Goal: Transaction & Acquisition: Subscribe to service/newsletter

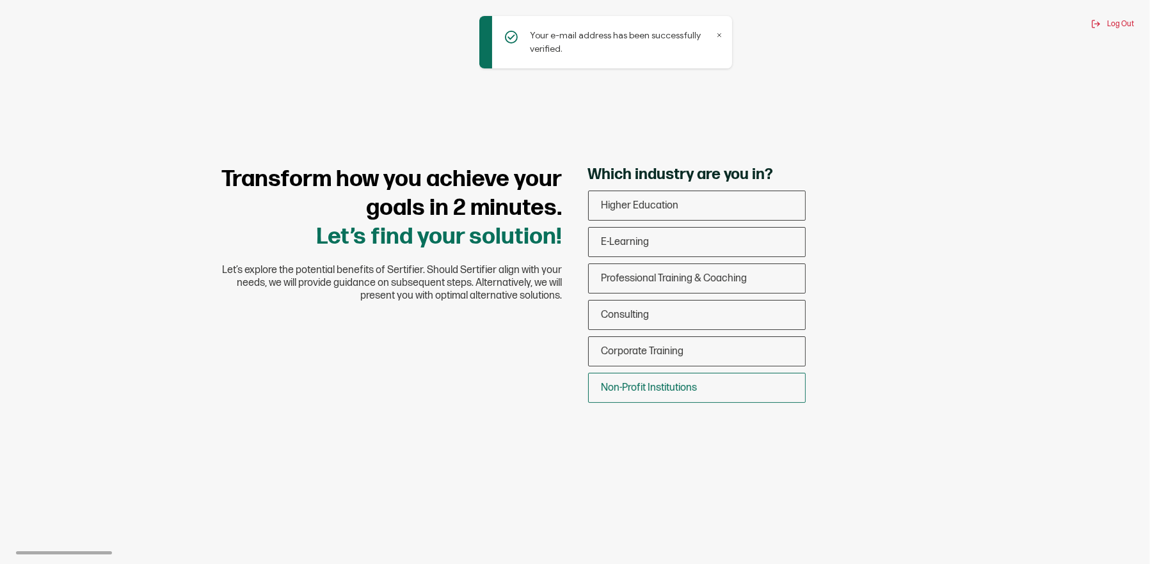
click at [700, 381] on div "Non-Profit Institutions" at bounding box center [697, 388] width 216 height 30
click at [0, 0] on input "Non-Profit Institutions" at bounding box center [0, 0] width 0 height 0
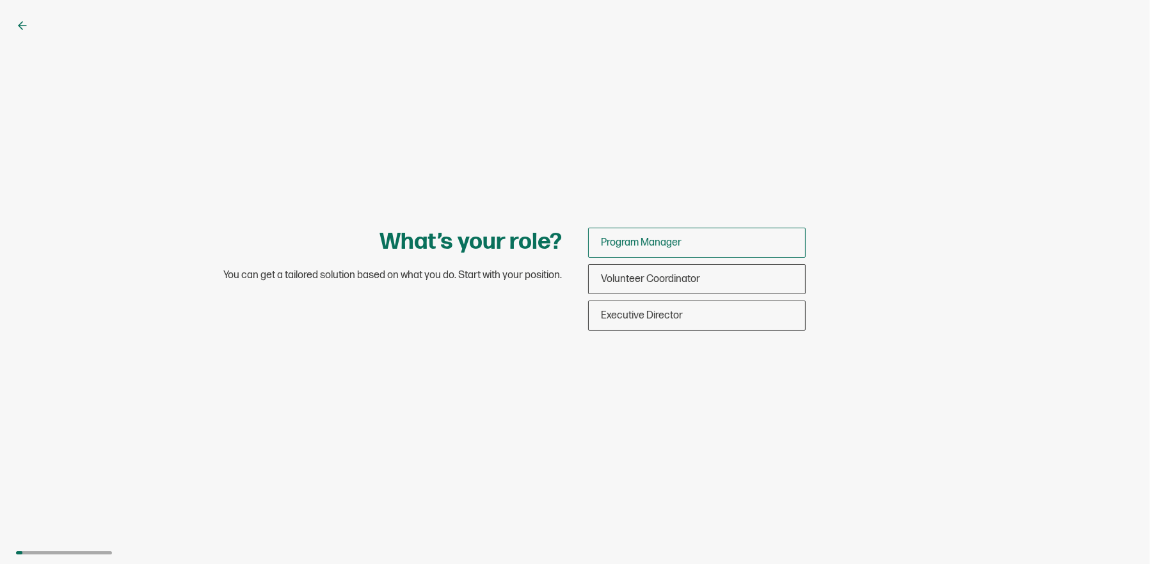
click at [706, 249] on div "Program Manager" at bounding box center [697, 243] width 216 height 30
click at [0, 0] on input "Program Manager" at bounding box center [0, 0] width 0 height 0
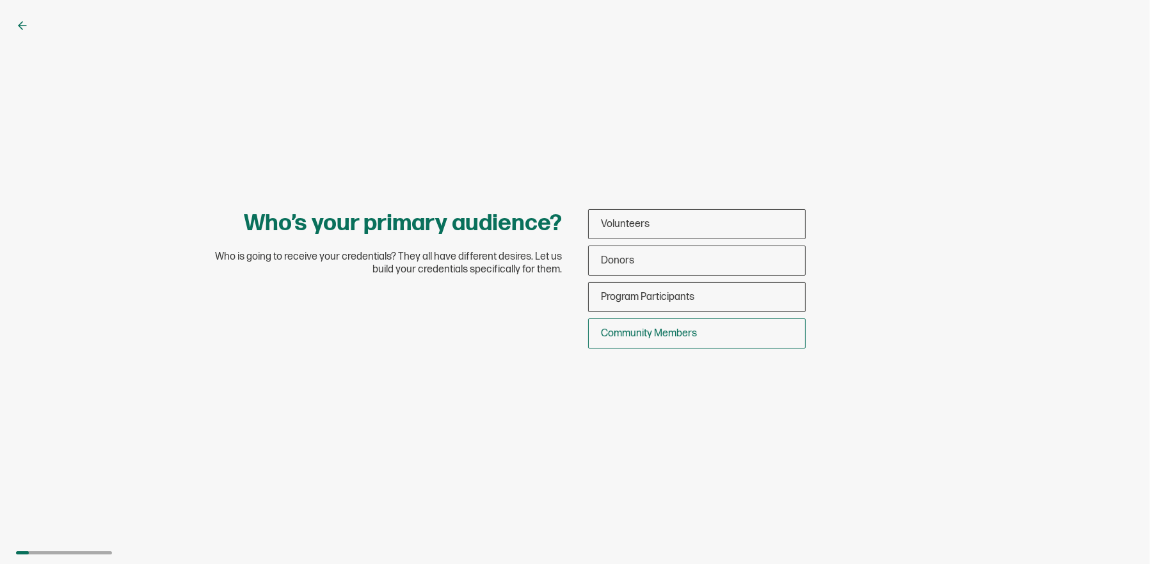
click at [709, 341] on div "Community Members" at bounding box center [697, 334] width 216 height 30
click at [0, 0] on input "Community Members" at bounding box center [0, 0] width 0 height 0
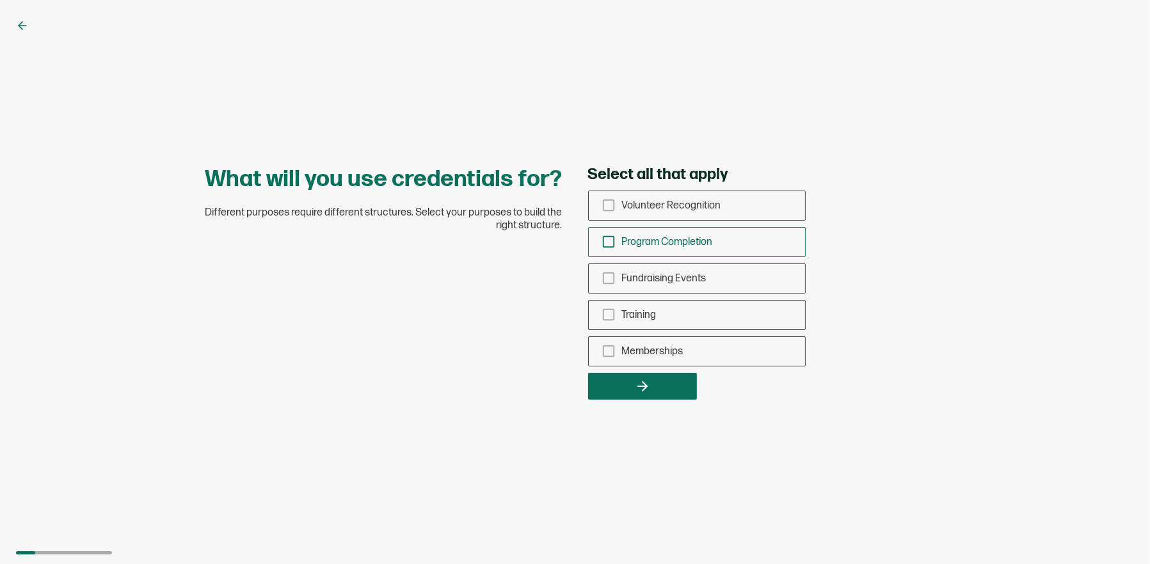
click at [691, 246] on span "Program Completion" at bounding box center [667, 242] width 91 height 12
click at [0, 0] on input "Program Completion" at bounding box center [0, 0] width 0 height 0
click at [686, 349] on div "Memberships" at bounding box center [697, 352] width 216 height 30
click at [0, 0] on input "Memberships" at bounding box center [0, 0] width 0 height 0
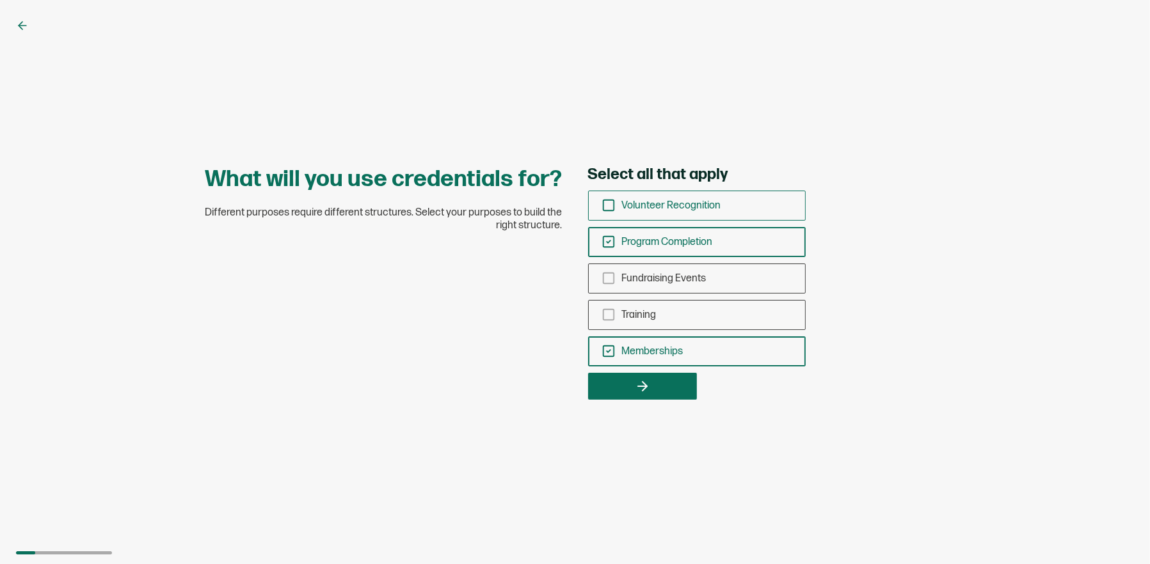
click at [685, 209] on span "Volunteer Recognition" at bounding box center [671, 206] width 99 height 12
click at [0, 0] on input "Volunteer Recognition" at bounding box center [0, 0] width 0 height 0
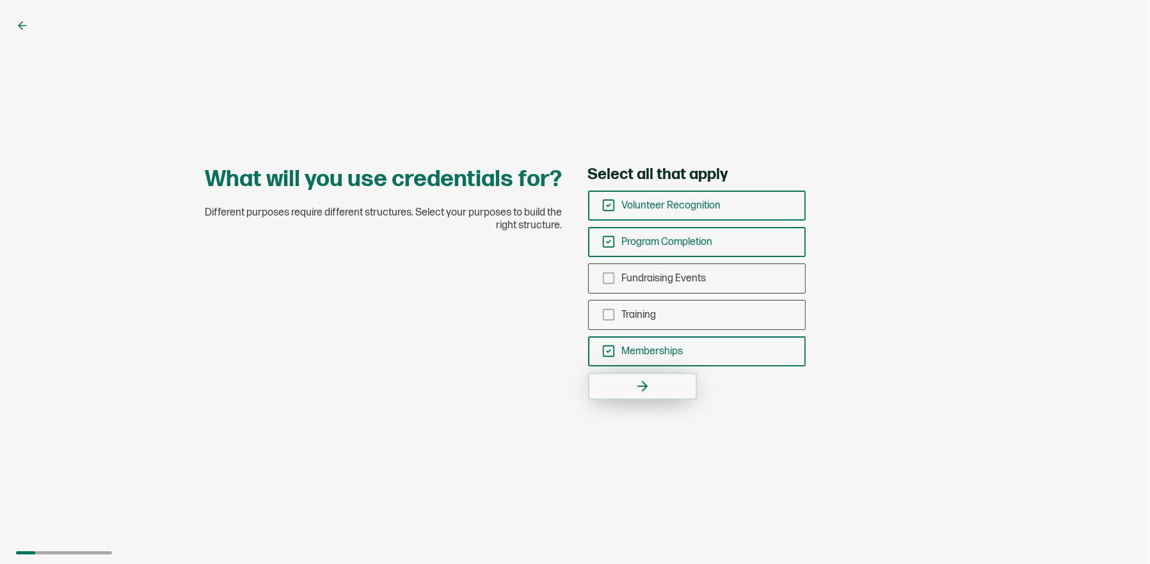
click at [650, 390] on button "button" at bounding box center [642, 386] width 109 height 27
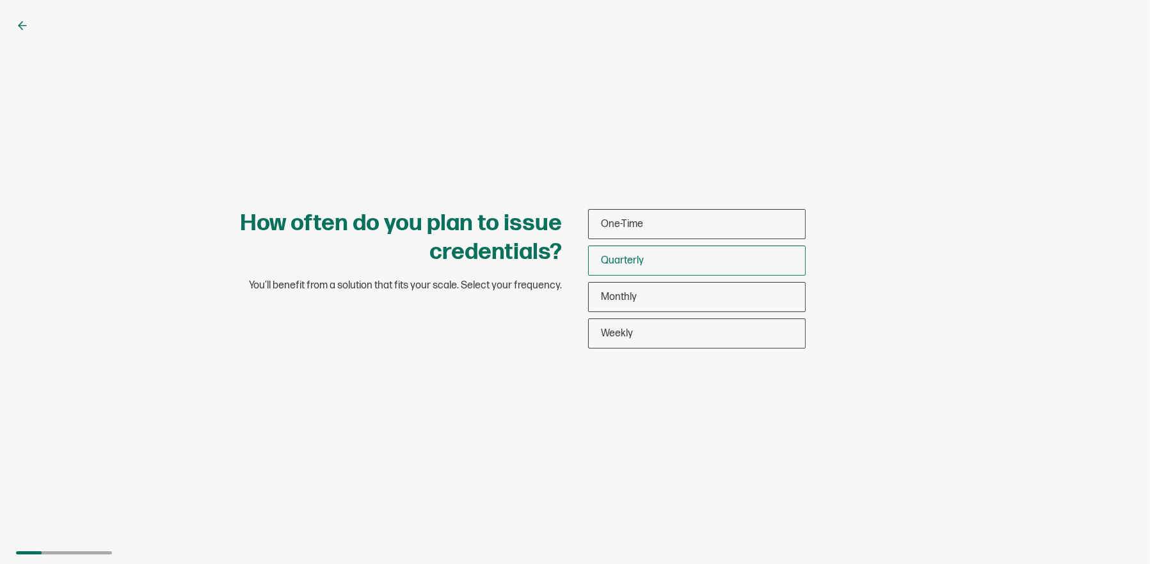
click at [749, 267] on div "Quarterly" at bounding box center [697, 261] width 216 height 30
click at [0, 0] on input "Quarterly" at bounding box center [0, 0] width 0 height 0
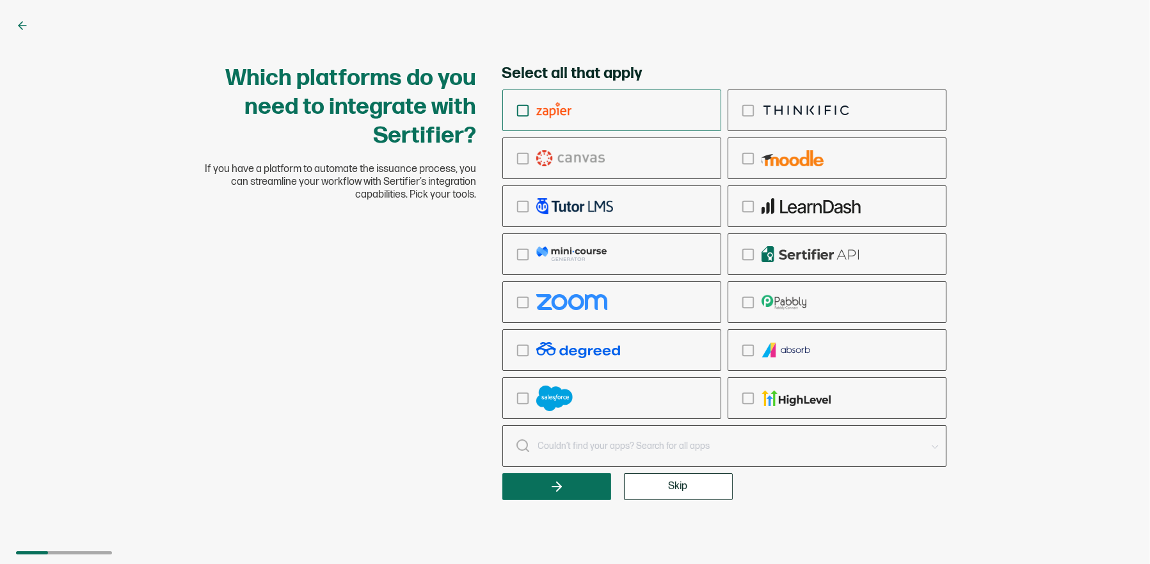
click at [576, 117] on div "checkbox-group" at bounding box center [612, 110] width 218 height 30
click at [0, 0] on input "checkbox-group" at bounding box center [0, 0] width 0 height 0
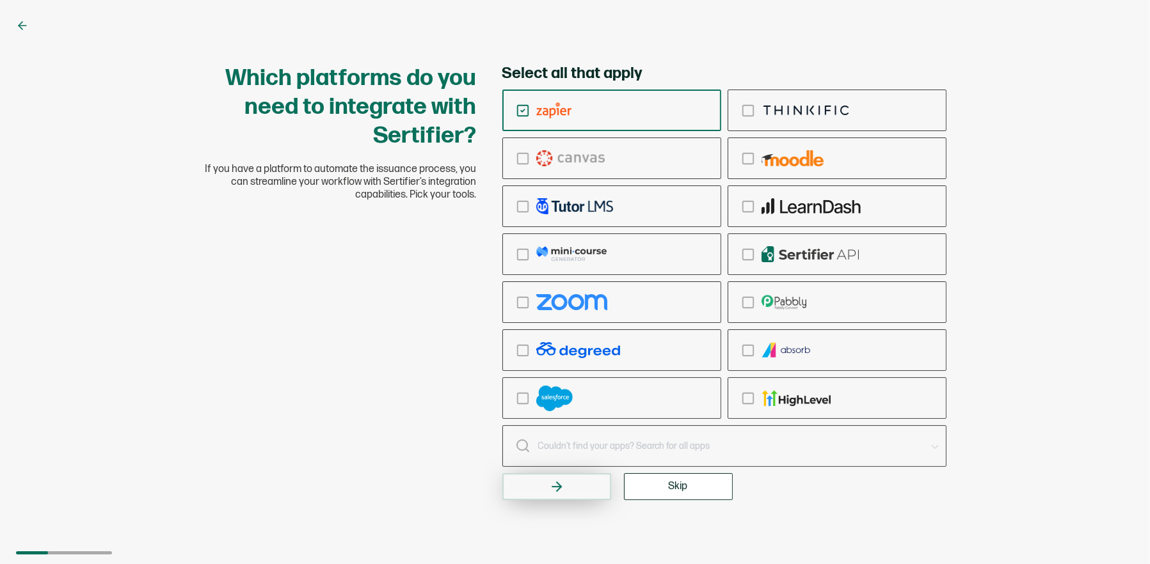
click at [576, 486] on button "button" at bounding box center [556, 486] width 109 height 27
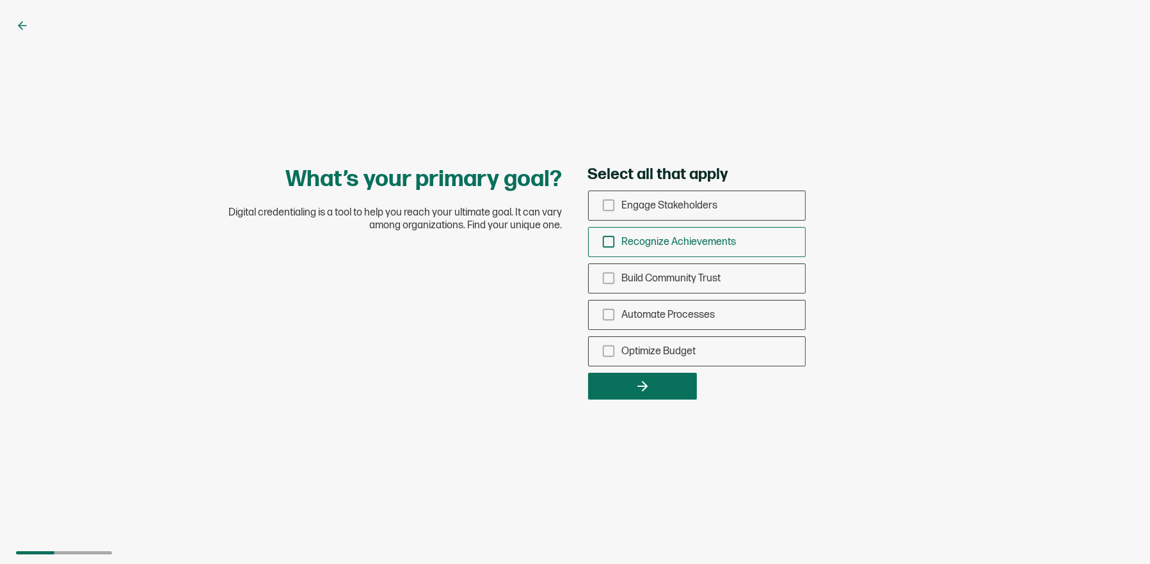
click at [725, 247] on span "Recognize Achievements" at bounding box center [679, 242] width 115 height 12
click at [0, 0] on input "Recognize Achievements" at bounding box center [0, 0] width 0 height 0
click at [629, 347] on span "Optimize Budget" at bounding box center [659, 351] width 74 height 12
click at [0, 0] on input "Optimize Budget" at bounding box center [0, 0] width 0 height 0
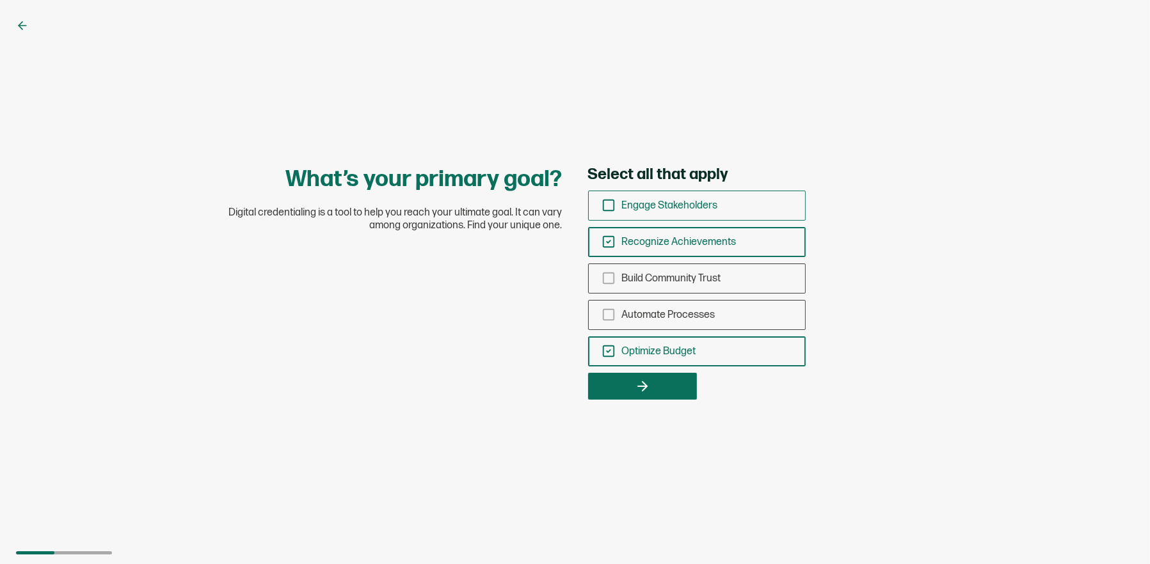
click at [677, 210] on span "Engage Stakeholders" at bounding box center [670, 206] width 96 height 12
click at [0, 0] on input "Engage Stakeholders" at bounding box center [0, 0] width 0 height 0
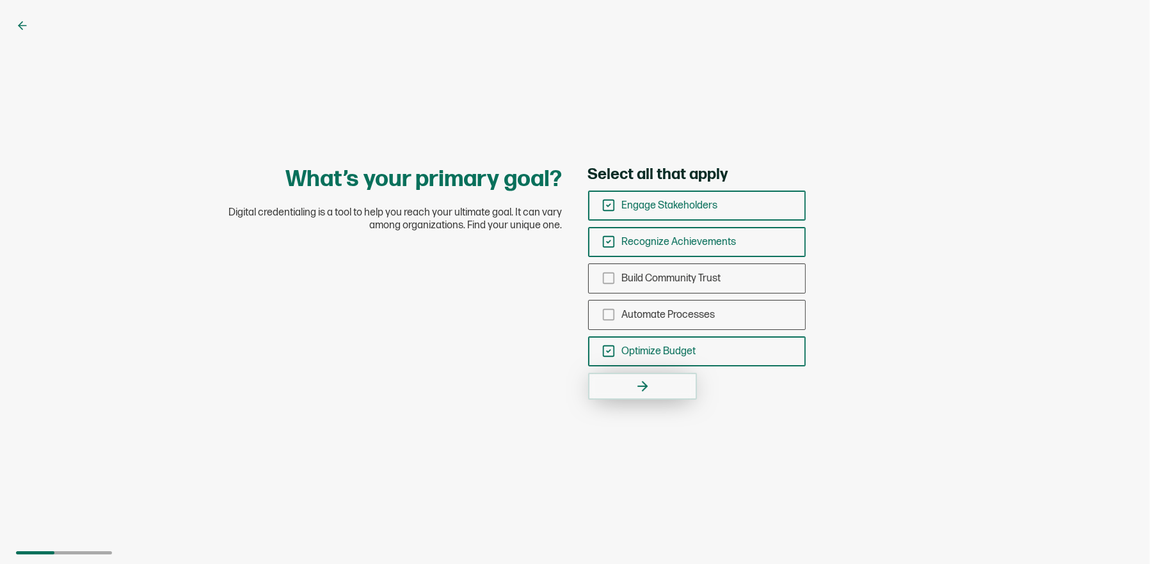
click at [667, 389] on button "button" at bounding box center [642, 386] width 109 height 27
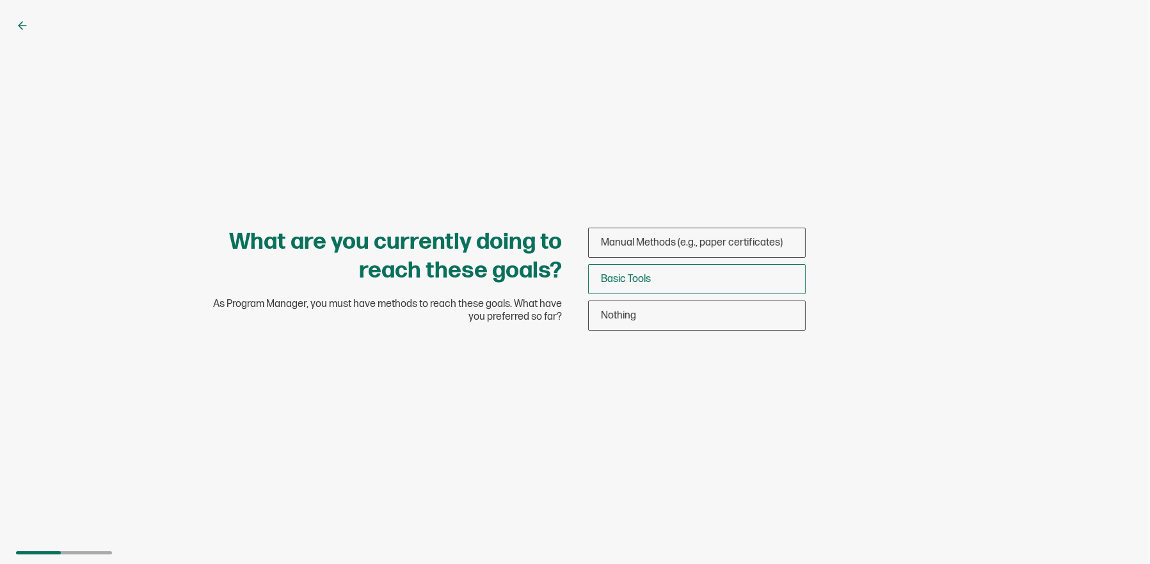
click at [766, 283] on div "Basic Tools" at bounding box center [697, 279] width 216 height 30
click at [0, 0] on input "Basic Tools" at bounding box center [0, 0] width 0 height 0
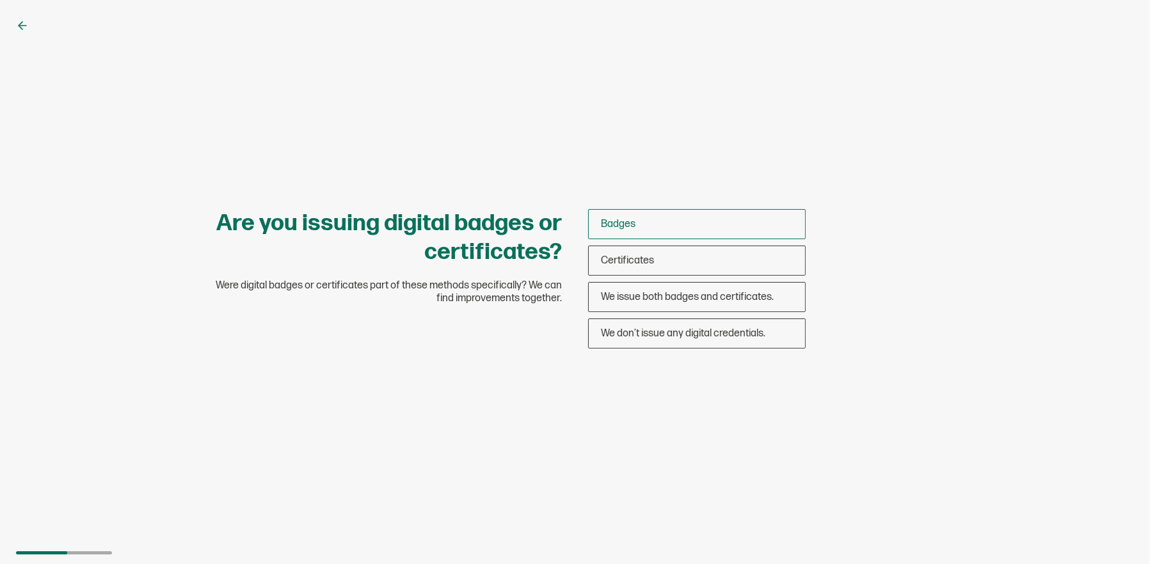
click at [727, 226] on div "Badges" at bounding box center [697, 224] width 216 height 30
click at [0, 0] on input "Badges" at bounding box center [0, 0] width 0 height 0
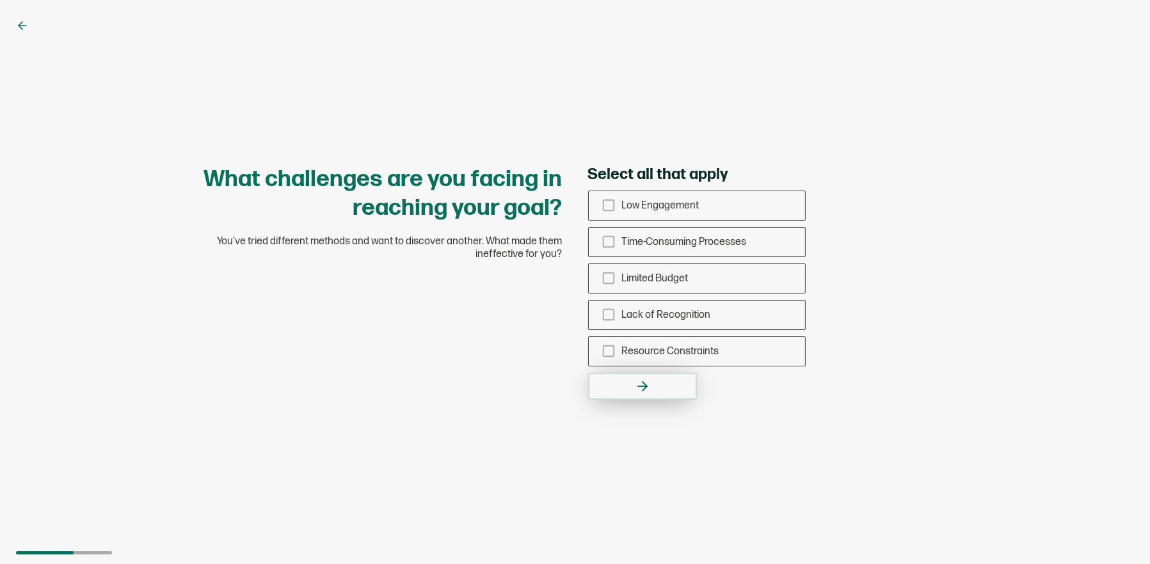
click at [679, 388] on button "button" at bounding box center [642, 386] width 109 height 27
click at [663, 280] on span "Limited Budget" at bounding box center [655, 279] width 67 height 12
click at [0, 0] on input "Limited Budget" at bounding box center [0, 0] width 0 height 0
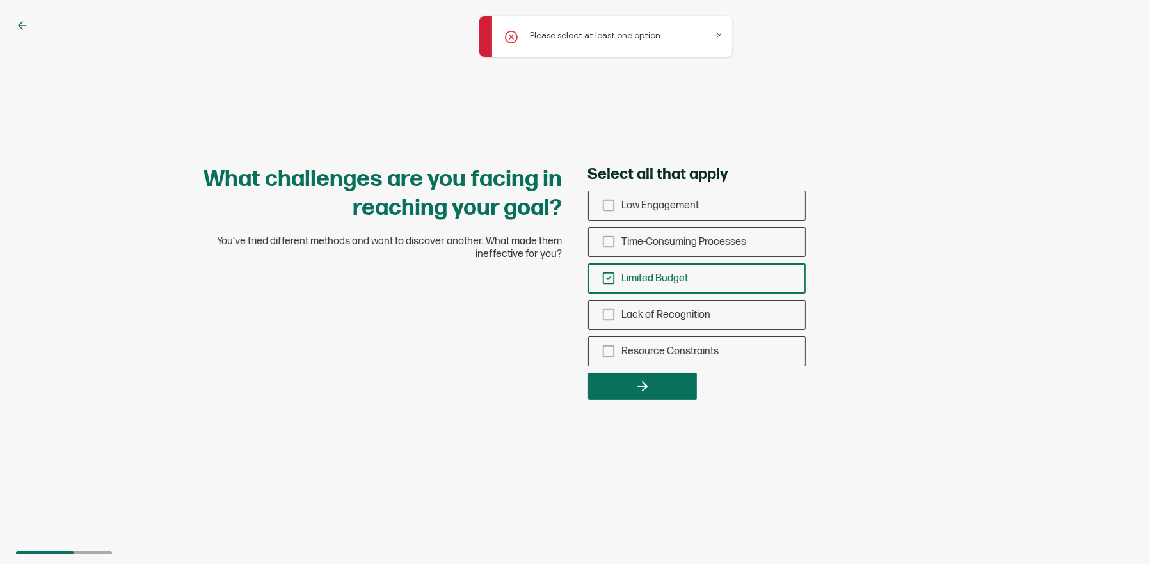
click at [700, 281] on div "Limited Budget" at bounding box center [697, 279] width 216 height 30
click at [0, 0] on input "Limited Budget" at bounding box center [0, 0] width 0 height 0
click at [688, 242] on span "Time-Consuming Processes" at bounding box center [684, 242] width 125 height 12
click at [0, 0] on input "Time-Consuming Processes" at bounding box center [0, 0] width 0 height 0
click at [689, 281] on div "Limited Budget" at bounding box center [697, 279] width 216 height 30
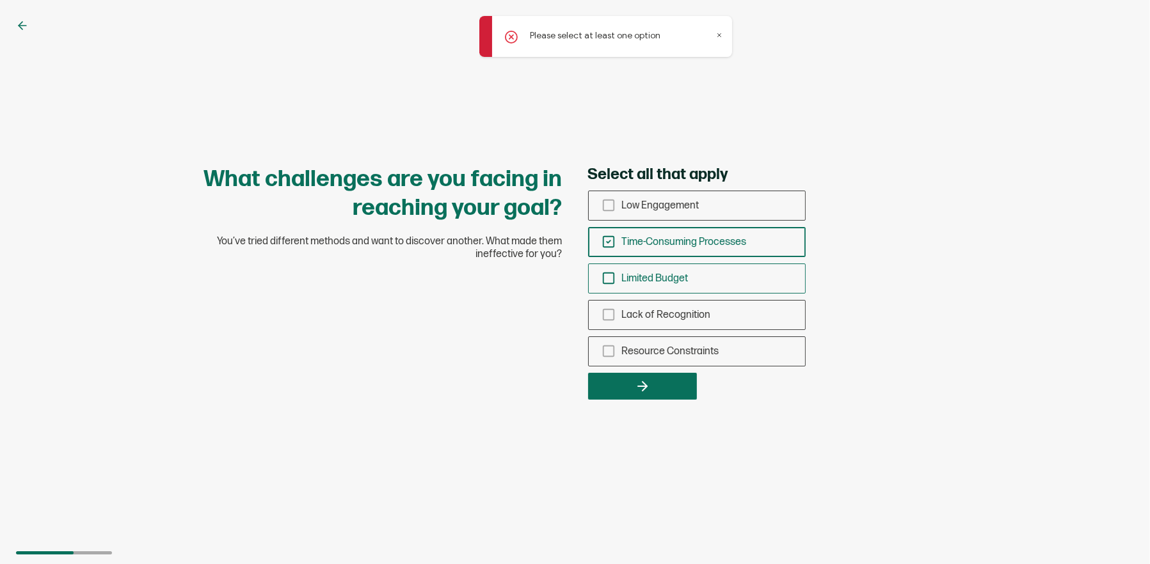
click at [0, 0] on input "Limited Budget" at bounding box center [0, 0] width 0 height 0
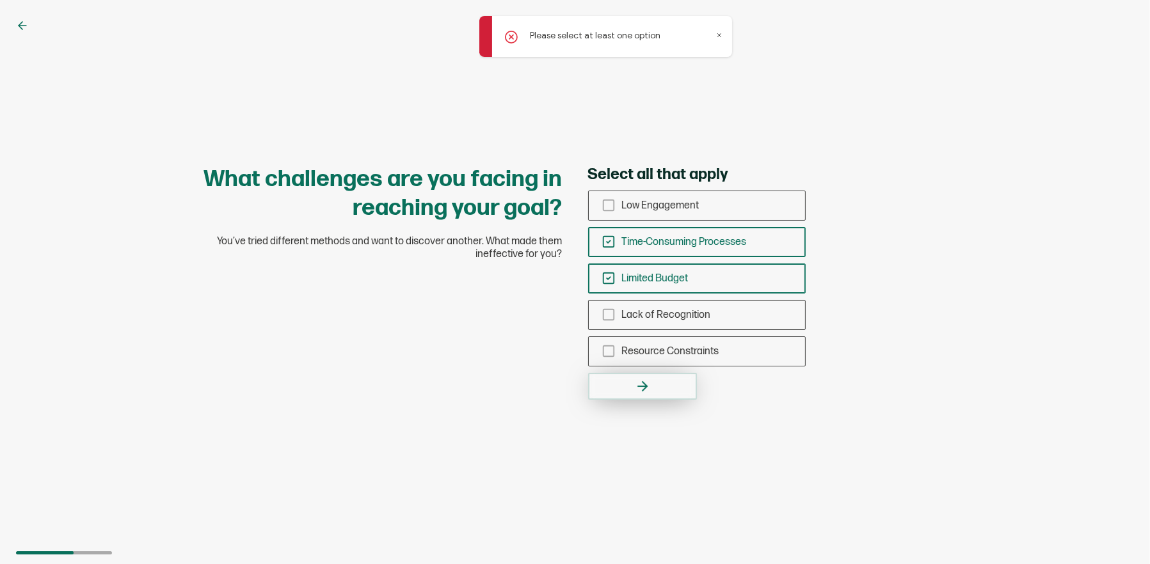
click at [668, 390] on button "button" at bounding box center [642, 386] width 109 height 27
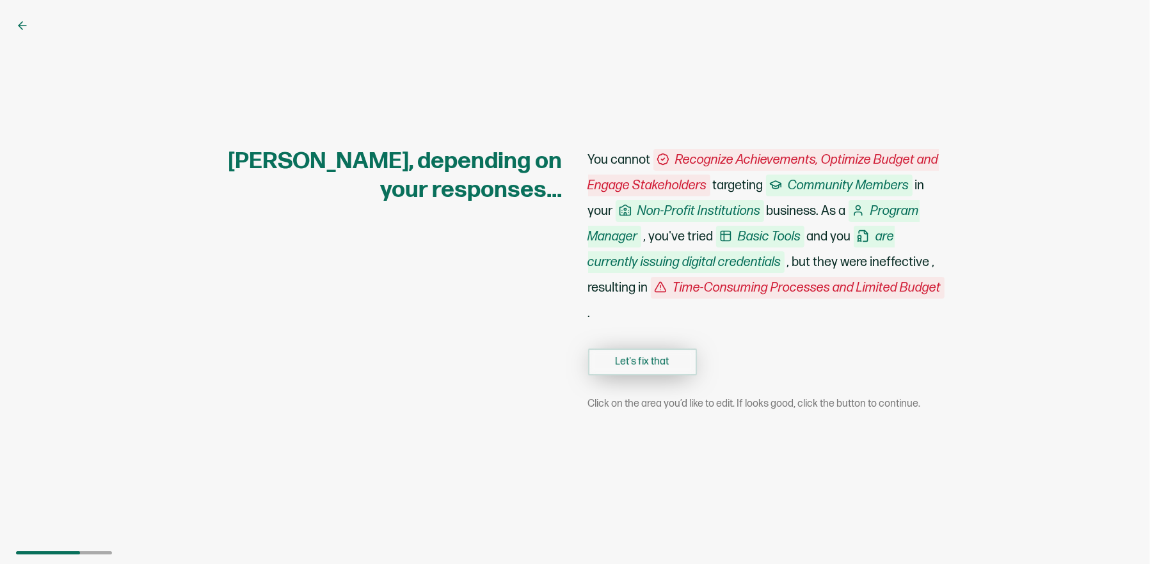
click at [643, 355] on button "Let's fix that" at bounding box center [642, 362] width 109 height 27
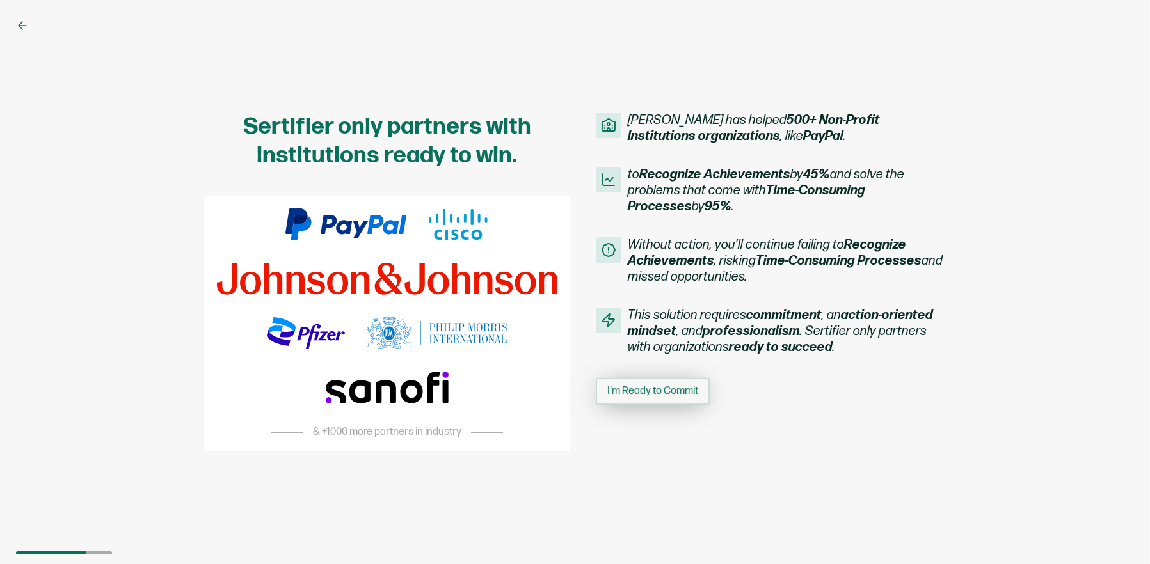
click at [682, 397] on span "I'm Ready to Commit" at bounding box center [652, 391] width 91 height 10
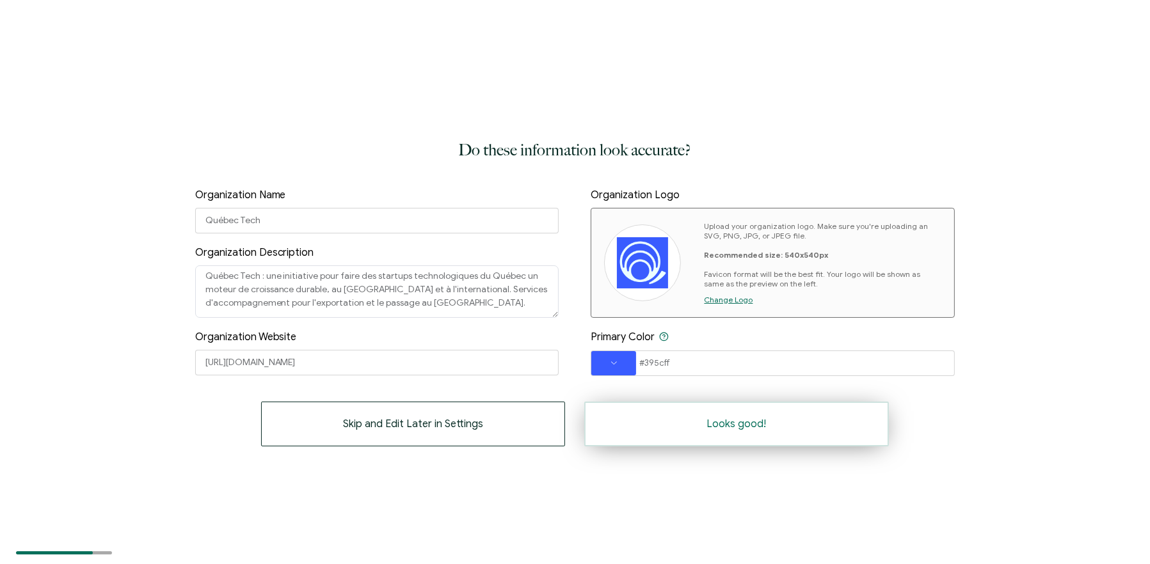
click at [759, 433] on button "Looks good!" at bounding box center [736, 424] width 304 height 45
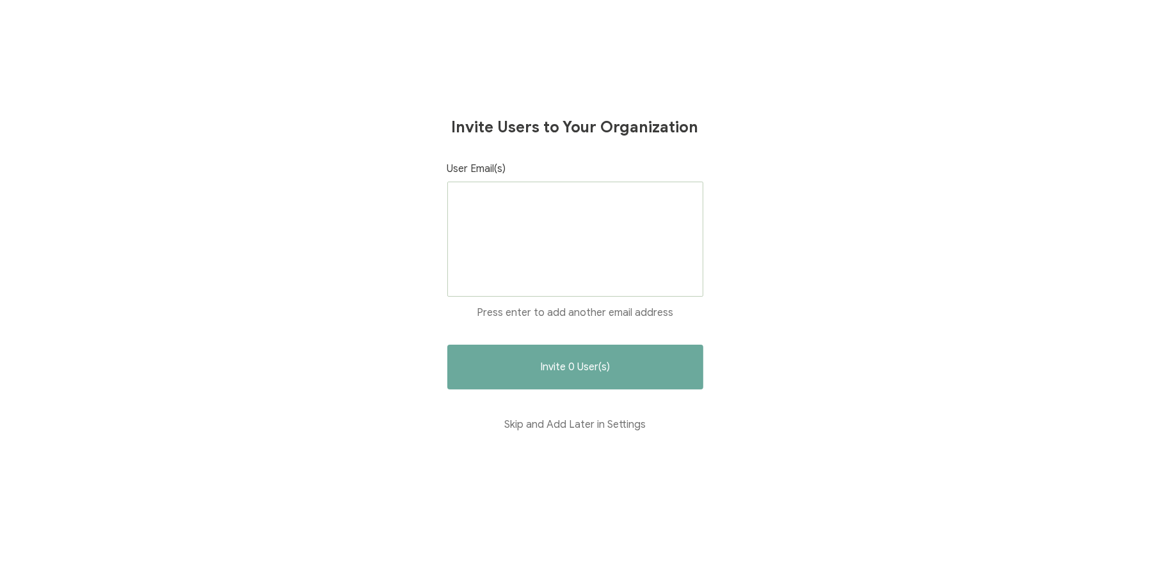
click at [594, 216] on div at bounding box center [575, 239] width 256 height 115
drag, startPoint x: 967, startPoint y: 251, endPoint x: 877, endPoint y: 289, distance: 97.8
click at [967, 248] on div "Invite Users to Your Organization User Email(s) Press enter to add another emai…" at bounding box center [575, 282] width 1150 height 564
click at [578, 432] on button "Skip and Add Later in Settings" at bounding box center [575, 424] width 256 height 45
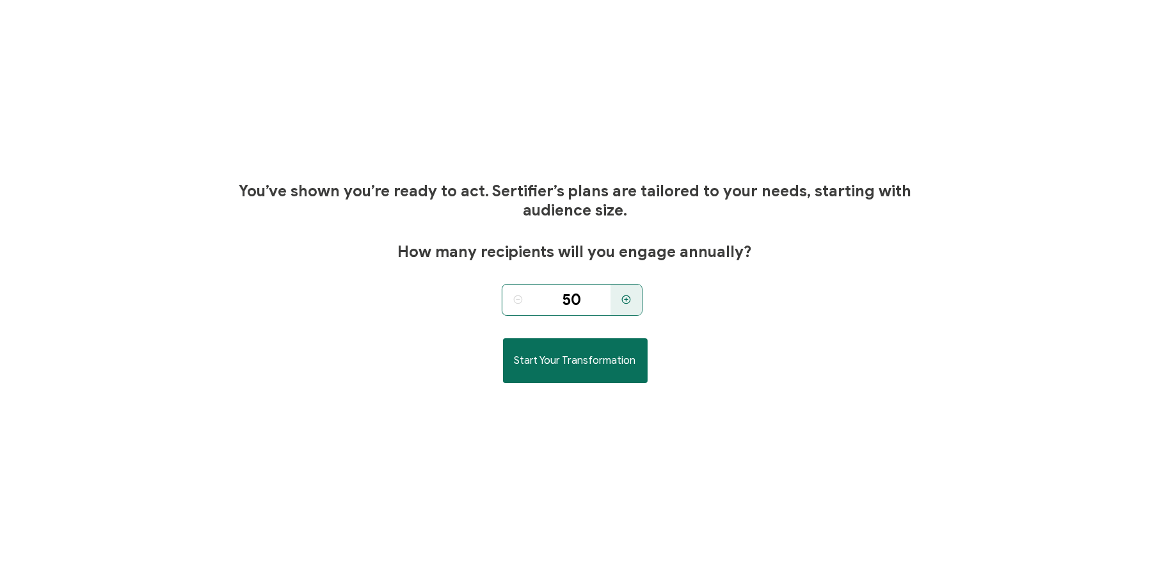
click at [571, 307] on input "50" at bounding box center [572, 300] width 77 height 32
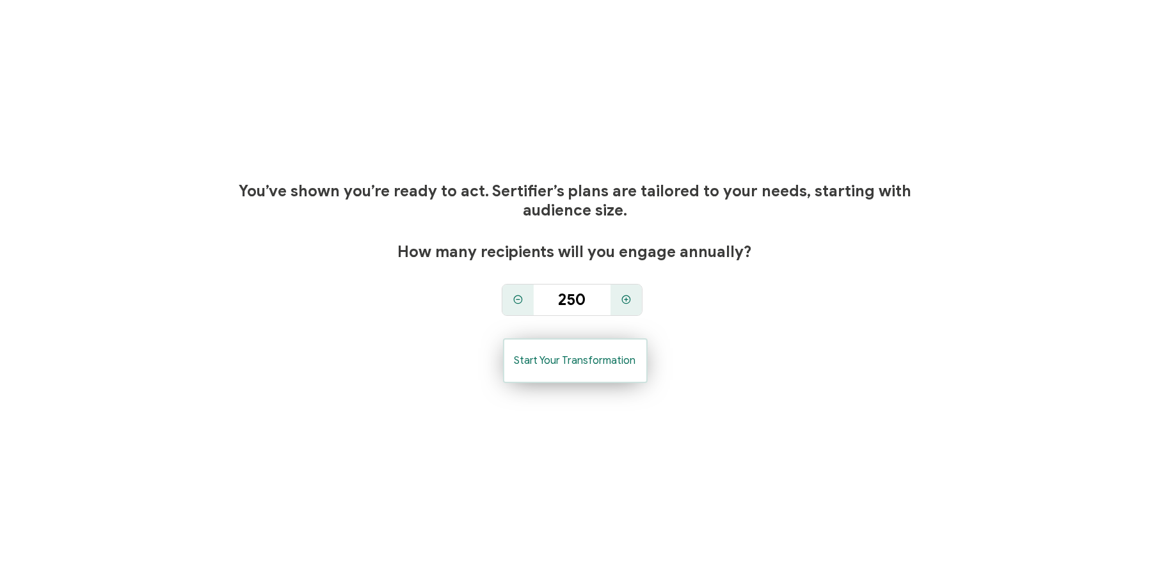
type input "250"
click at [590, 367] on button "Start Your Transformation" at bounding box center [575, 360] width 145 height 45
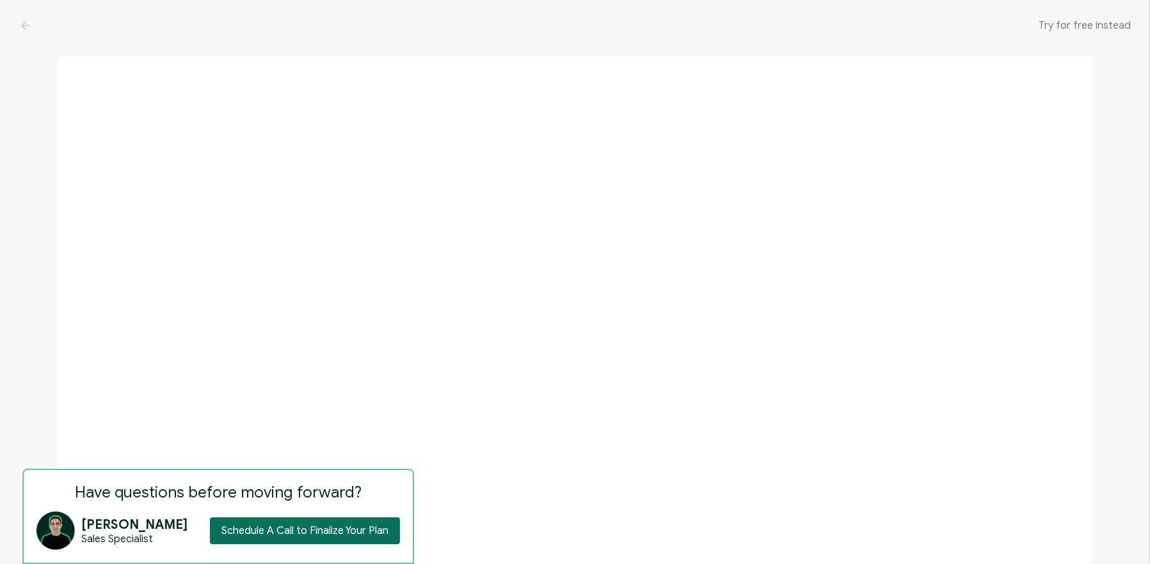
click at [487, 489] on section at bounding box center [575, 323] width 1034 height 482
drag, startPoint x: 572, startPoint y: 486, endPoint x: 702, endPoint y: 450, distance: 135.5
click at [571, 486] on section at bounding box center [575, 323] width 1034 height 482
click at [570, 420] on section at bounding box center [575, 323] width 1034 height 482
click at [25, 24] on icon at bounding box center [25, 25] width 13 height 13
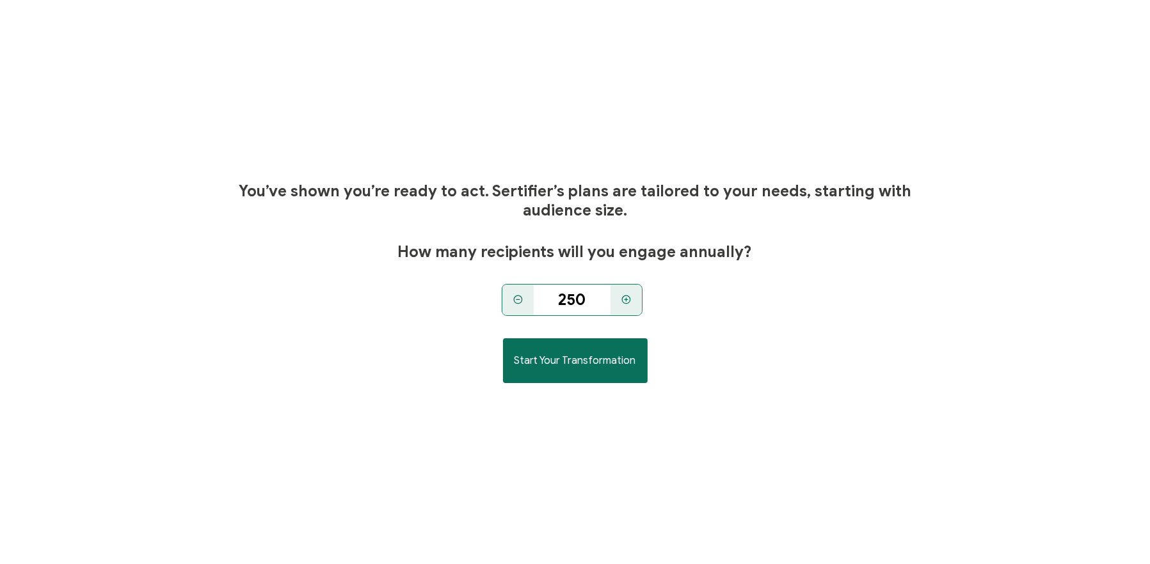
click at [575, 303] on input "250" at bounding box center [572, 300] width 77 height 32
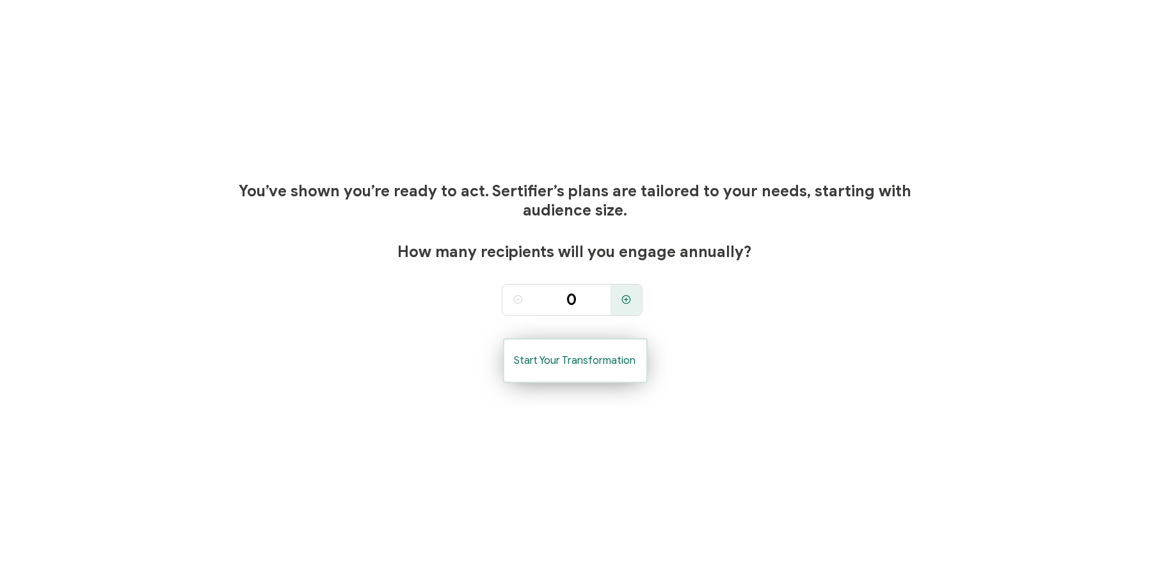
type input "50"
click at [606, 368] on button "Start Your Transformation" at bounding box center [575, 360] width 145 height 45
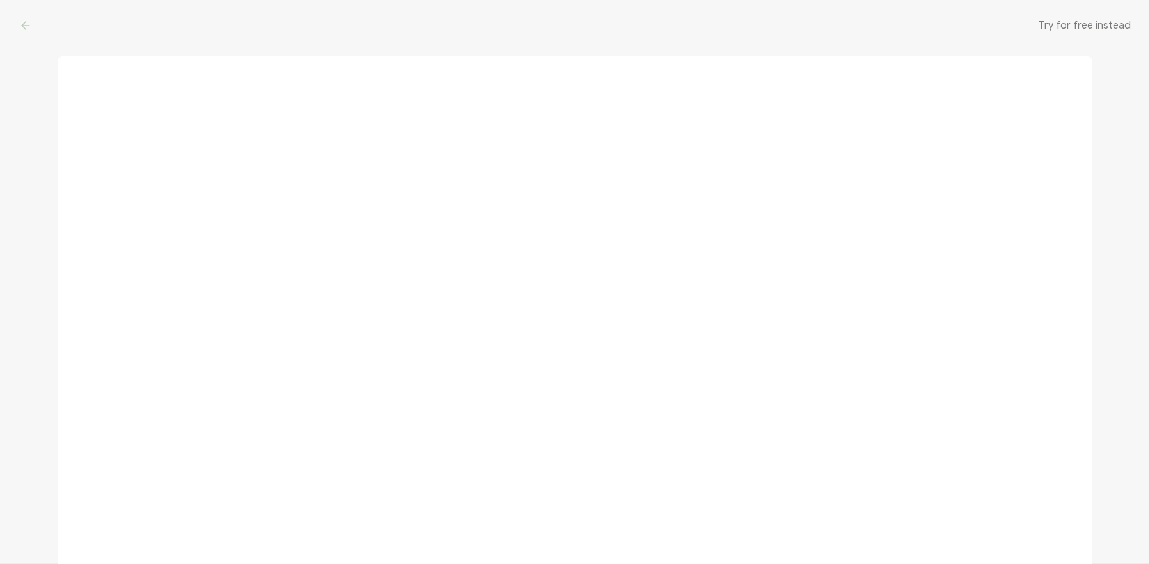
click at [1091, 26] on span "Try for free instead" at bounding box center [1084, 25] width 92 height 13
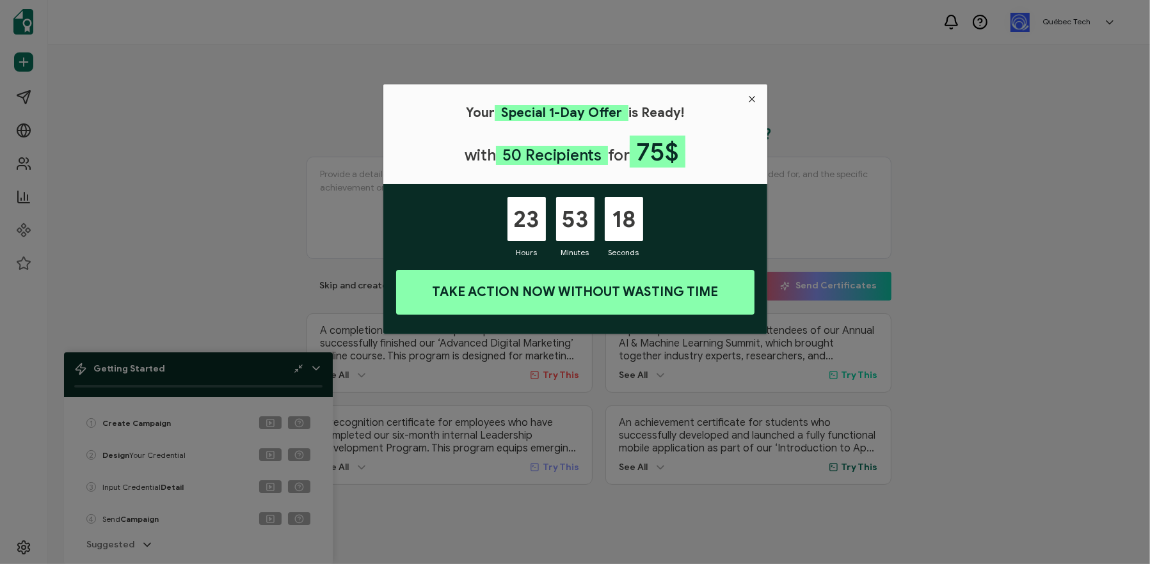
click at [758, 96] on button "Close" at bounding box center [752, 98] width 29 height 29
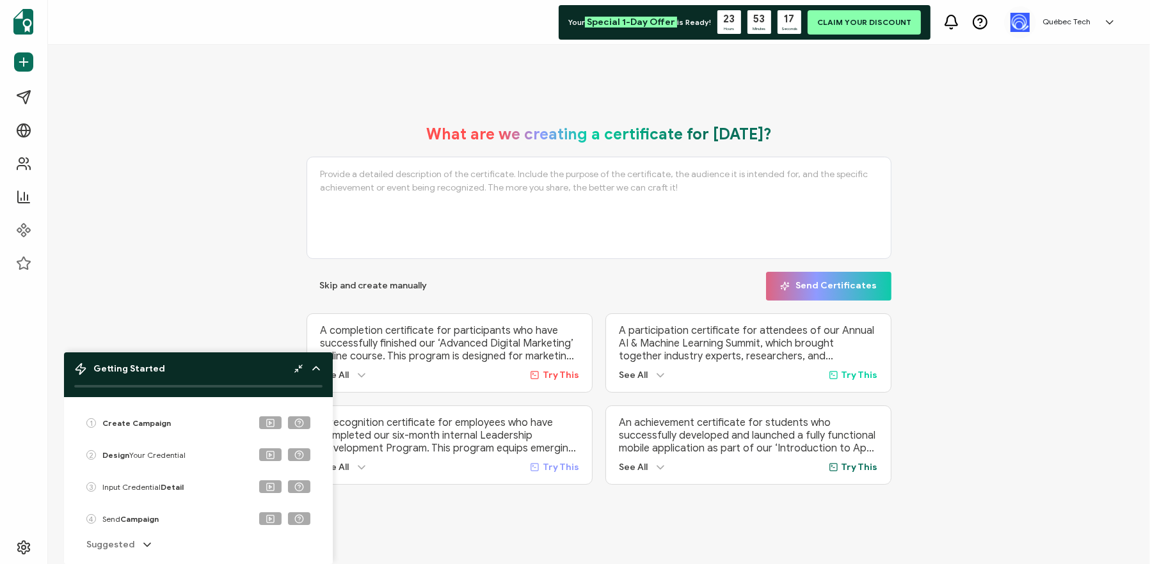
click at [945, 193] on div "What are we creating a certificate for [DATE]? Skip and create manually Send Ce…" at bounding box center [599, 305] width 1038 height 386
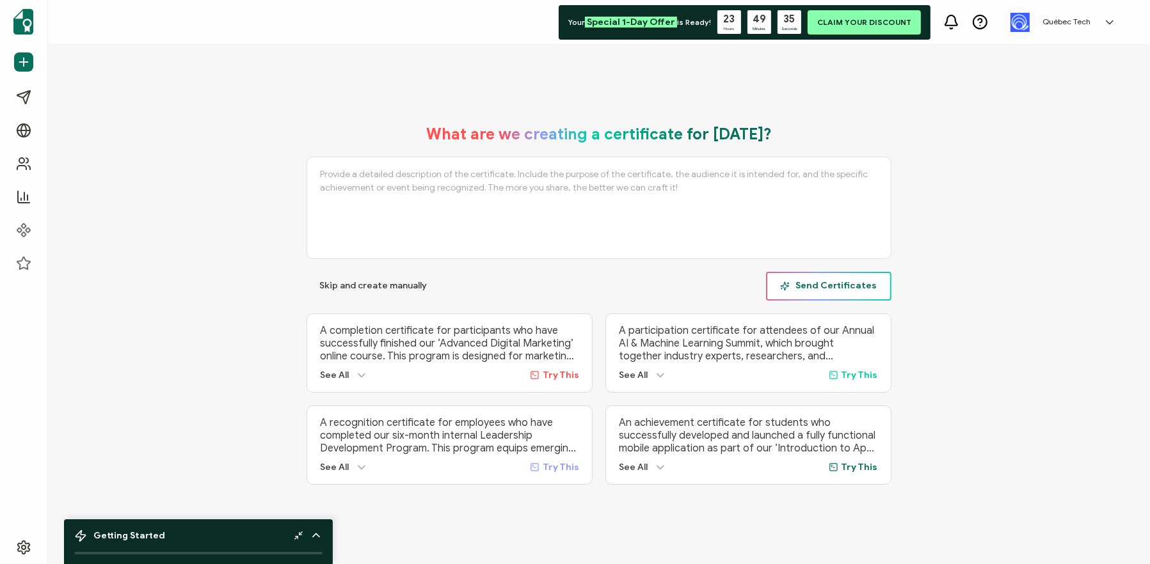
click at [862, 284] on span "Send Certificates" at bounding box center [828, 286] width 97 height 10
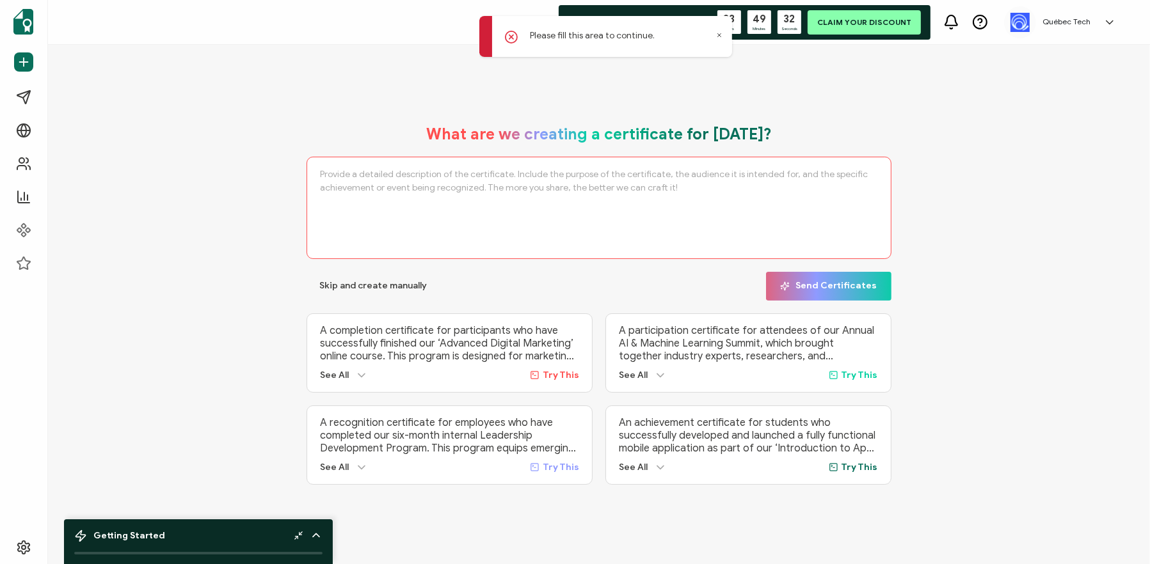
click at [717, 35] on icon at bounding box center [719, 35] width 6 height 6
click at [566, 375] on span "Try This" at bounding box center [560, 375] width 36 height 11
type textarea "A completion certificate for participants who have successfully finished our ‘A…"
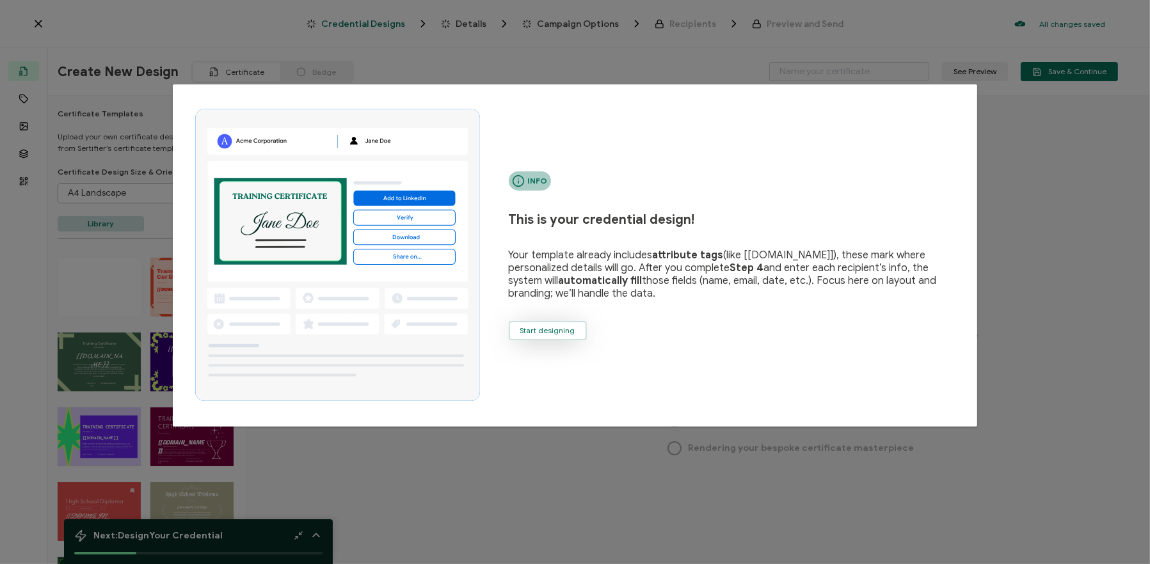
click at [558, 328] on span "Start designing" at bounding box center [547, 331] width 55 height 8
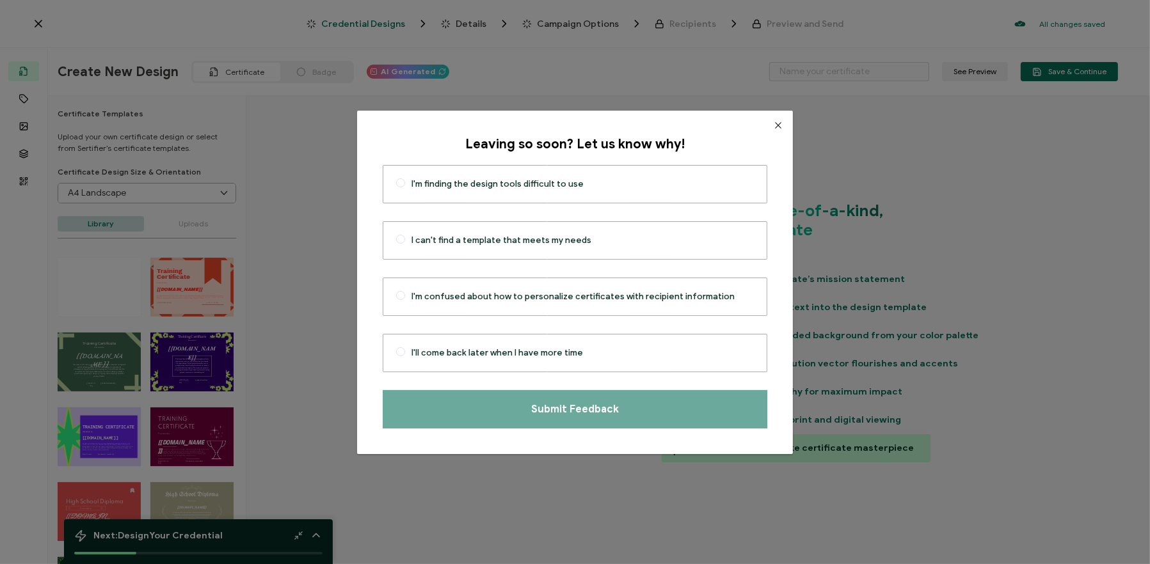
type input "Strouk"
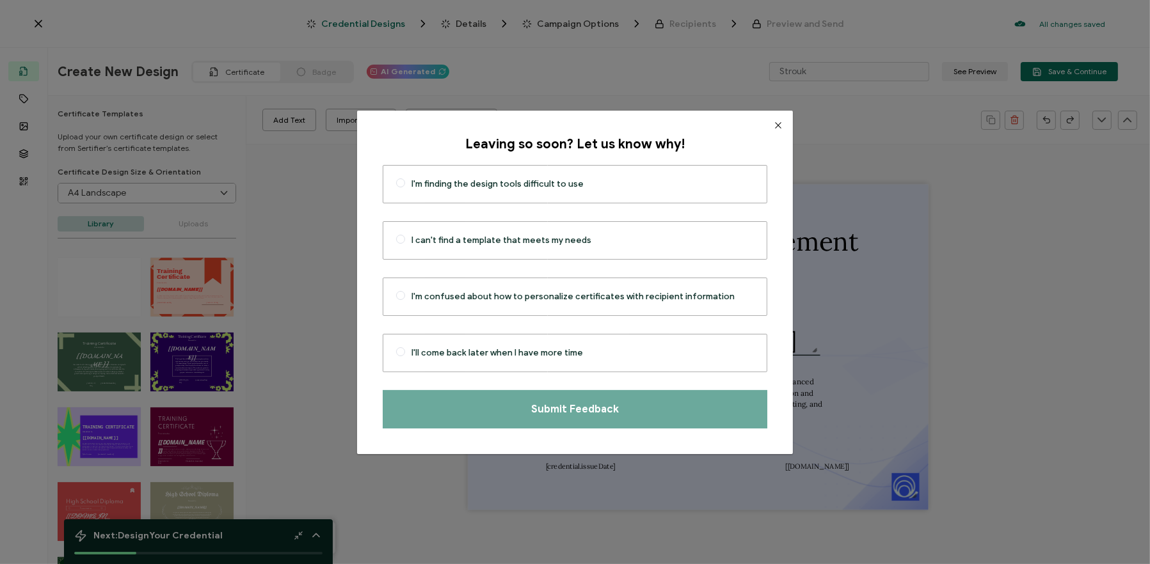
click at [763, 118] on button "Close" at bounding box center [777, 125] width 29 height 29
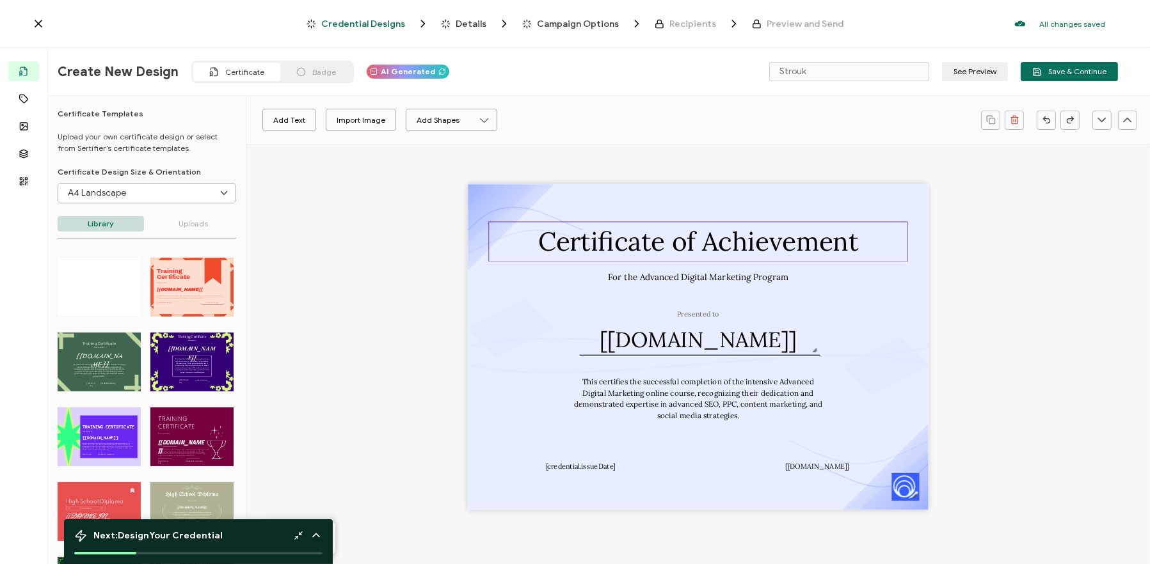
click at [757, 247] on pre "Certificate of Achievement" at bounding box center [698, 241] width 320 height 33
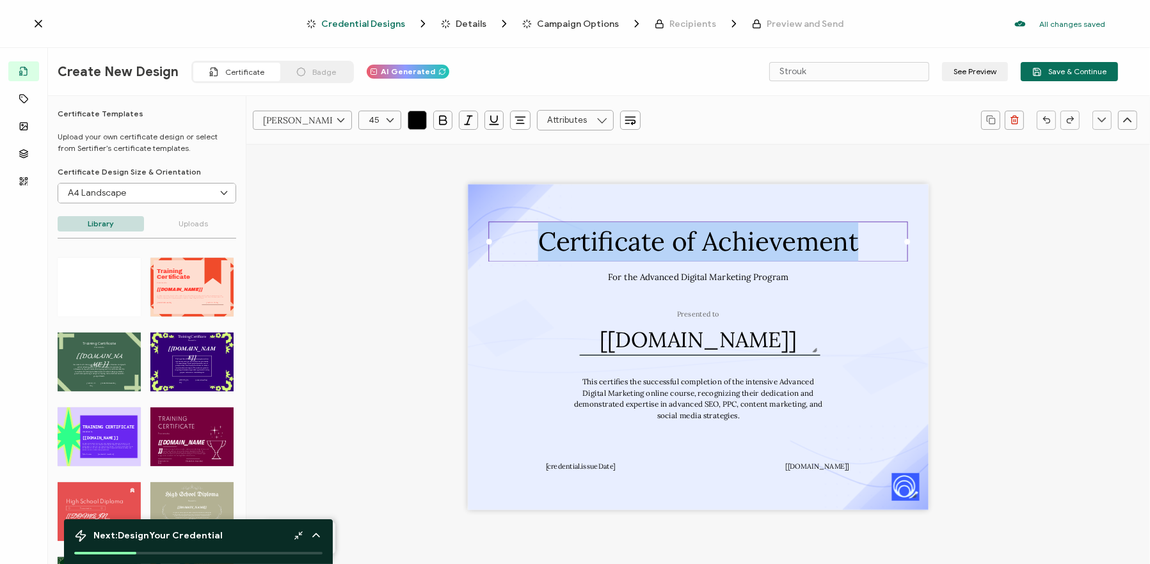
click at [757, 247] on pre "Certificate of Achievement" at bounding box center [698, 241] width 320 height 33
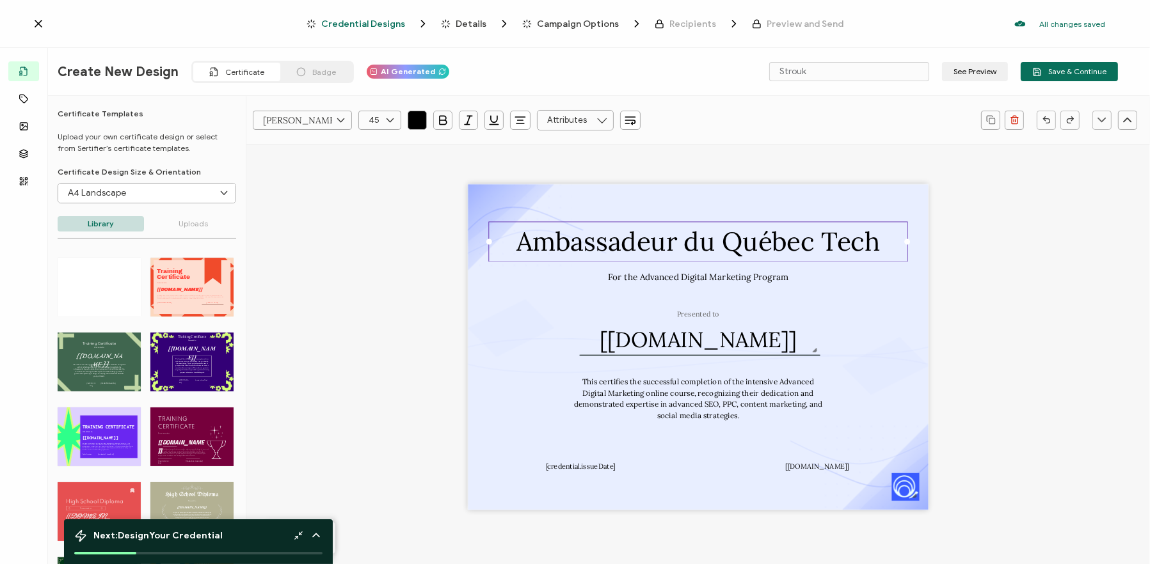
click at [1011, 274] on div "Ambassadeur du Québec Tech Presented to The recipient’s full name, which will b…" at bounding box center [698, 367] width 813 height 447
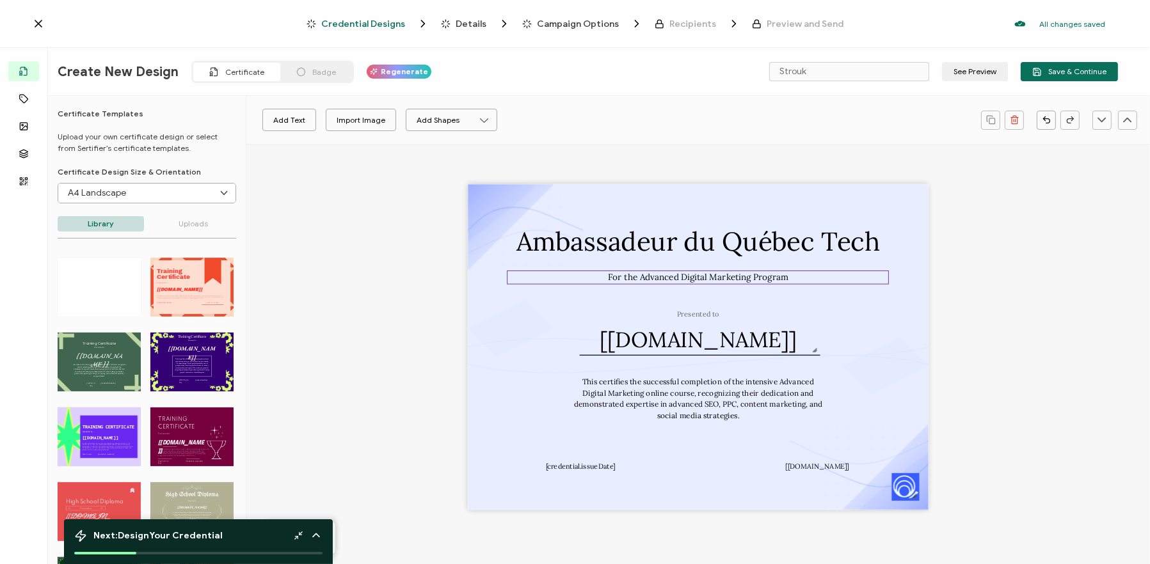
click at [761, 281] on pre "For the Advanced Digital Marketing Program" at bounding box center [698, 277] width 180 height 11
click at [691, 342] on pre "[[DOMAIN_NAME]]" at bounding box center [698, 339] width 196 height 27
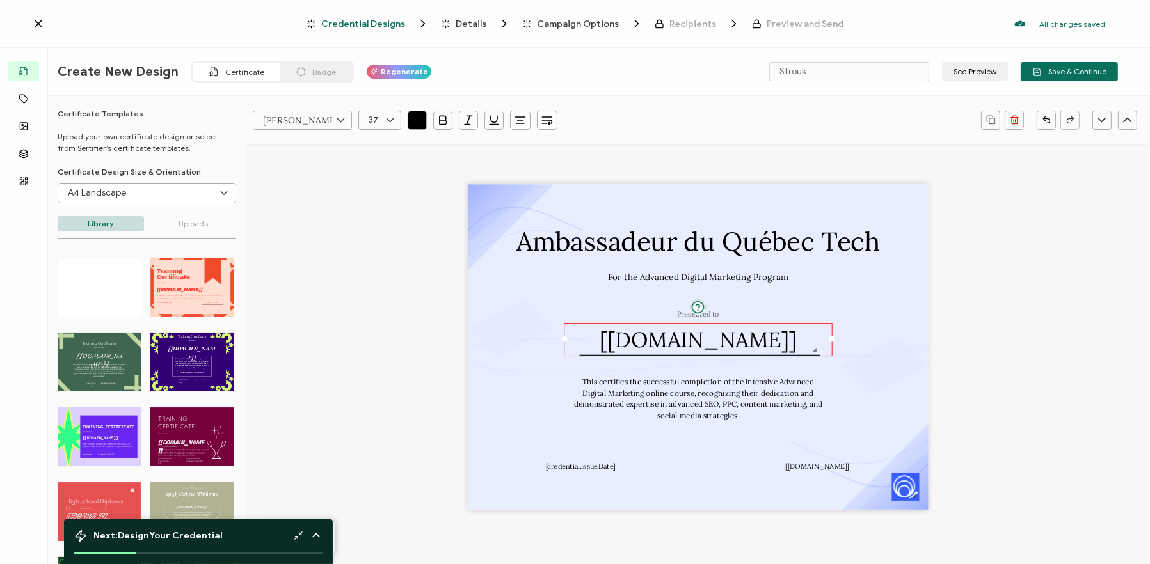
click at [1141, 338] on div "[PERSON_NAME] Alright Sans [PERSON_NAME] Archivo Black Arial Arimo Blinker Cave…" at bounding box center [697, 392] width 903 height 496
click at [1029, 361] on div "Ambassadeur du Québec Tech Presented to The recipient’s full name, which will b…" at bounding box center [698, 367] width 813 height 447
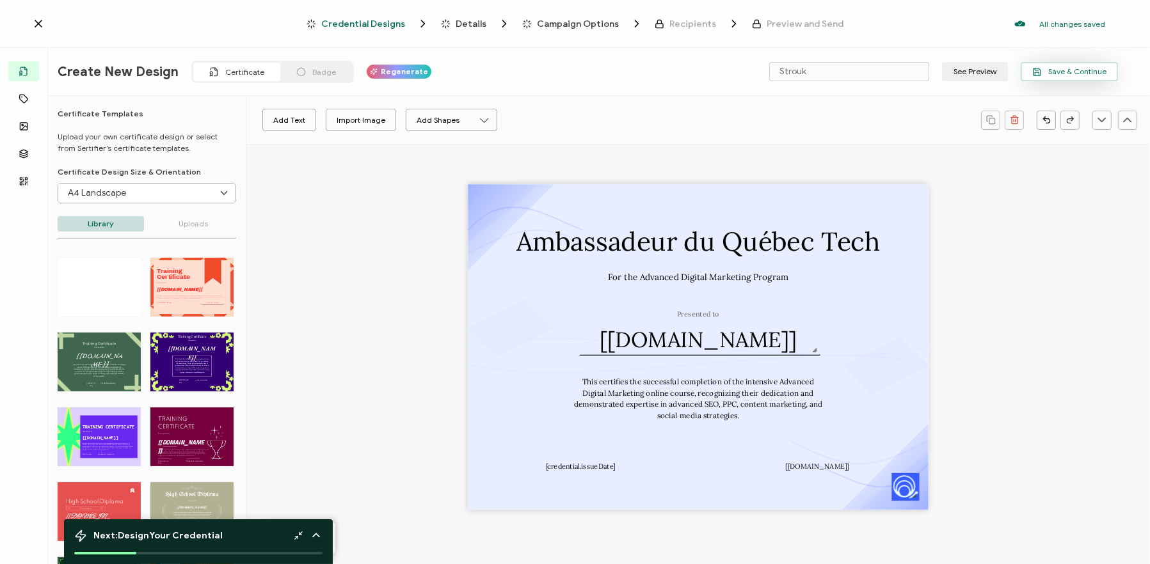
click at [1085, 65] on button "Save & Continue" at bounding box center [1068, 71] width 97 height 19
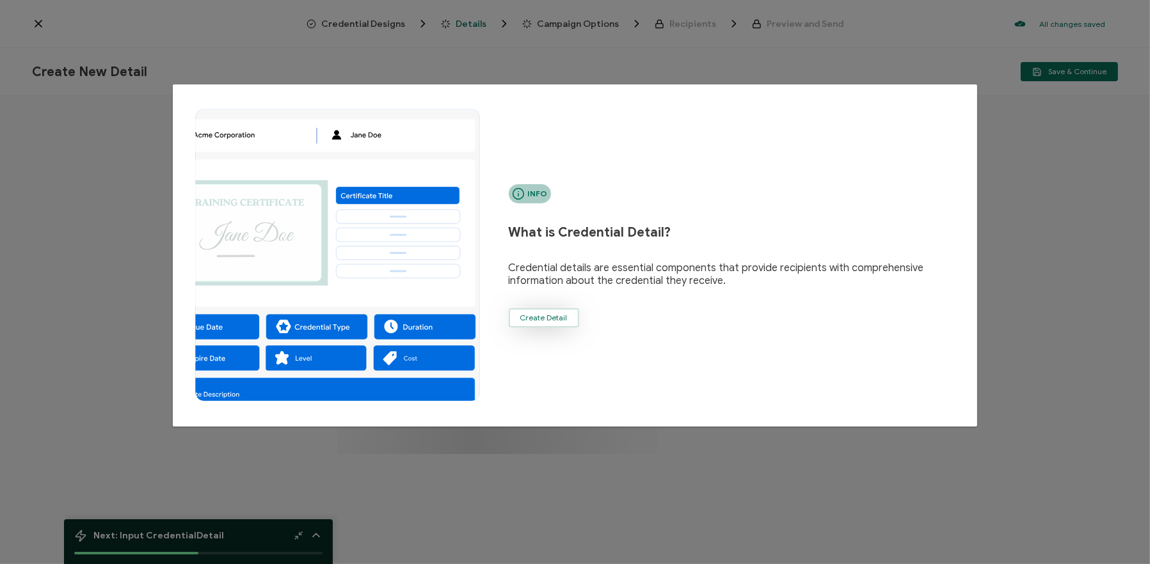
click at [542, 317] on span "Create Detail" at bounding box center [543, 318] width 47 height 8
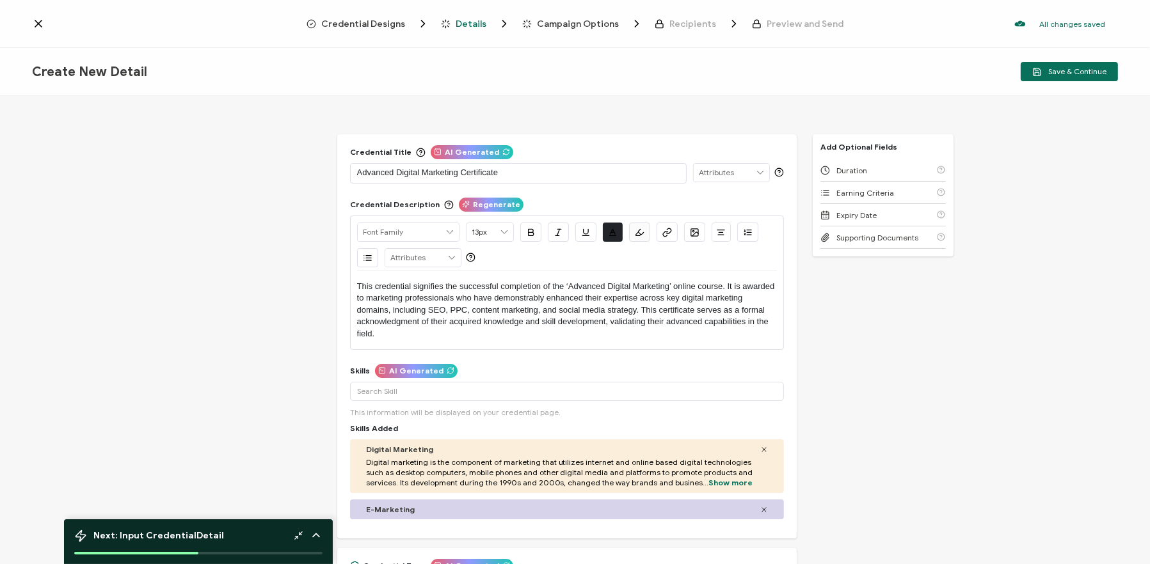
click at [550, 172] on p "Advanced Digital Marketing Certificate" at bounding box center [518, 172] width 323 height 13
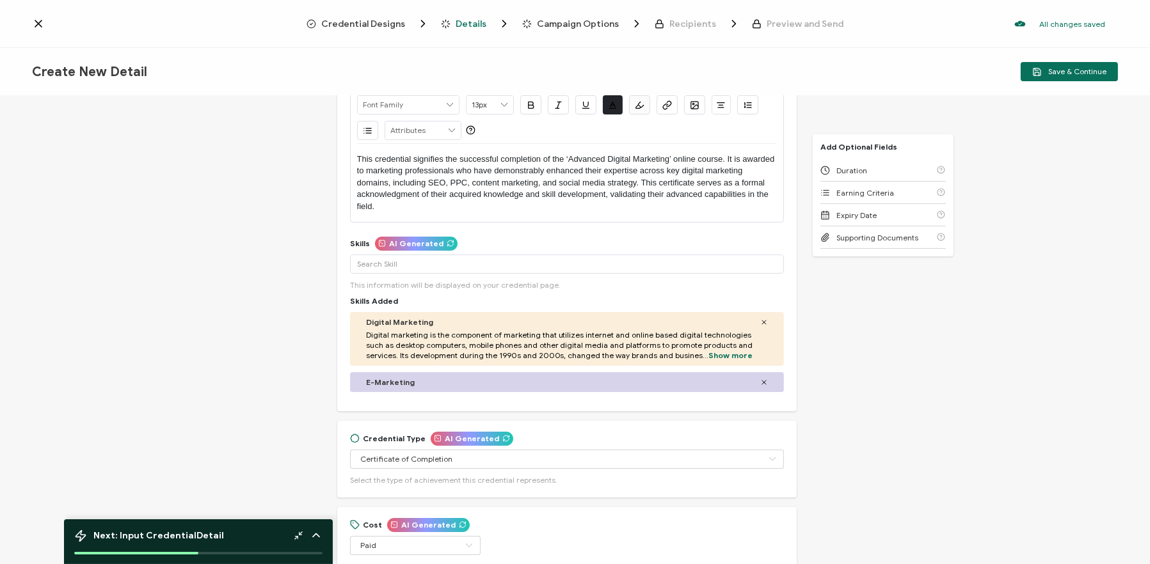
scroll to position [128, 0]
click at [762, 320] on icon at bounding box center [764, 322] width 4 height 4
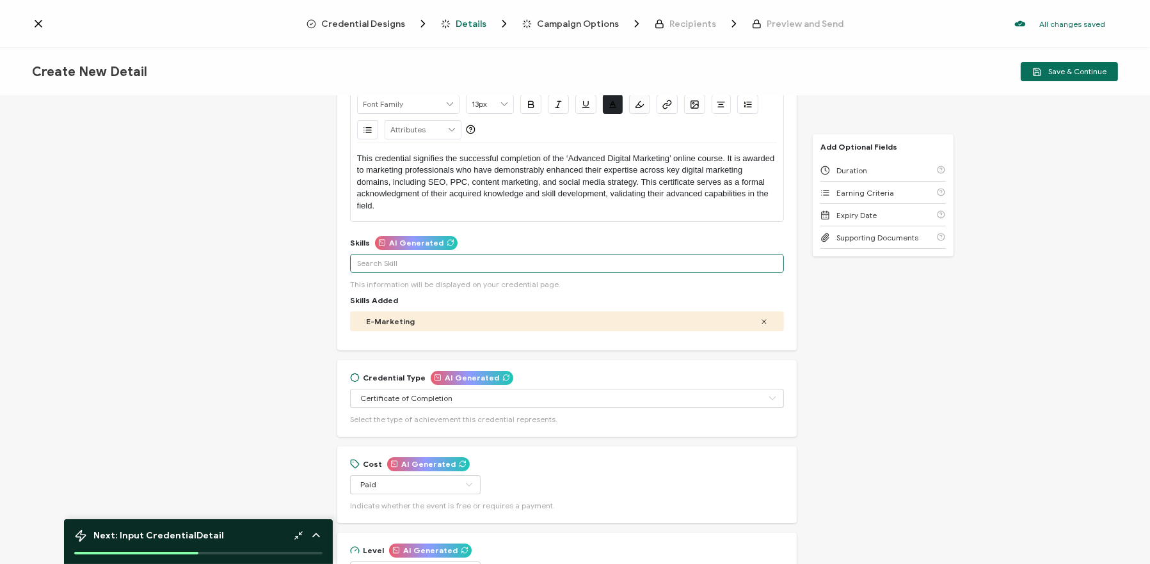
click at [486, 269] on input "text" at bounding box center [567, 263] width 434 height 19
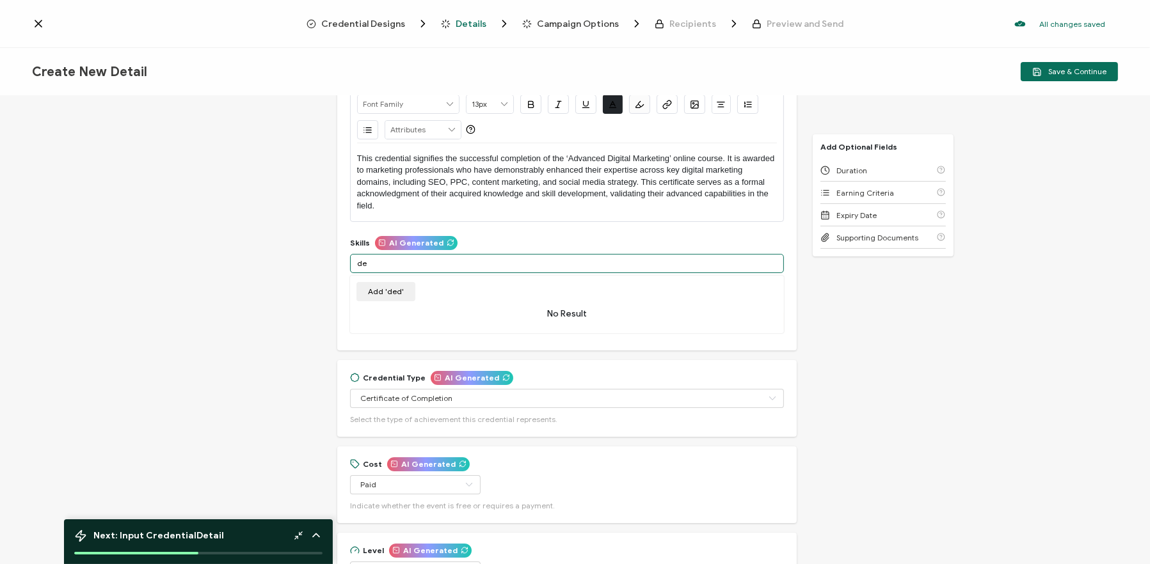
type input "d"
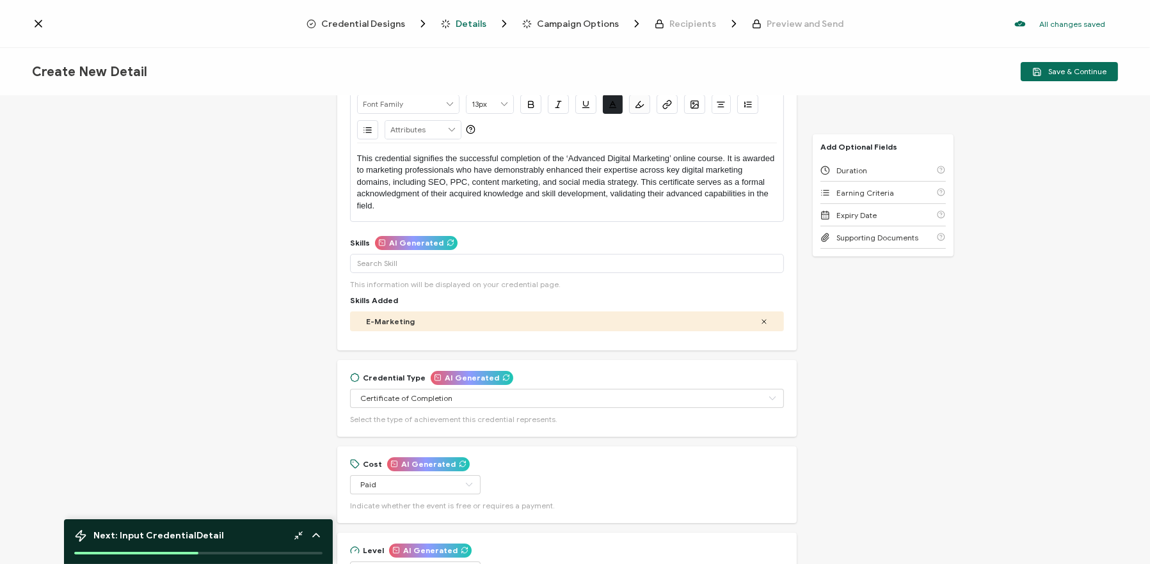
click at [860, 335] on div "Credential Title Regenerate Ambassadeur du Québec Tech ISSUER Issuer Name Crede…" at bounding box center [575, 331] width 1150 height 471
click at [479, 400] on input "text" at bounding box center [567, 398] width 434 height 19
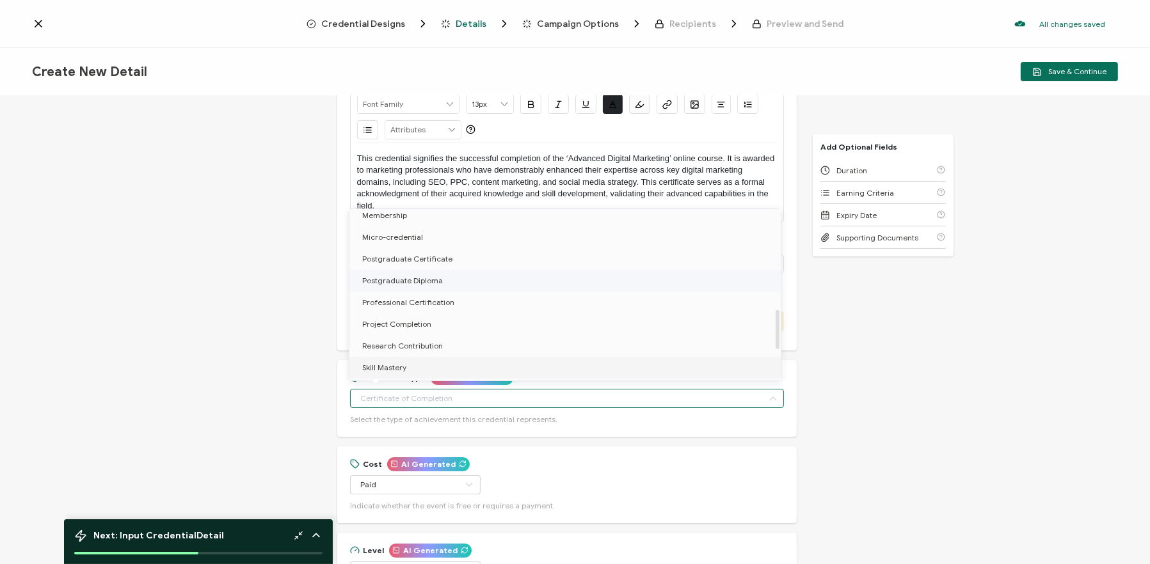
scroll to position [428, 0]
click at [427, 239] on li "Membership" at bounding box center [566, 231] width 435 height 22
type input "Membership"
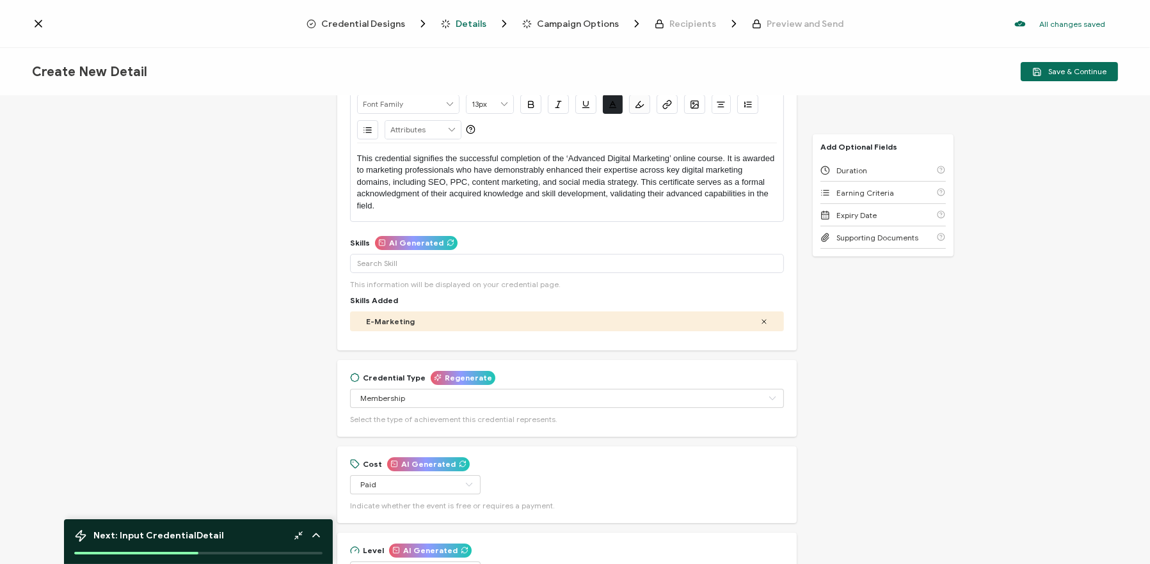
click at [860, 373] on div "Credential Title Regenerate Ambassadeur du Québec Tech ISSUER Issuer Name Crede…" at bounding box center [575, 331] width 1150 height 471
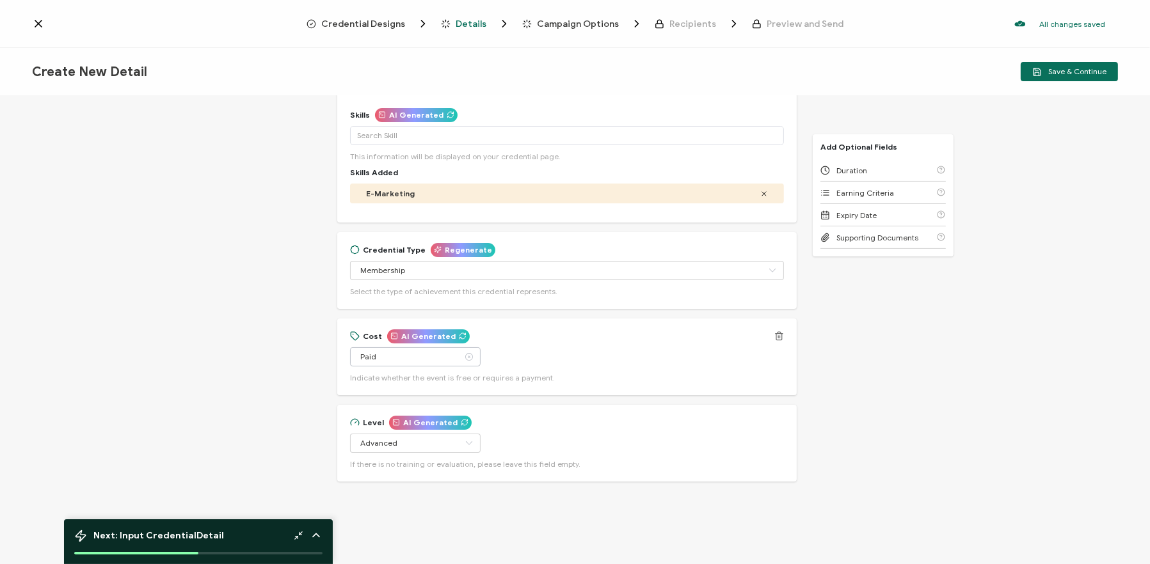
click at [461, 363] on icon at bounding box center [469, 356] width 16 height 19
click at [436, 384] on li "Free" at bounding box center [408, 388] width 118 height 22
type input "Free"
click at [427, 442] on input "Advanced" at bounding box center [415, 443] width 131 height 19
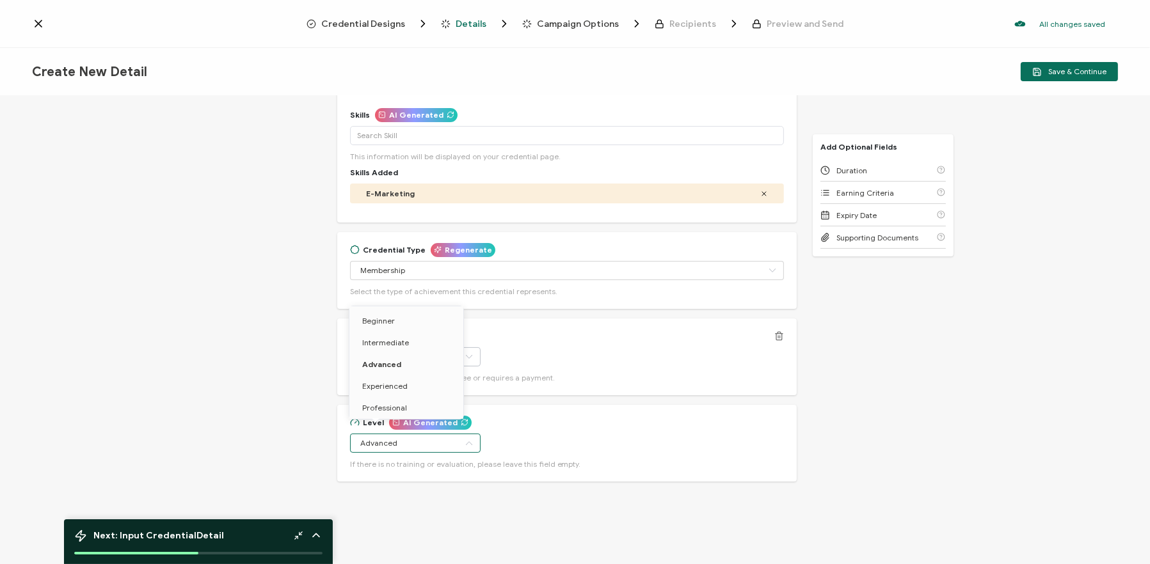
click at [907, 382] on div "Credential Title Regenerate Ambassadeur du Québec Tech ISSUER Issuer Name Crede…" at bounding box center [575, 331] width 1150 height 471
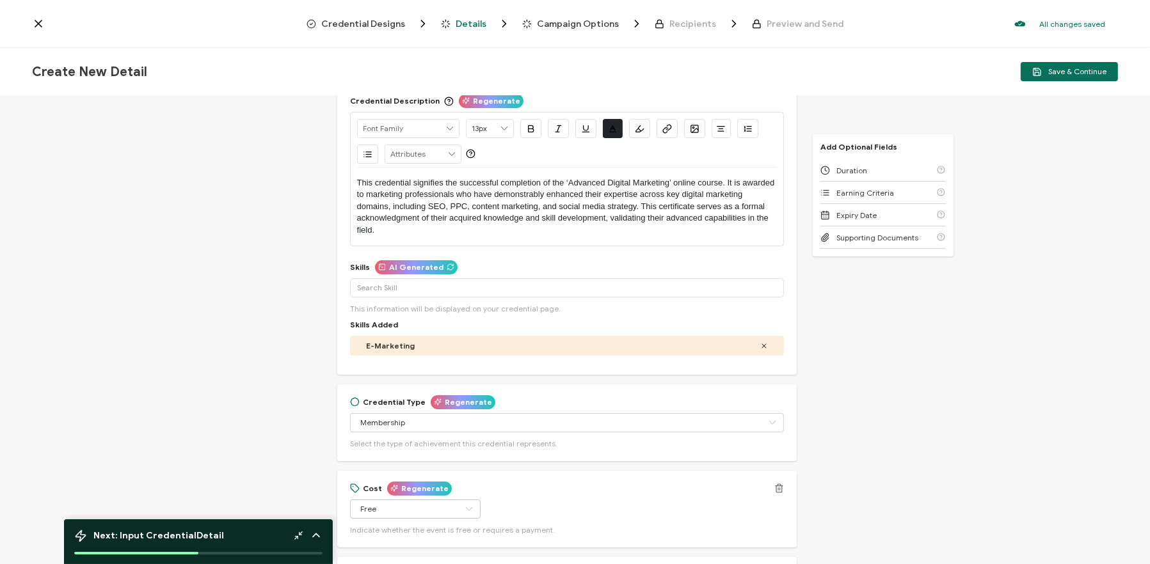
scroll to position [0, 0]
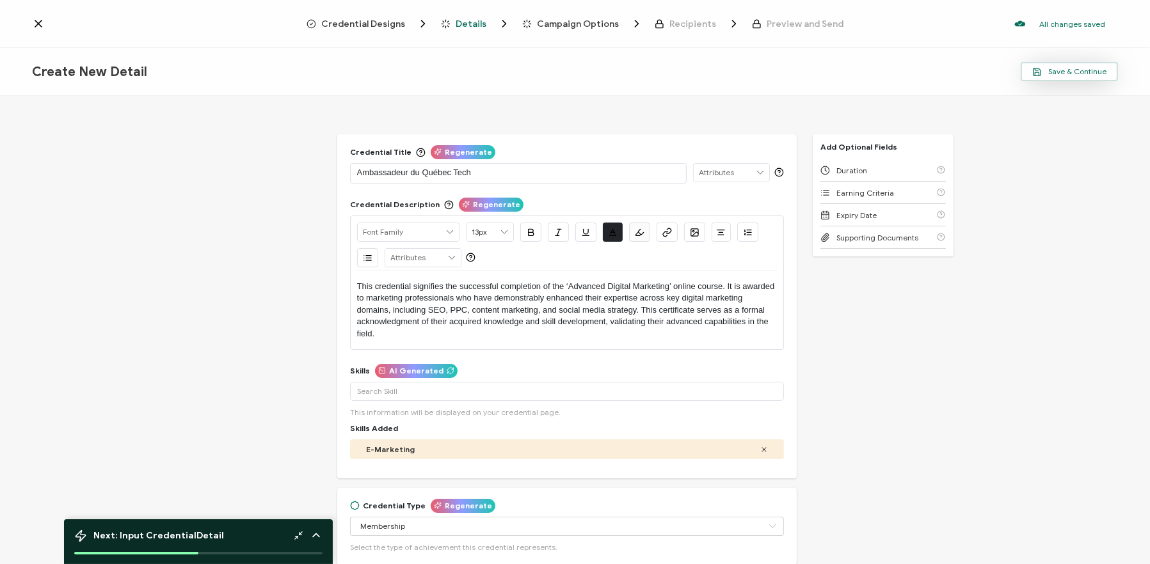
click at [1076, 72] on span "Save & Continue" at bounding box center [1069, 72] width 74 height 10
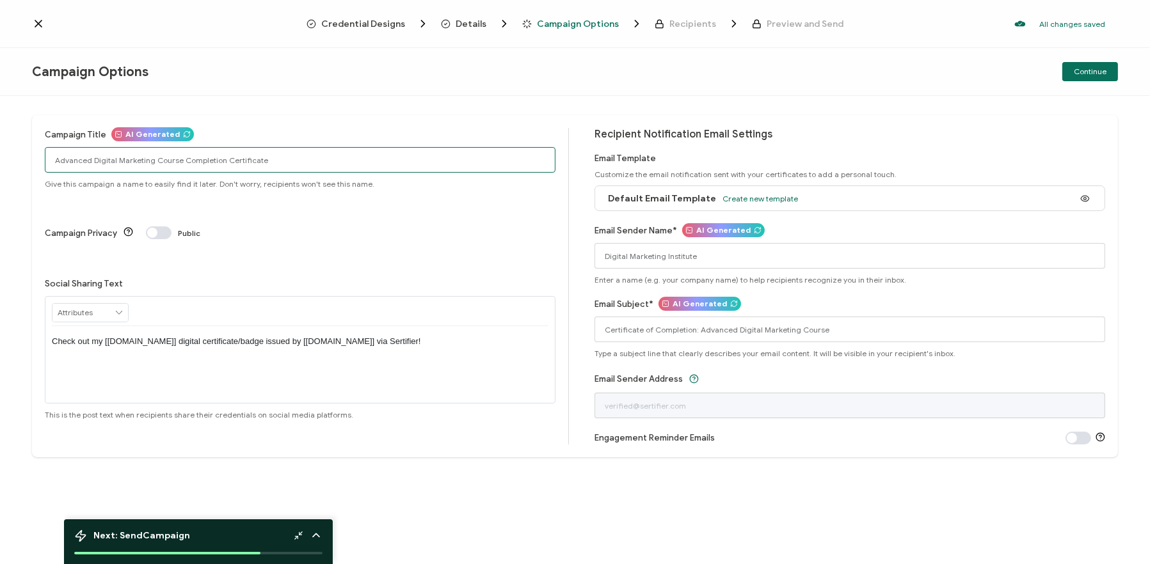
click at [244, 157] on input "Advanced Digital Marketing Course Completion Certificate" at bounding box center [300, 160] width 511 height 26
type input "A"
type input "N"
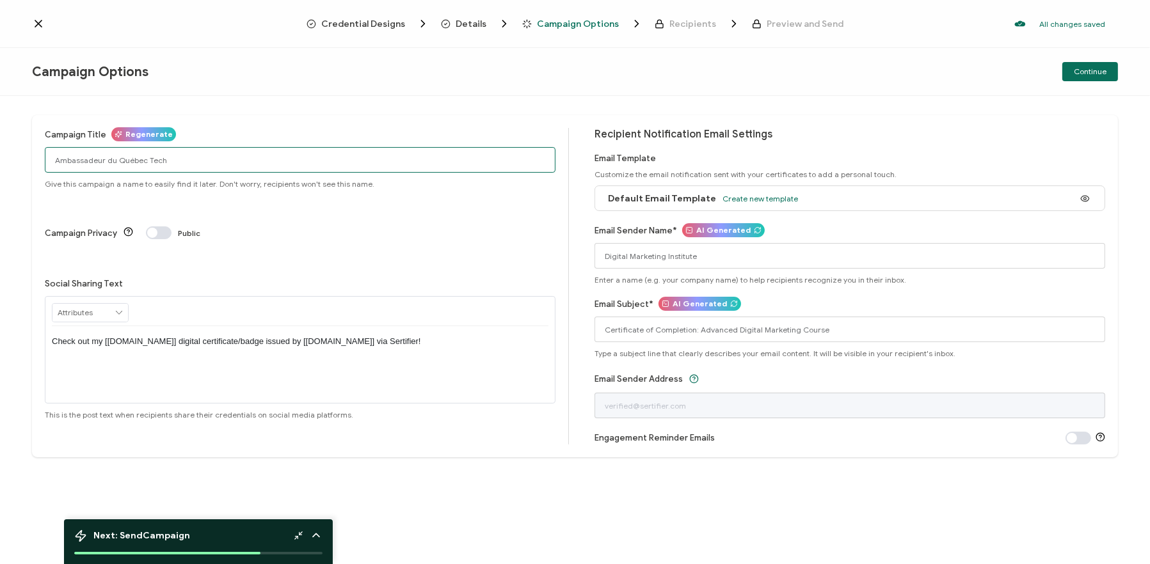
type input "Ambassadeur du Québec Tech"
click at [431, 336] on p "Check out my [[DOMAIN_NAME]] digital certificate/badge issued by [[DOMAIN_NAME]…" at bounding box center [300, 342] width 496 height 12
click at [925, 148] on div "Recipient Notification Email Settings Email Template Customize the email notifi…" at bounding box center [849, 286] width 511 height 317
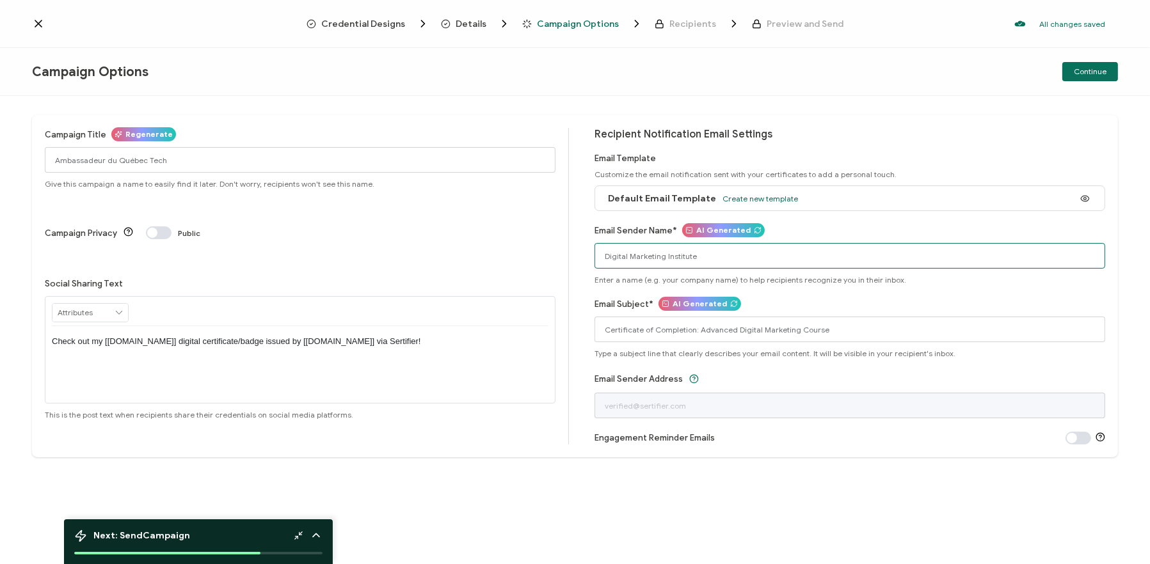
click at [743, 258] on input "Digital Marketing Institute" at bounding box center [849, 256] width 511 height 26
click at [910, 239] on div "Email Sender Name* AI Generated Digital Marketing Institute Enter a name (e.g. …" at bounding box center [849, 254] width 511 height 61
click at [909, 238] on div "Email Sender Name* AI Generated Digital Marketing Institute Enter a name (e.g. …" at bounding box center [849, 254] width 511 height 61
click at [880, 250] on input "Digital Marketing Institute" at bounding box center [849, 256] width 511 height 26
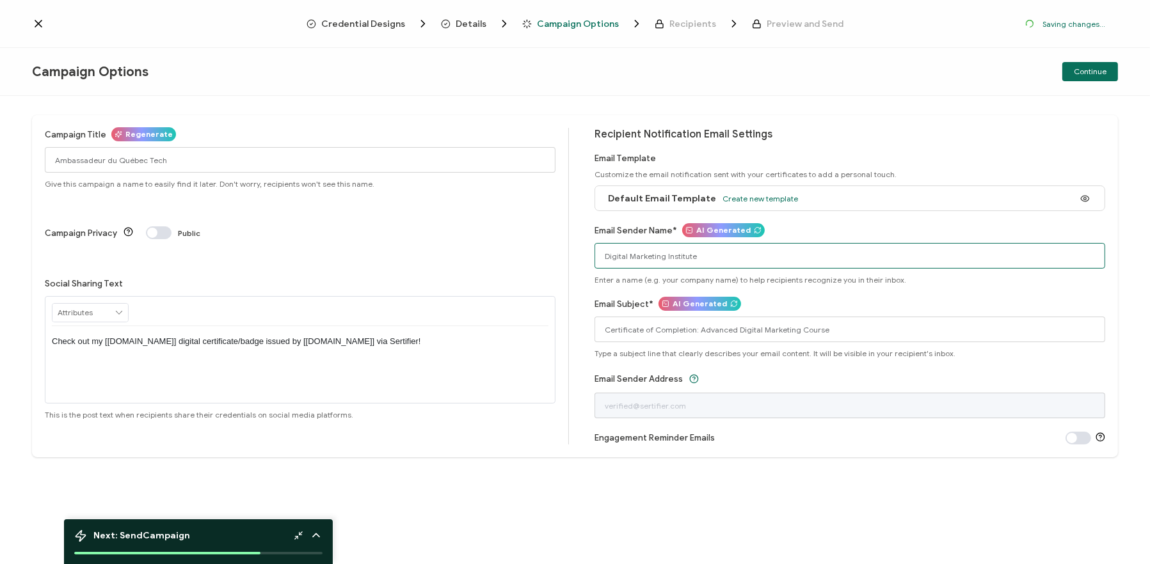
click at [880, 250] on input "Digital Marketing Institute" at bounding box center [849, 256] width 511 height 26
type input "Québec Tech"
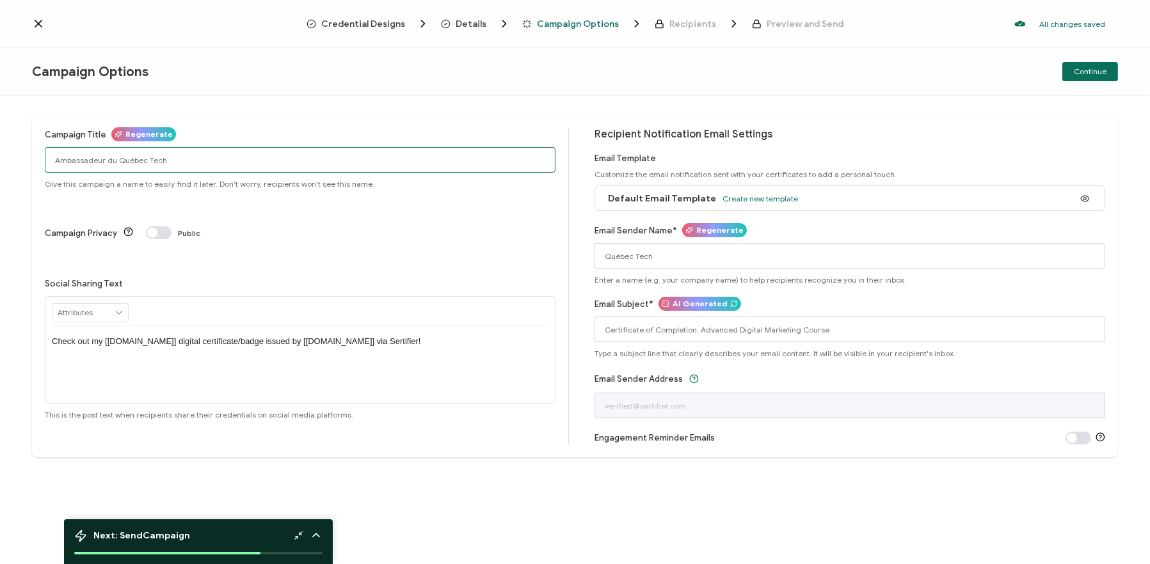
click at [256, 161] on input "Ambassadeur du Québec Tech" at bounding box center [300, 160] width 511 height 26
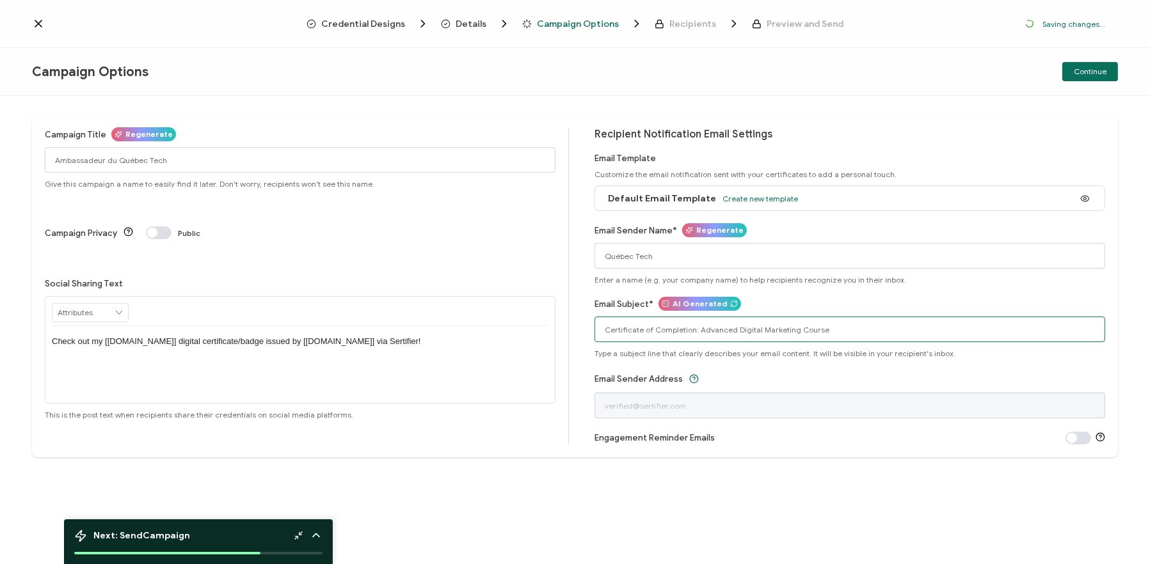
click at [786, 322] on input "Certificate of Completion: Advanced Digital Marketing Course" at bounding box center [849, 330] width 511 height 26
paste input "Ambassadeur du Québec Tech"
type input "Ambassadeur du Québec Tech"
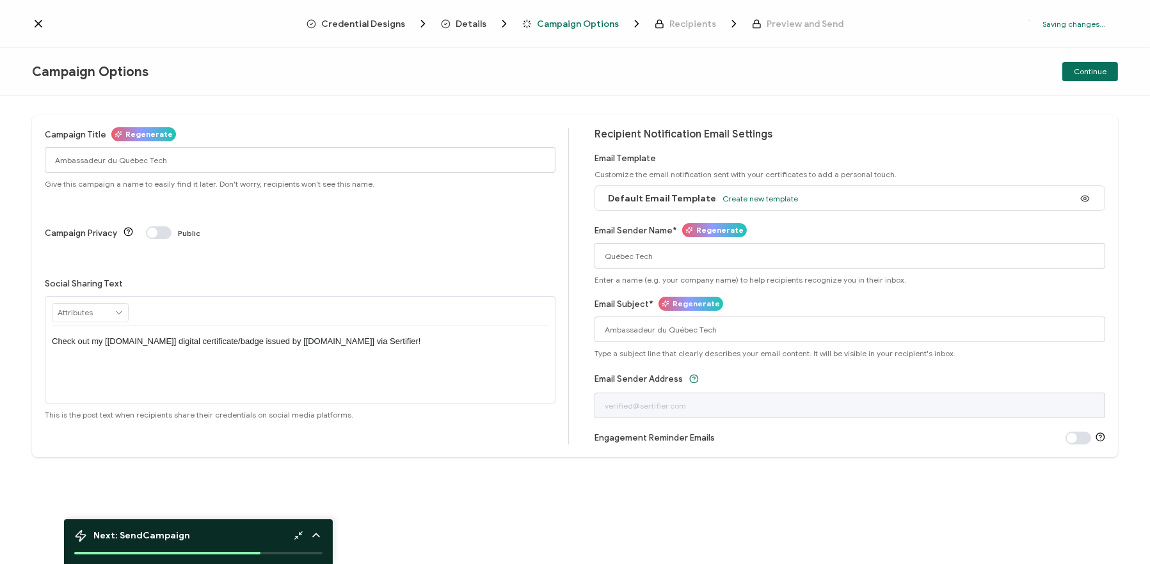
drag, startPoint x: 884, startPoint y: 532, endPoint x: 799, endPoint y: 428, distance: 134.6
click at [882, 527] on div "Campaign Title Regenerate Ambassadeur du Québec Tech Give this campaign a name …" at bounding box center [575, 330] width 1150 height 468
click at [1088, 73] on span "Continue" at bounding box center [1089, 72] width 33 height 8
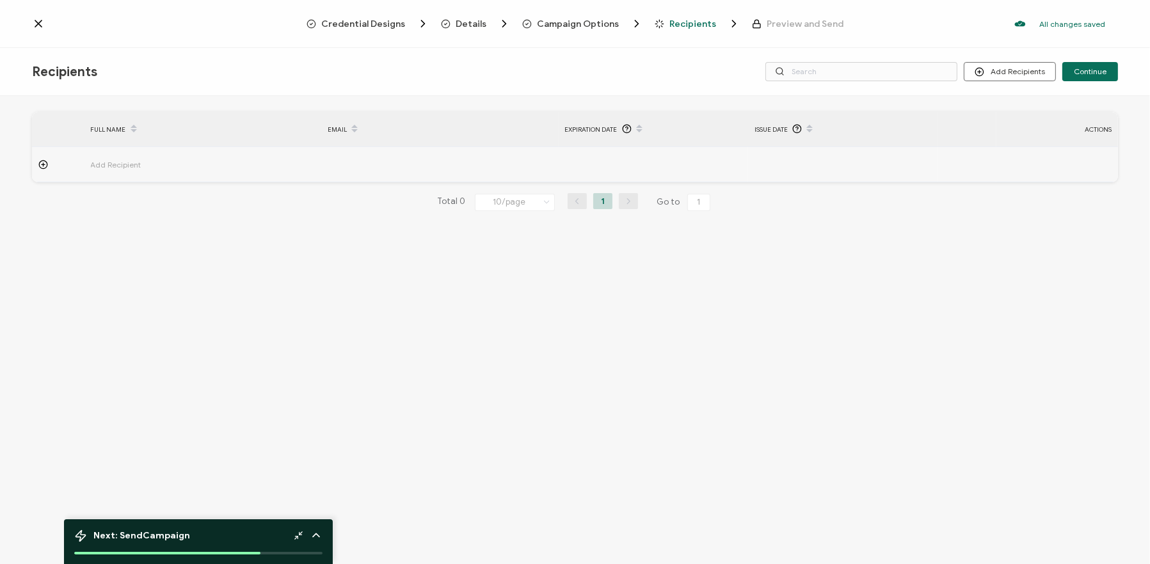
click at [108, 162] on span "Add Recipient" at bounding box center [152, 164] width 122 height 15
click at [168, 207] on input "text" at bounding box center [147, 200] width 112 height 20
type input "V"
type input "Vi"
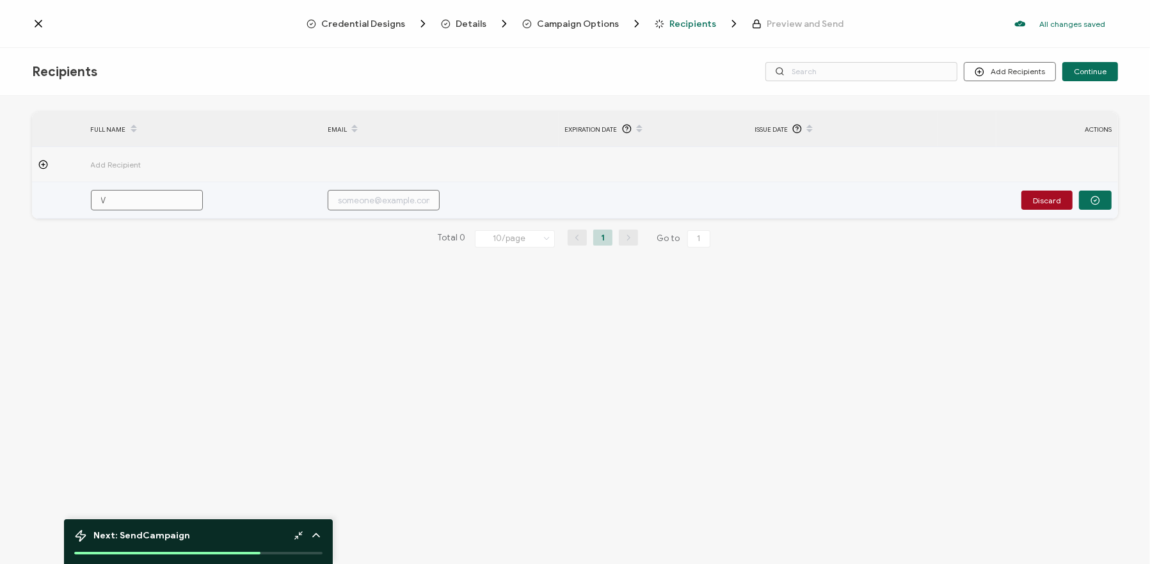
type input "Vi"
type input "Vinc"
type input "[PERSON_NAME]"
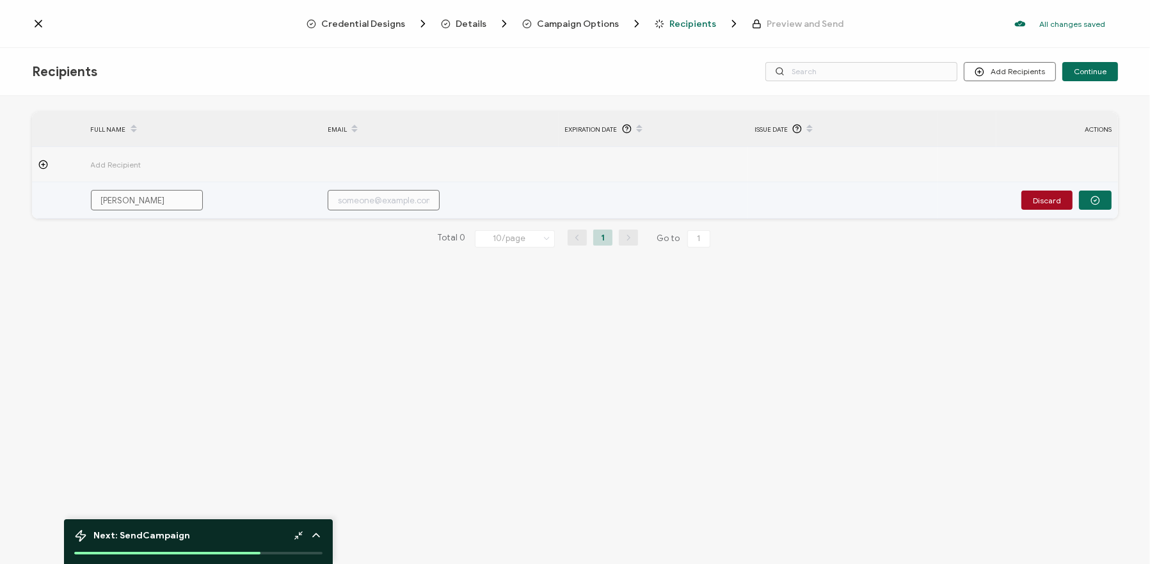
type input "Vincen"
type input "[PERSON_NAME]"
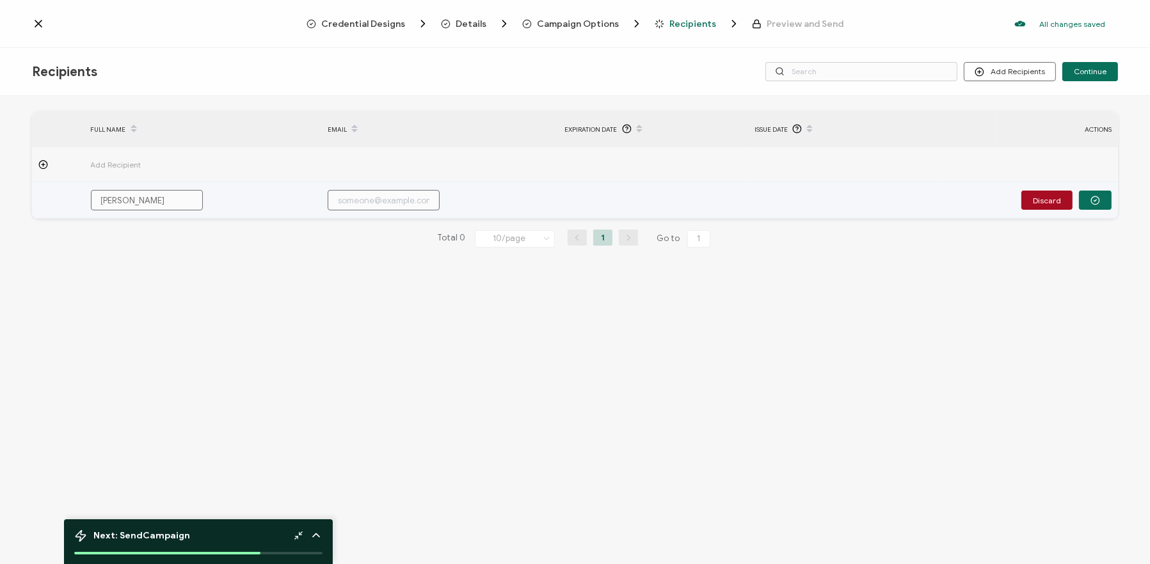
type input "[PERSON_NAME]"
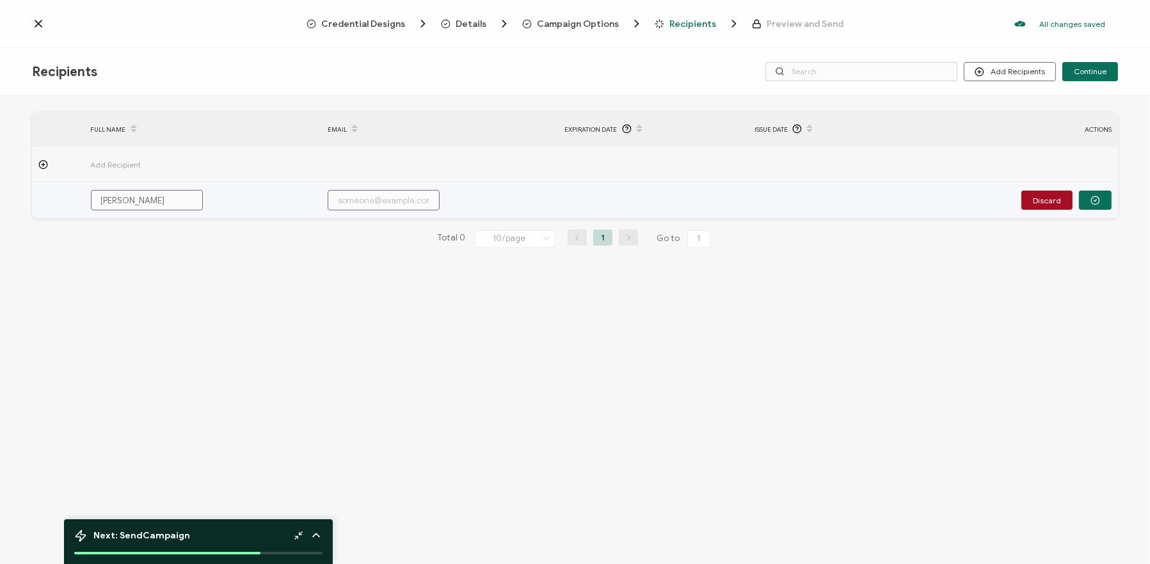
type input "[PERSON_NAME]"
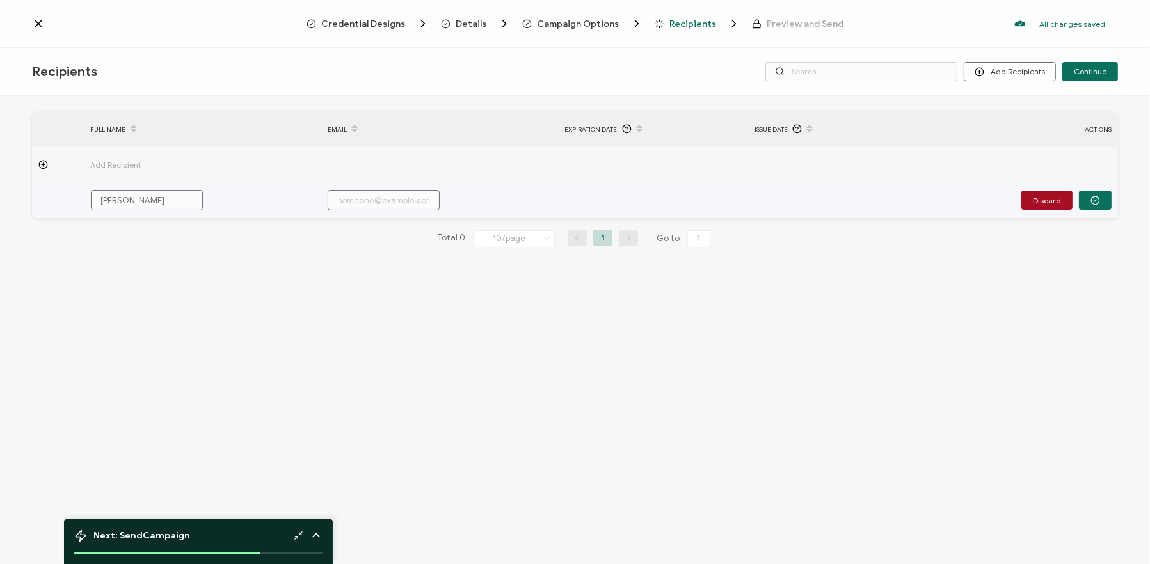
type input "[PERSON_NAME]"
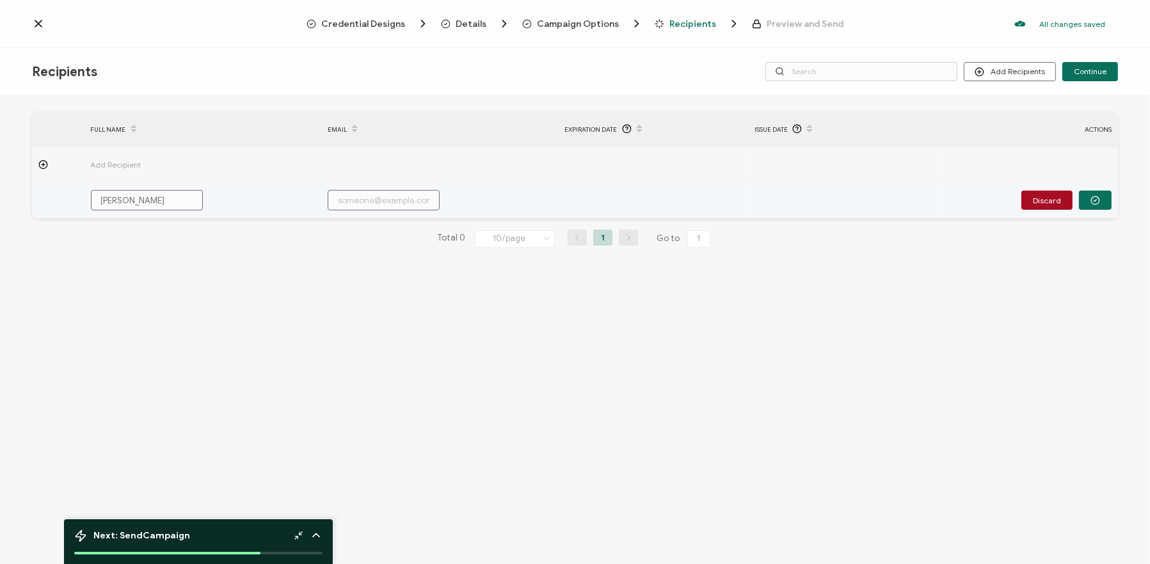
type input "[PERSON_NAME]-"
type input "[PERSON_NAME]-R"
type input "[PERSON_NAME]"
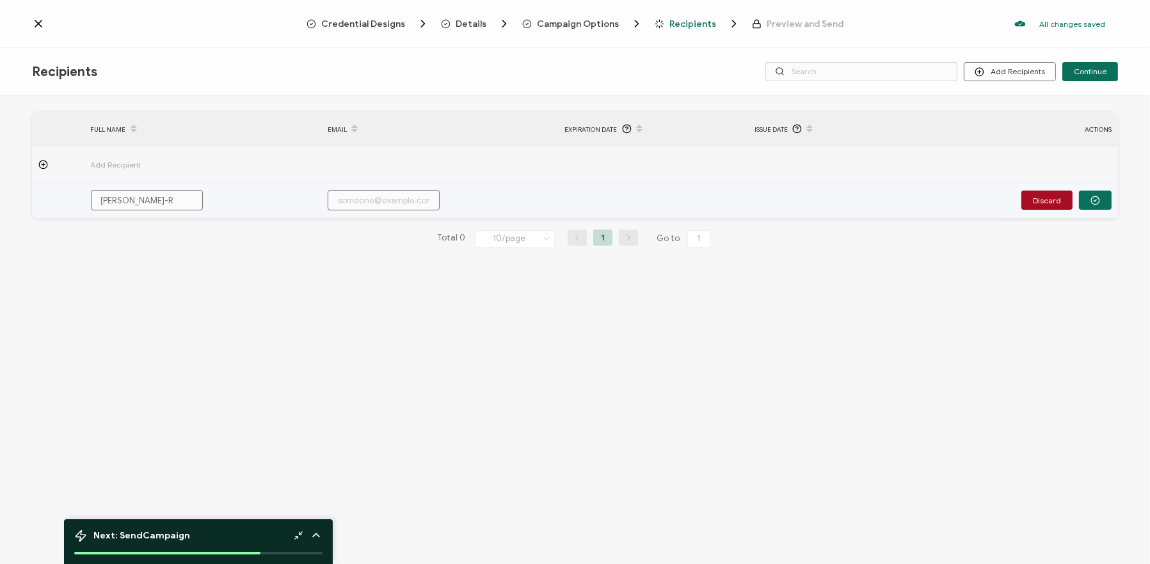
type input "[PERSON_NAME]"
type input "[PERSON_NAME]-[PERSON_NAME]"
type input "[PERSON_NAME]"
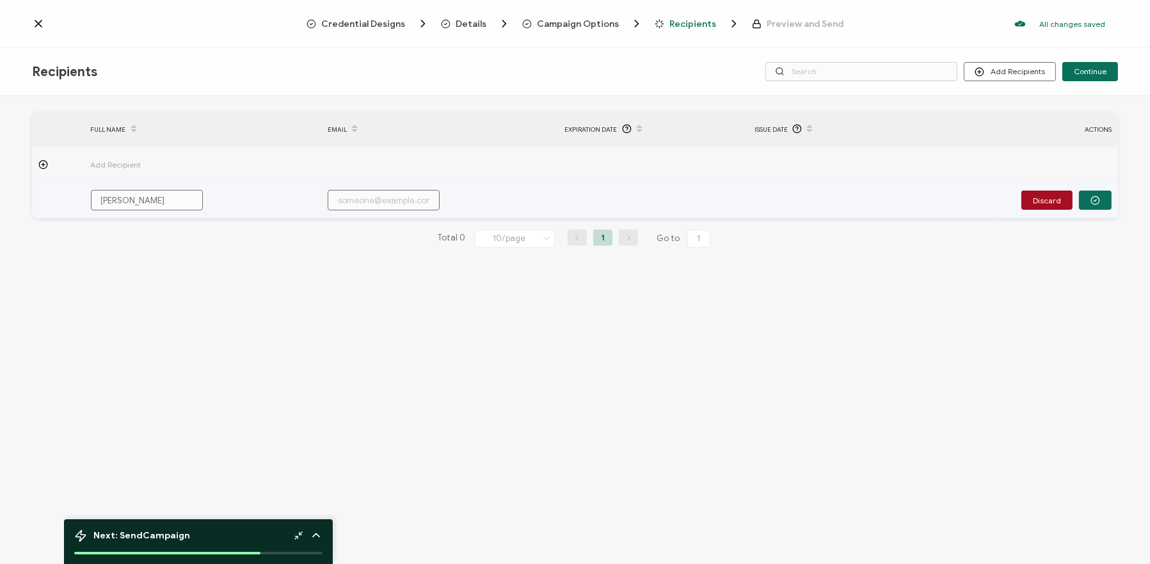
type input "[PERSON_NAME]"
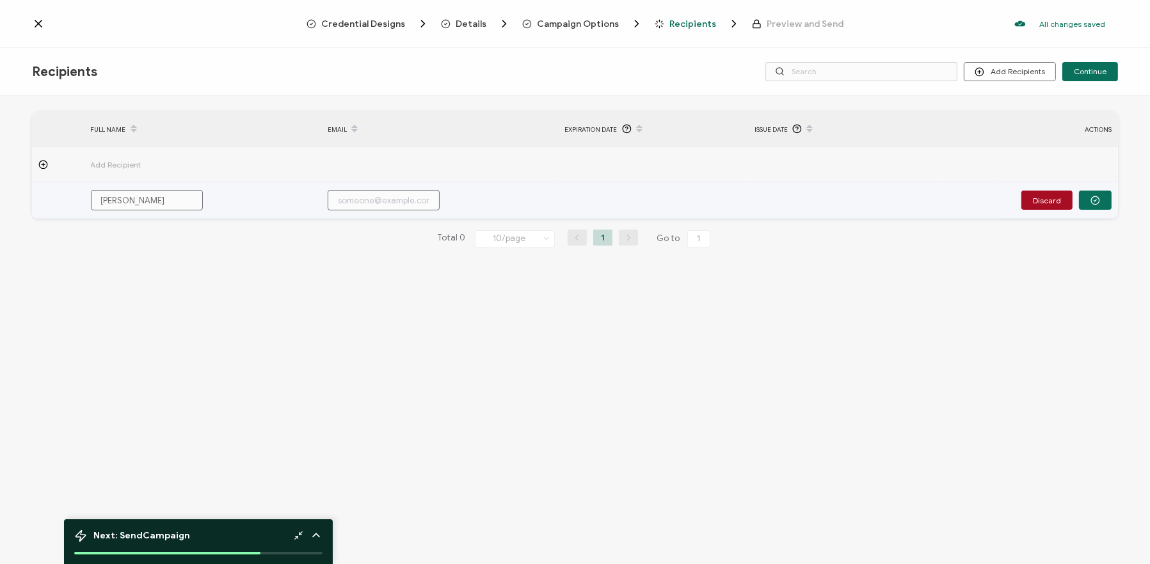
type input "v"
type input "vi"
type input "vin"
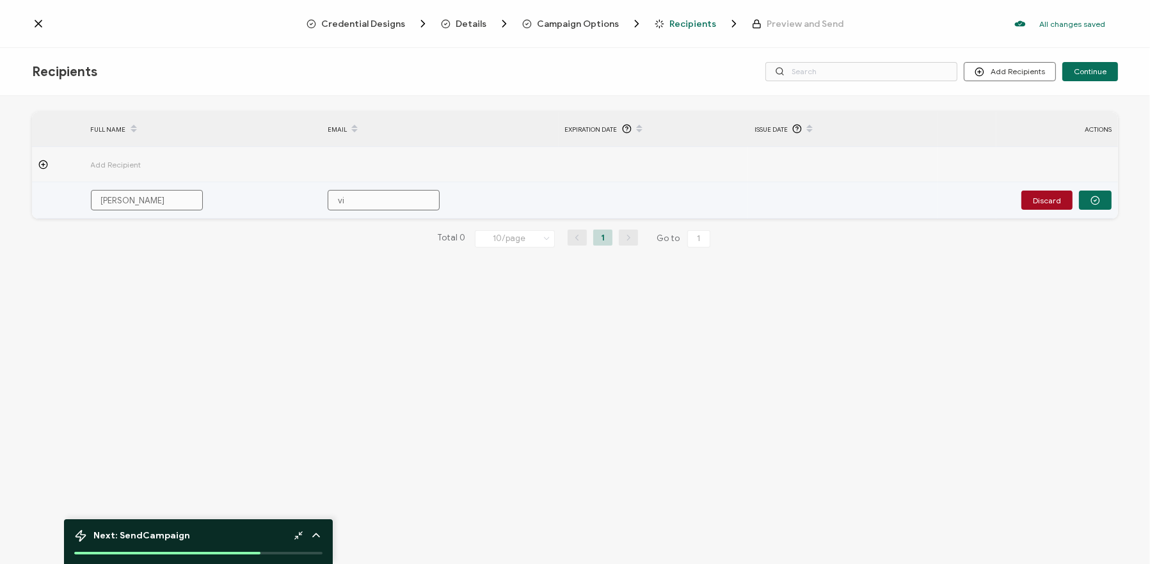
type input "vin"
type input "vinc"
type input "[PERSON_NAME]"
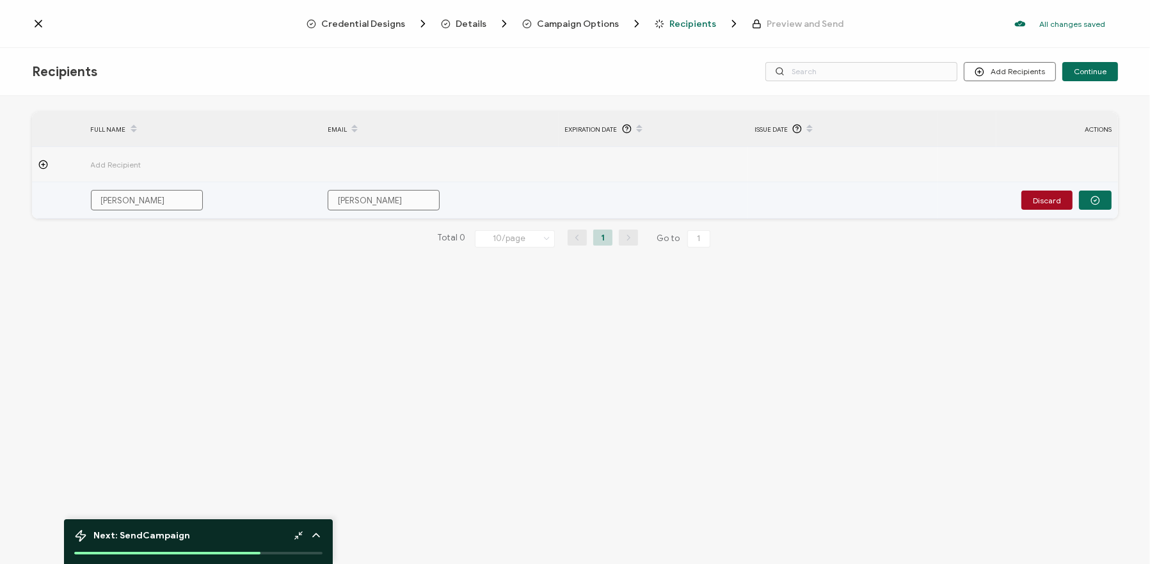
type input "vincen"
type input "[PERSON_NAME]"
type input "[PERSON_NAME]@"
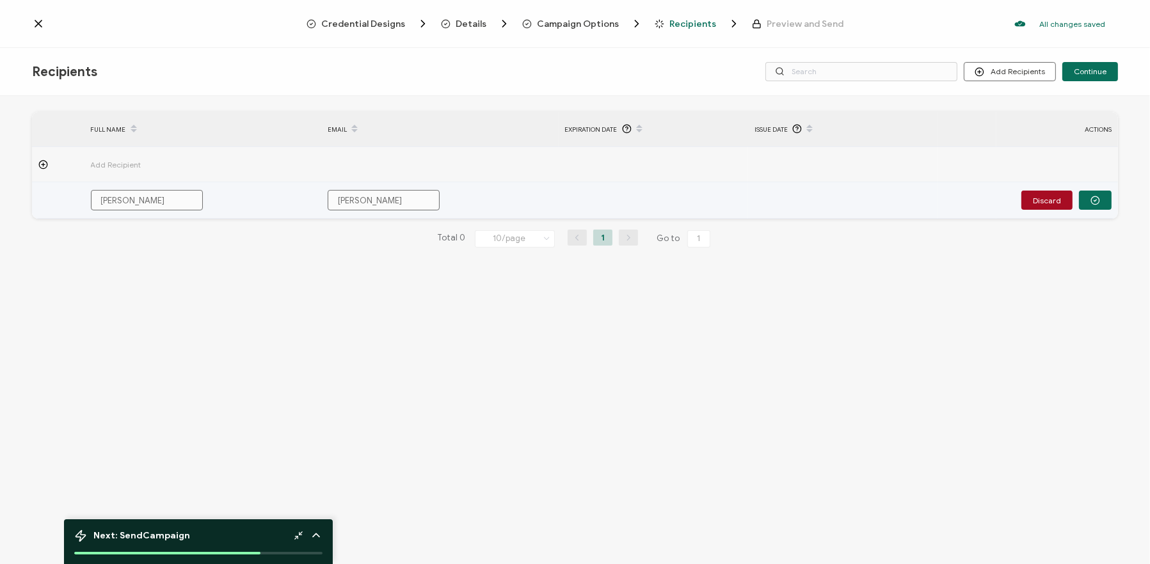
type input "[PERSON_NAME]@"
type input "[PERSON_NAME]"
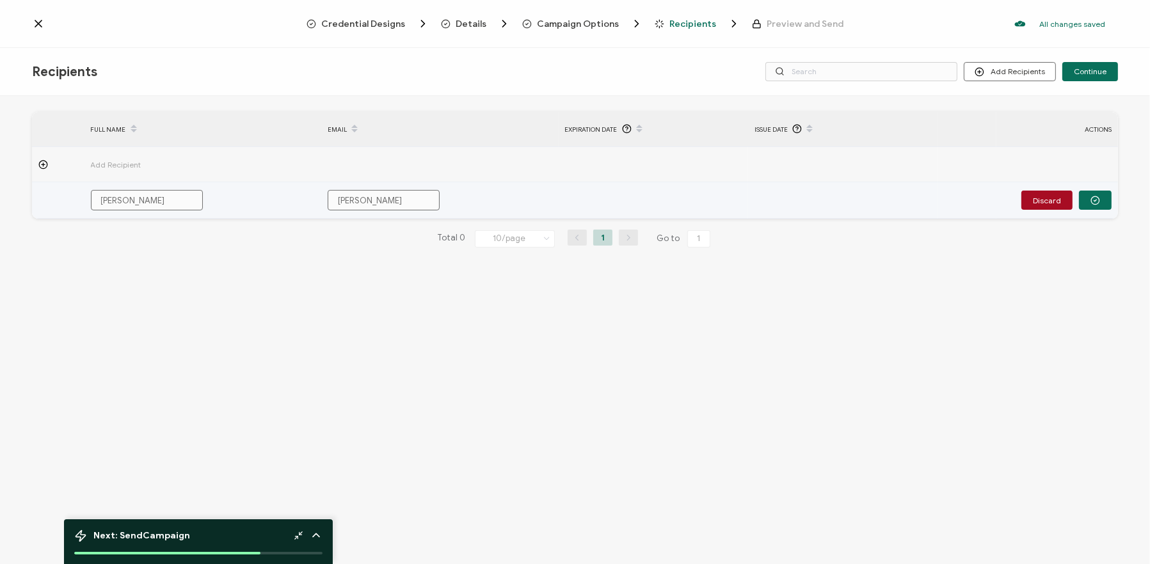
type input "[PERSON_NAME]"
type input "[PERSON_NAME]@[PERSON_NAME]"
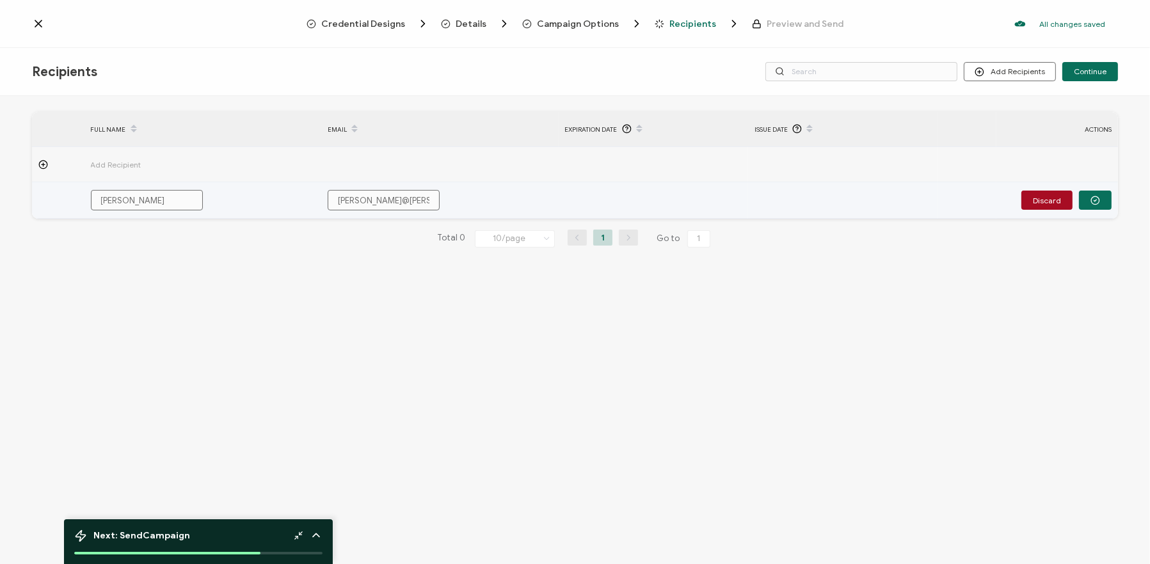
type input "[PERSON_NAME]@[PERSON_NAME]"
type input "[PERSON_NAME]@quebec"
type input "[PERSON_NAME]@quebect"
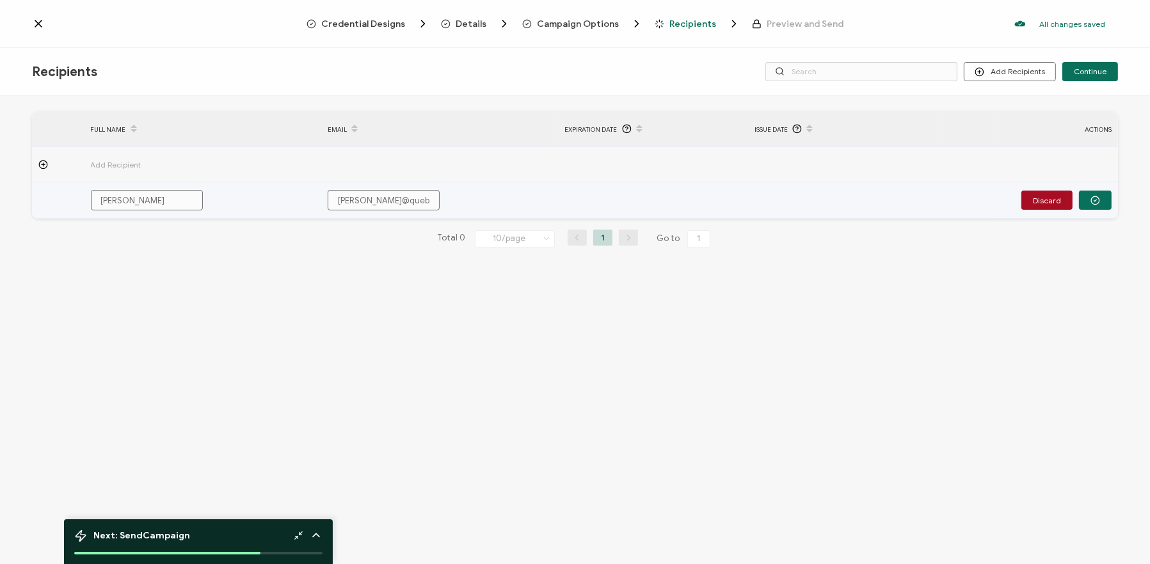
type input "[PERSON_NAME]@quebecte"
type input "[PERSON_NAME]@quebectec"
type input "[PERSON_NAME]@quebectech"
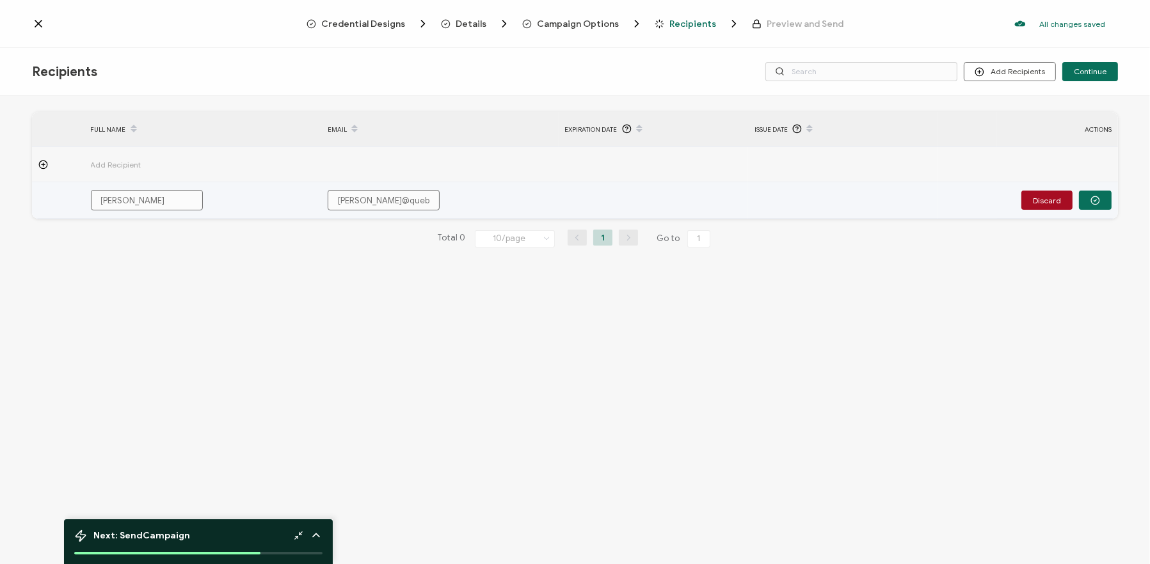
type input "[PERSON_NAME]@quebectech"
type input "[PERSON_NAME]@quebectech."
type input "[PERSON_NAME]@quebectech.c"
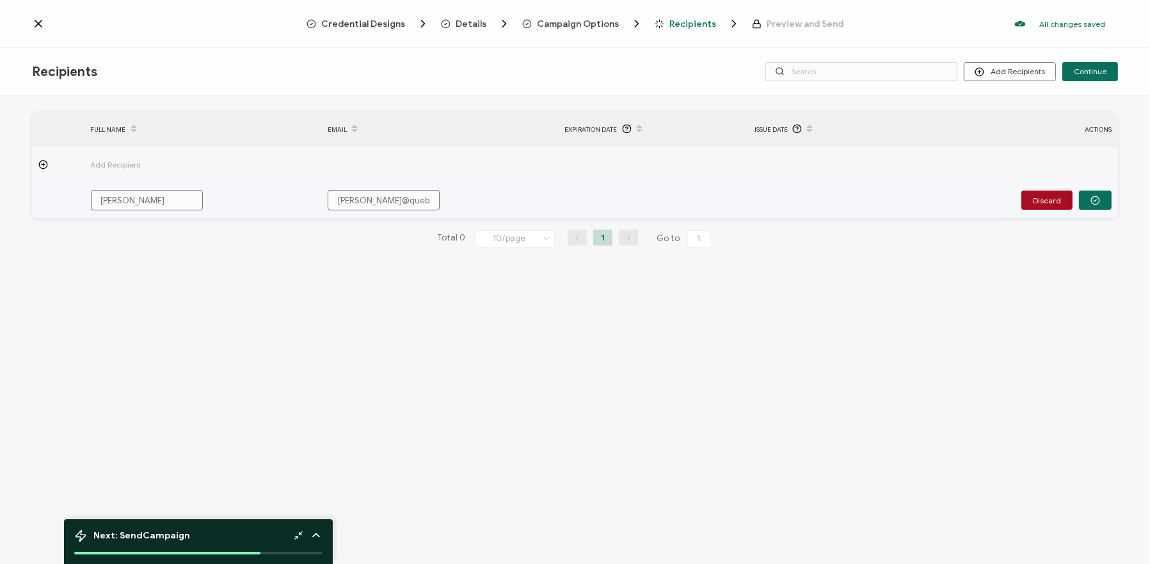
type input "[PERSON_NAME][EMAIL_ADDRESS][DOMAIN_NAME]"
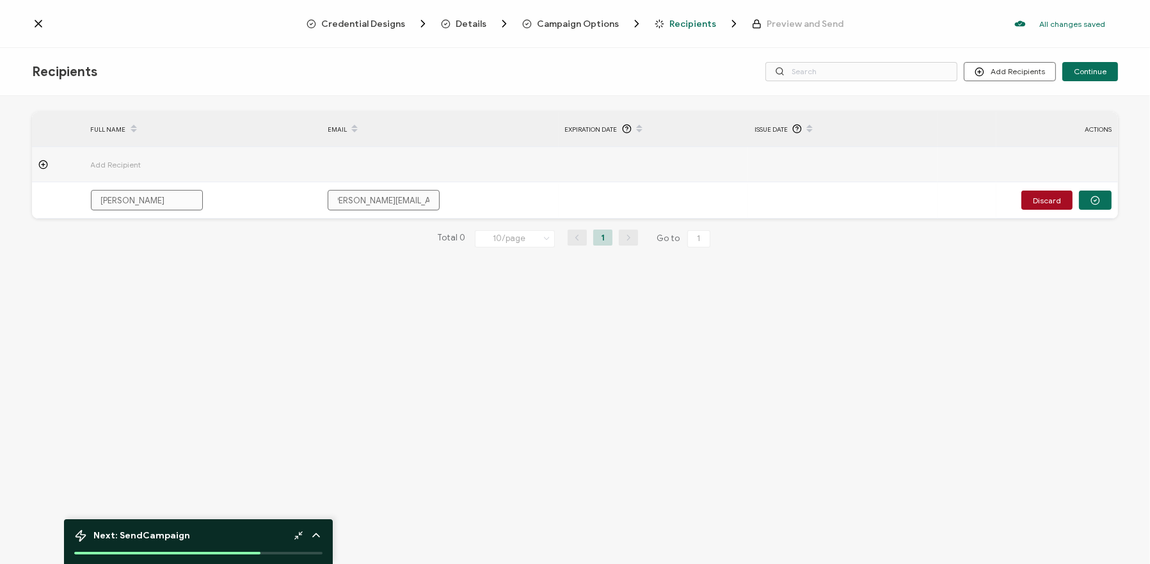
type input "[PERSON_NAME][EMAIL_ADDRESS][DOMAIN_NAME]"
click at [447, 383] on div "FULL NAME EMAIL Expiration Date Issue Date ACTIONS Add Recipient Vincent Fontai…" at bounding box center [575, 331] width 1150 height 471
click at [1093, 70] on span "Continue" at bounding box center [1089, 72] width 33 height 8
click at [798, 395] on div "FULL NAME EMAIL Expiration Date Issue Date ACTIONS Add Recipient Vincent Fontai…" at bounding box center [575, 331] width 1150 height 471
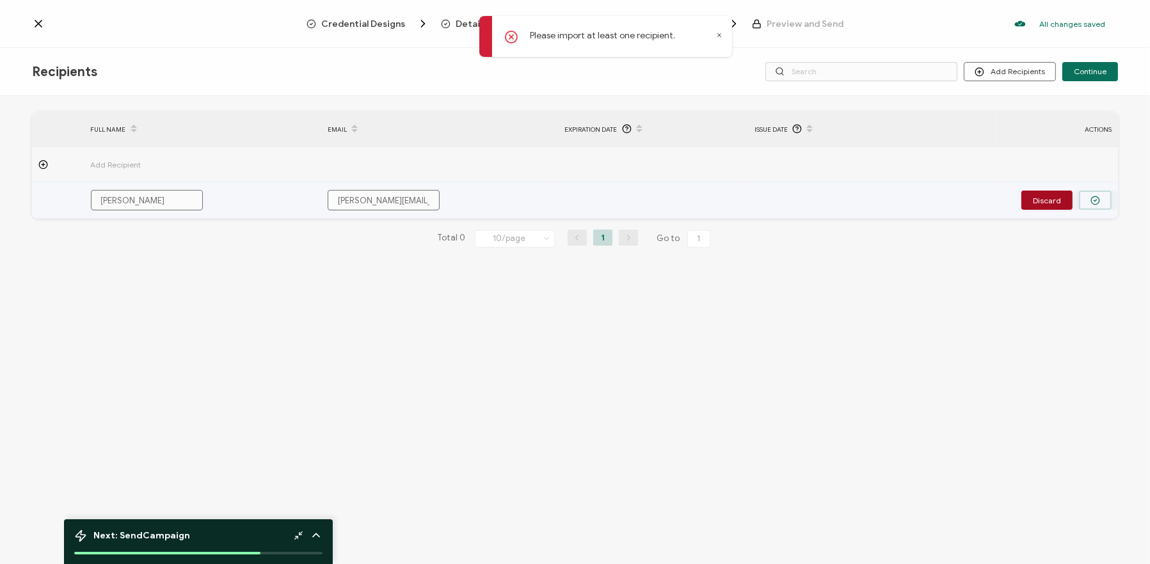
click at [1098, 199] on circle "button" at bounding box center [1095, 200] width 8 height 8
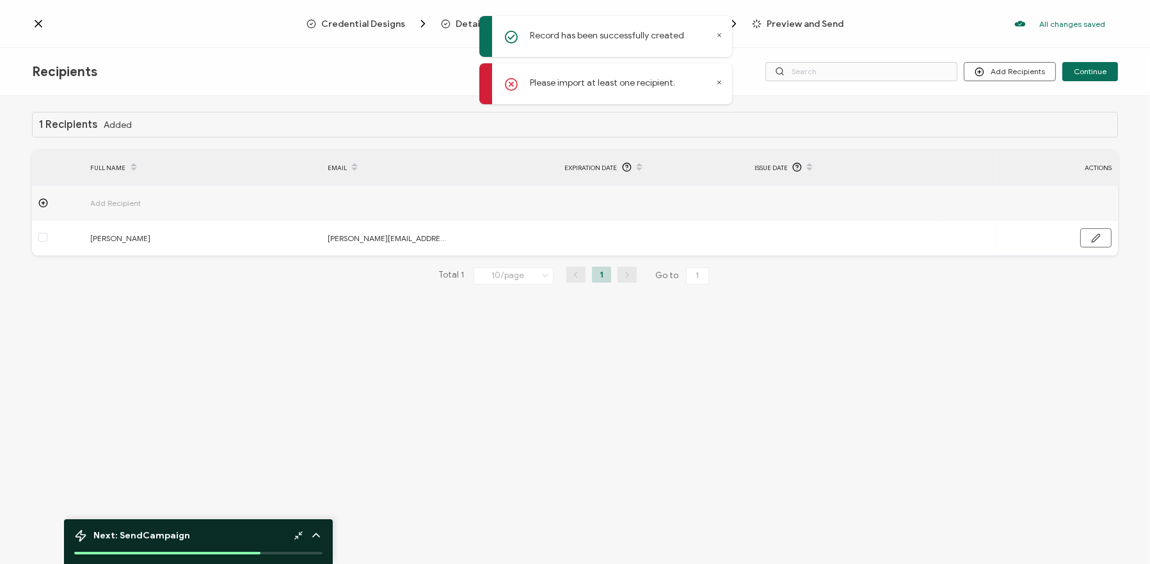
click at [784, 420] on div "1 Recipients Added FULL NAME EMAIL Expiration Date Issue Date ACTIONS Add Recip…" at bounding box center [575, 331] width 1150 height 471
click at [1101, 68] on span "Continue" at bounding box center [1089, 72] width 33 height 8
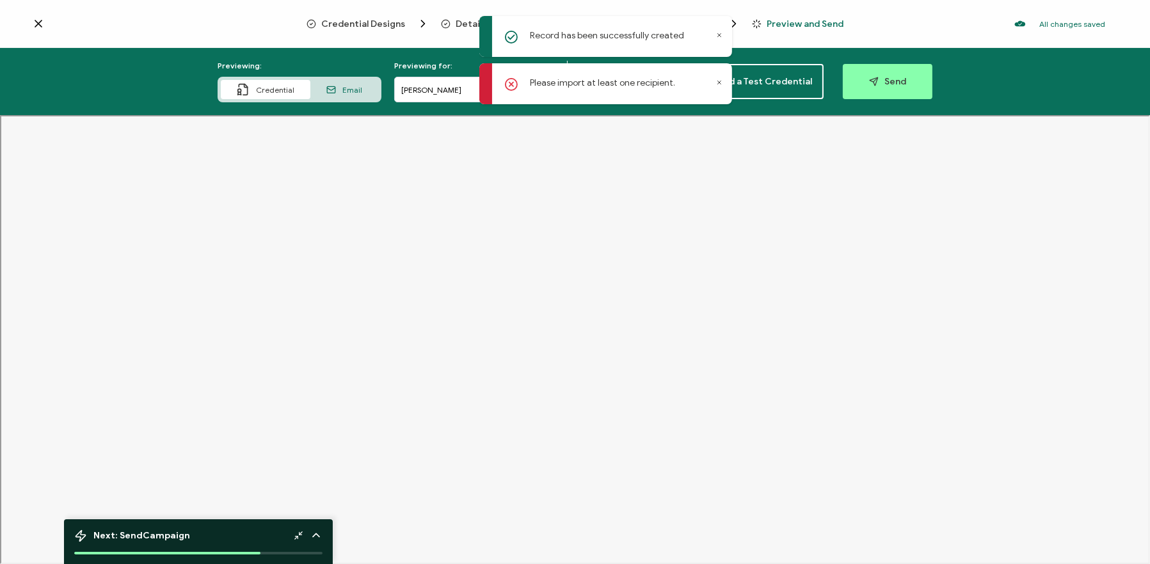
click at [719, 81] on icon at bounding box center [719, 82] width 6 height 6
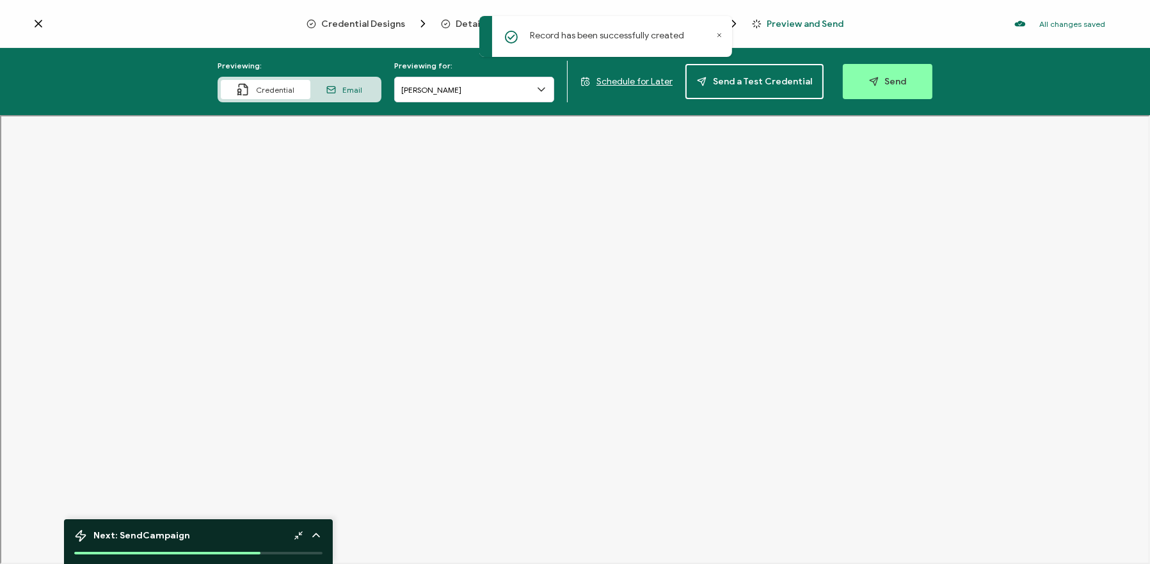
click at [721, 37] on icon at bounding box center [719, 35] width 6 height 6
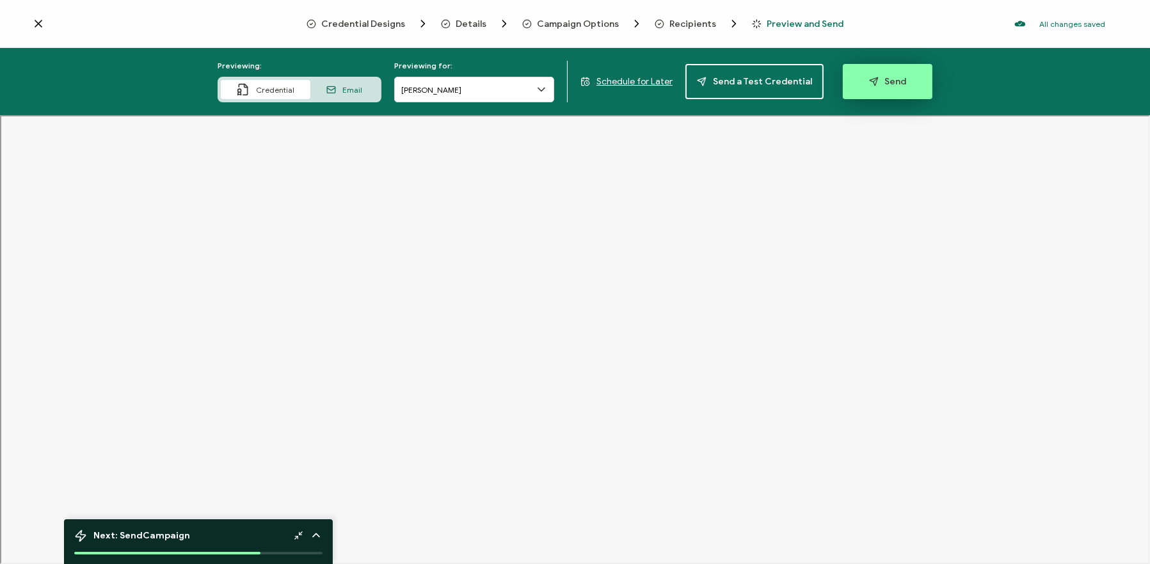
click at [891, 87] on button "Send" at bounding box center [888, 81] width 90 height 35
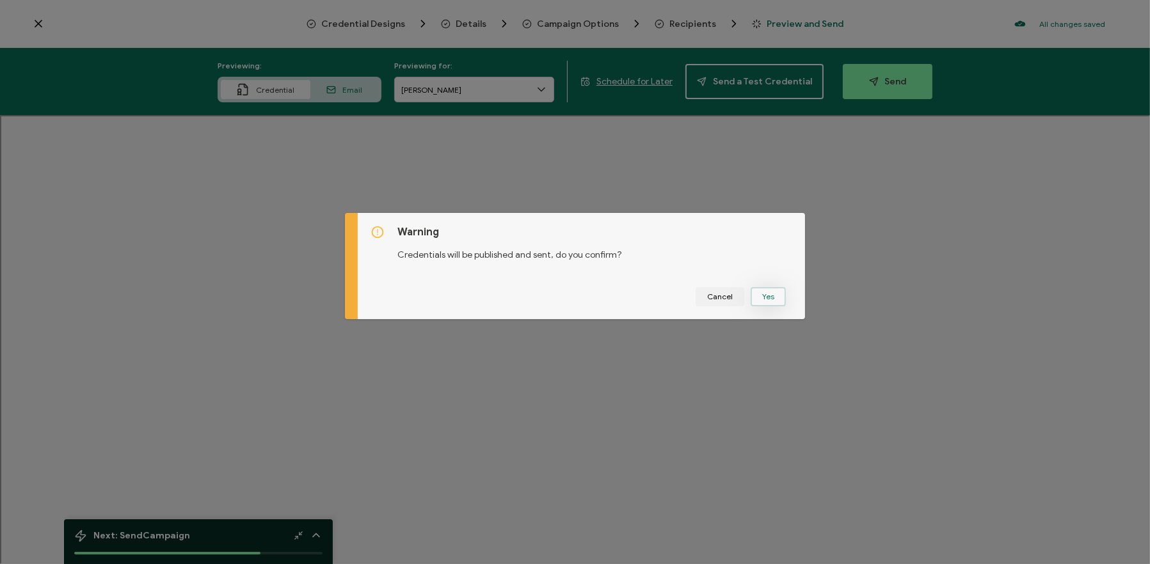
click at [773, 295] on button "Yes" at bounding box center [767, 296] width 35 height 19
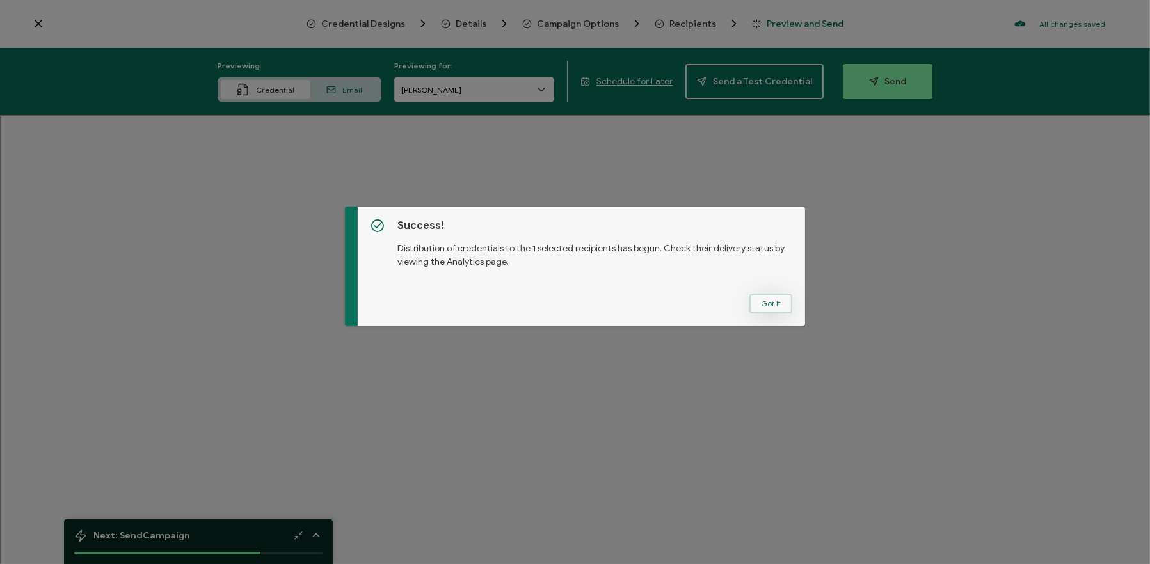
click at [769, 294] on button "Got It" at bounding box center [770, 303] width 43 height 19
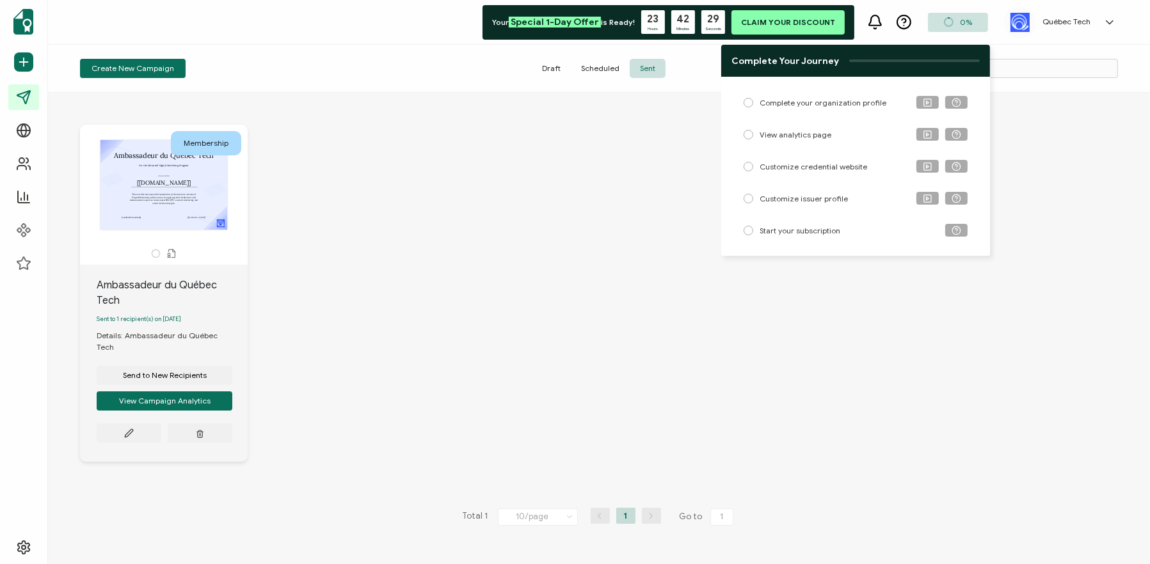
click at [1079, 16] on div "Québec Tech Vincent Fontaine-Richer [EMAIL_ADDRESS][DOMAIN_NAME] ID: 51185498 […" at bounding box center [1063, 22] width 118 height 32
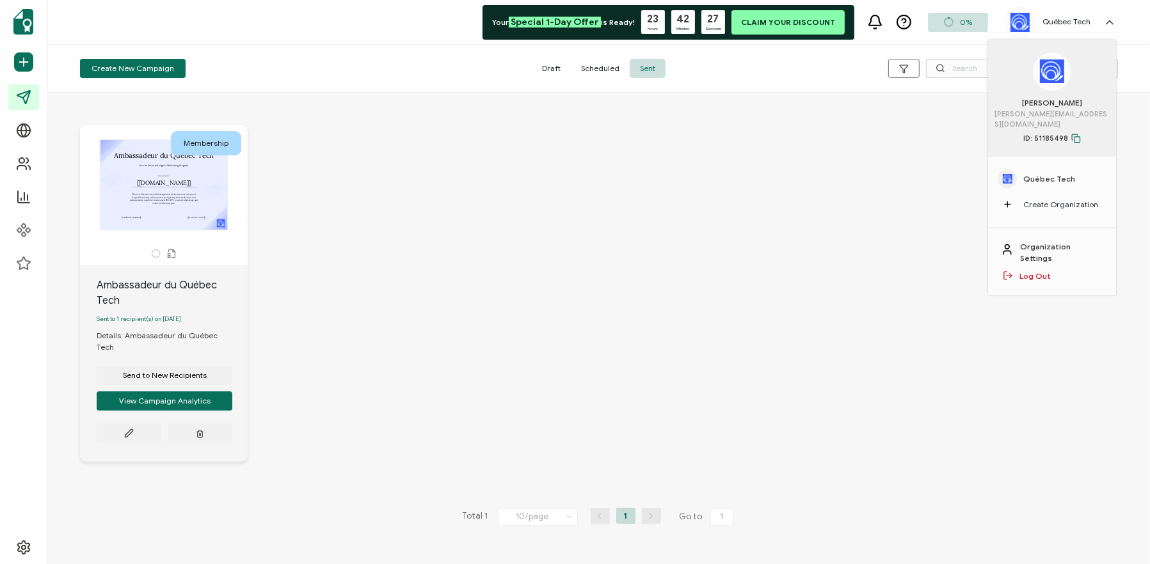
click at [1038, 271] on link "Log Out" at bounding box center [1034, 277] width 31 height 12
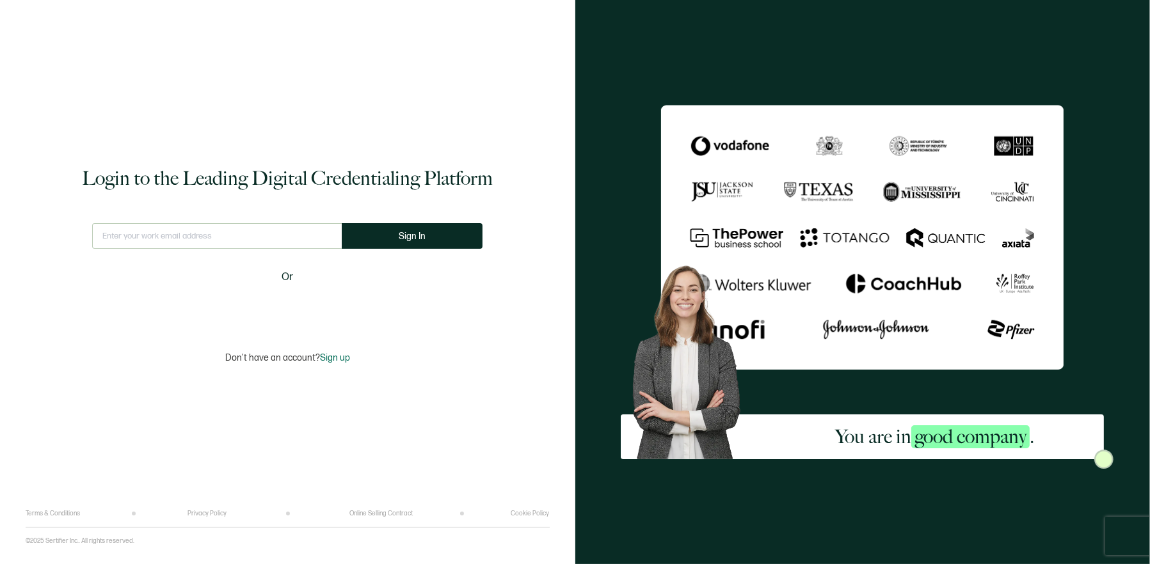
click at [232, 229] on input "text" at bounding box center [216, 236] width 249 height 26
type input "[PERSON_NAME][EMAIL_ADDRESS][DOMAIN_NAME]"
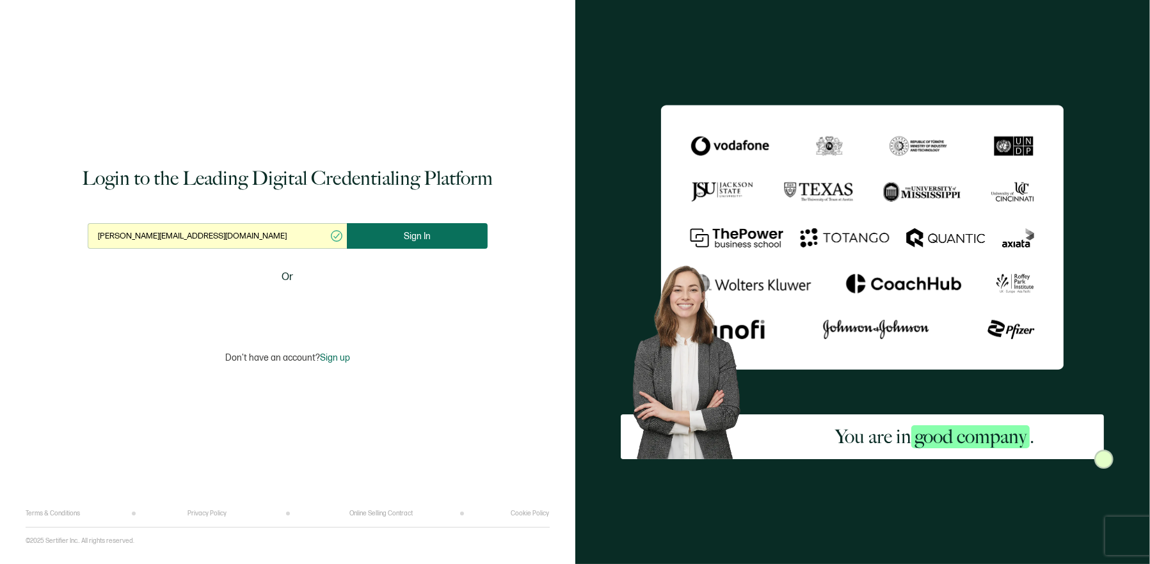
click at [371, 227] on button "Sign In" at bounding box center [417, 236] width 141 height 26
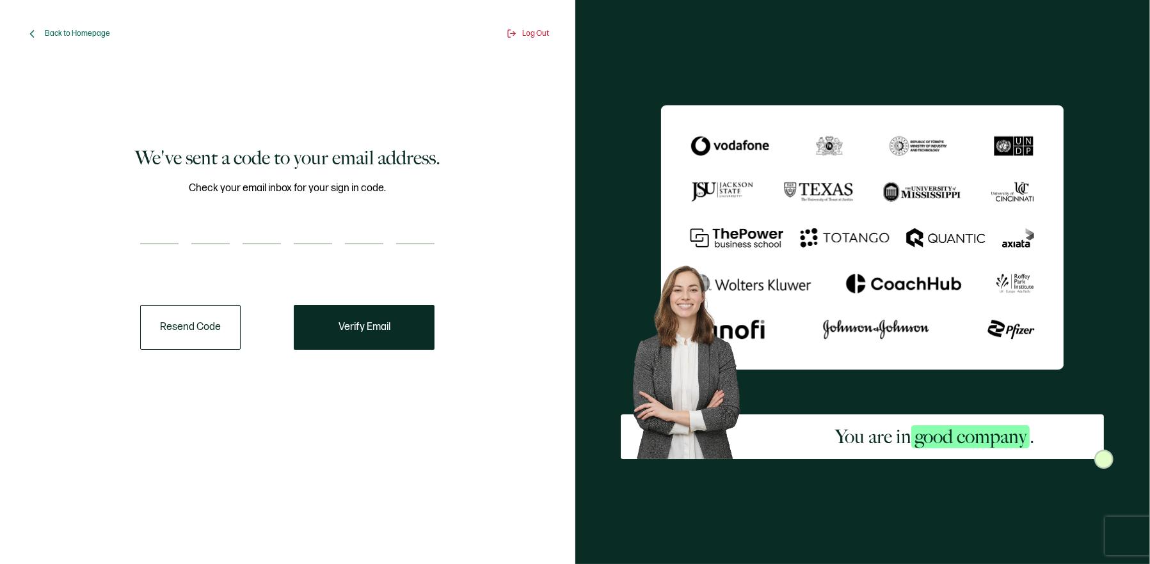
click at [157, 227] on input "number" at bounding box center [159, 232] width 38 height 26
paste input "2"
type input "2"
type input "6"
type input "8"
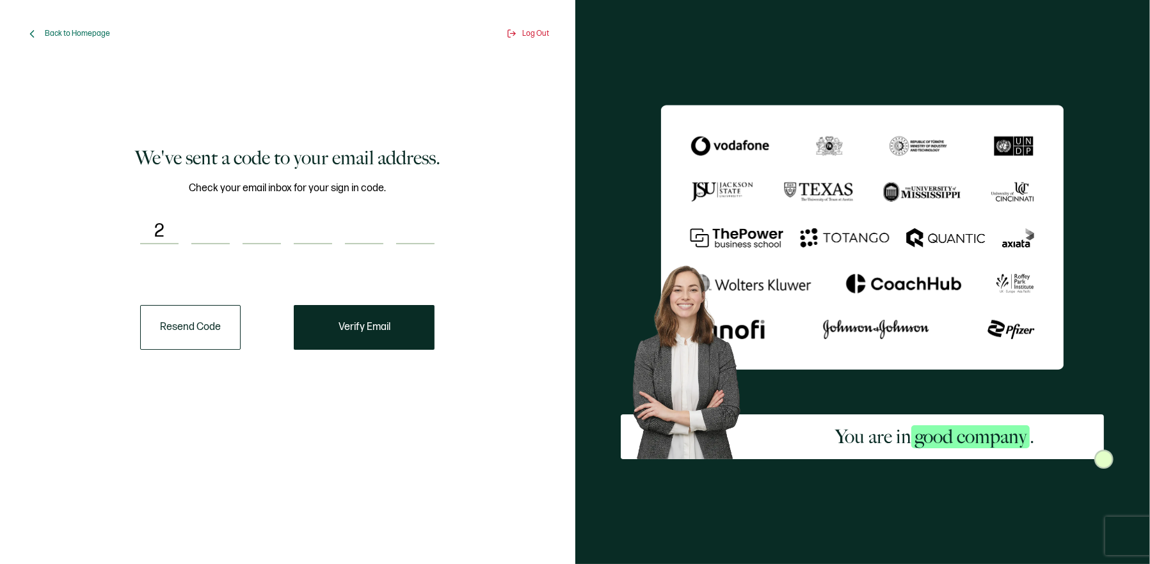
type input "9"
type input "1"
type input "9"
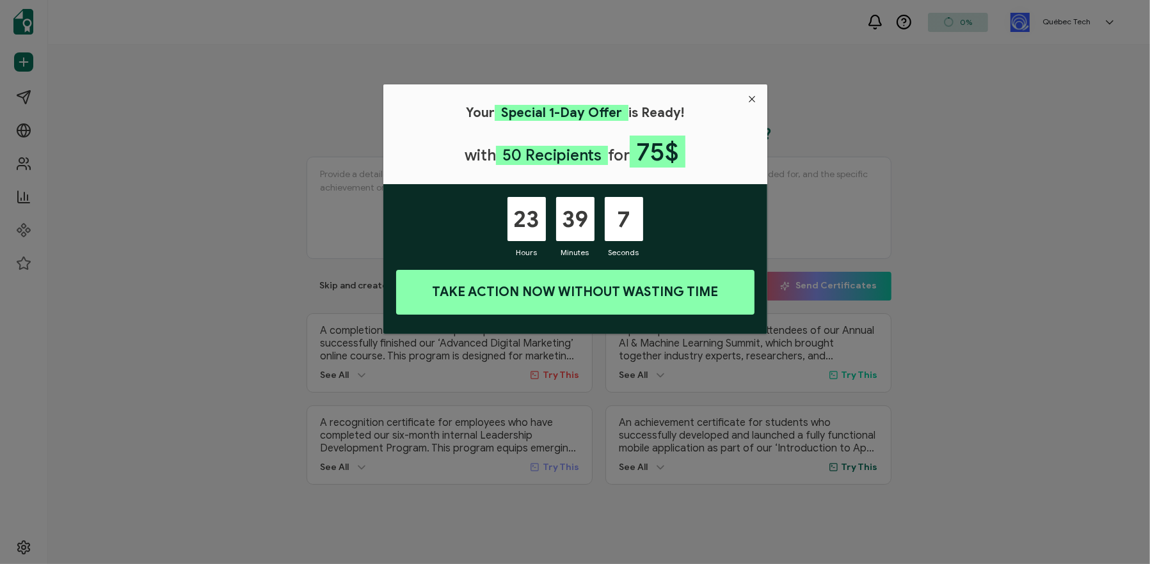
drag, startPoint x: 750, startPoint y: 100, endPoint x: 776, endPoint y: 102, distance: 26.4
click at [750, 99] on icon "Close" at bounding box center [752, 99] width 10 height 10
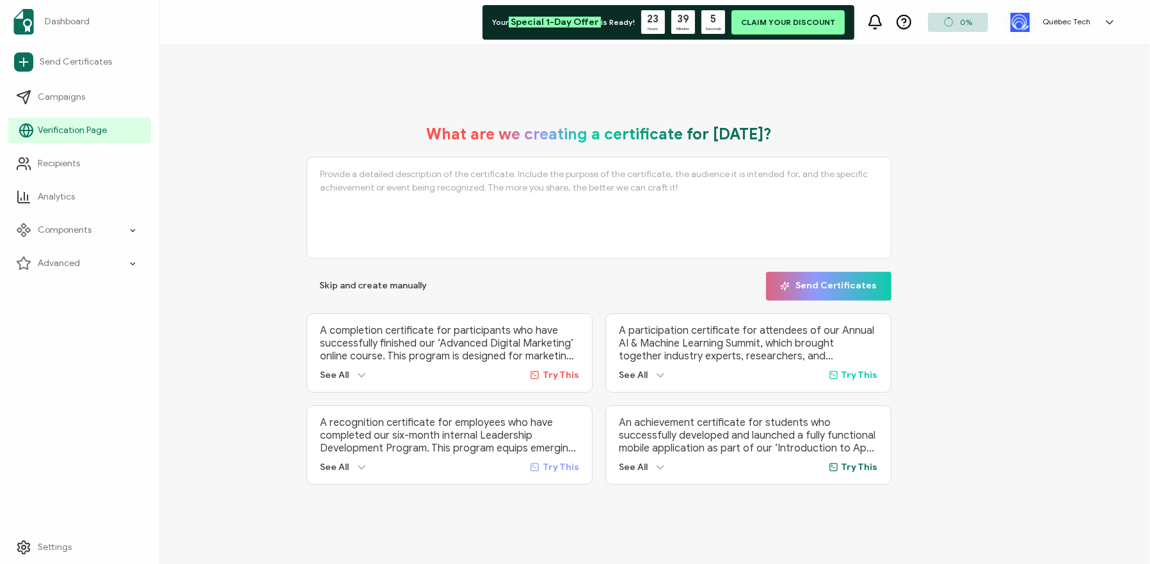
click at [108, 128] on link "Verification Page" at bounding box center [79, 131] width 143 height 26
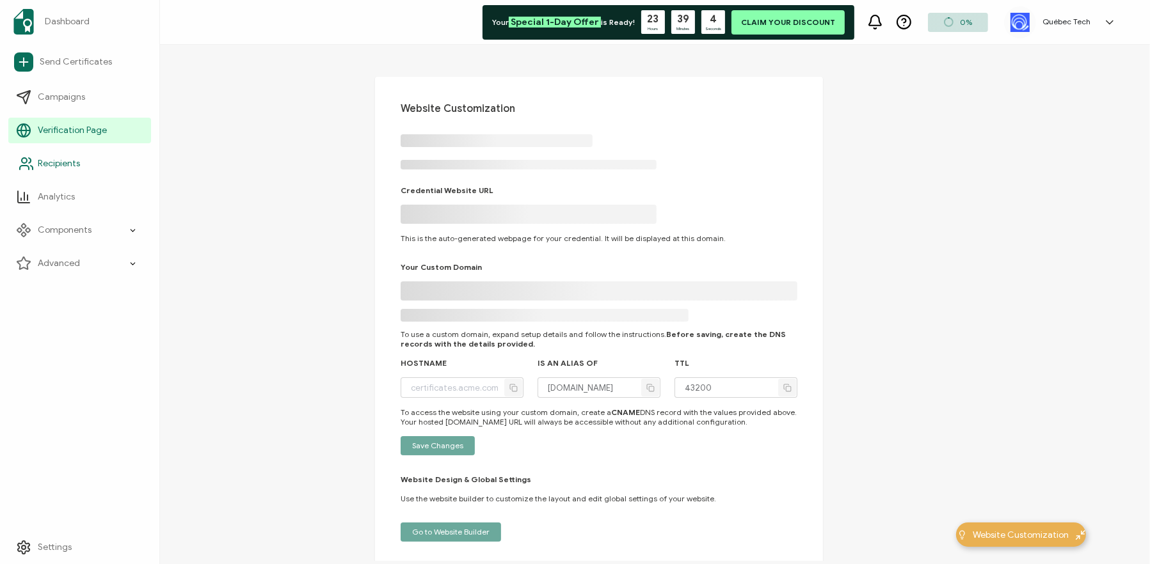
type input "quebectech.verified.cv"
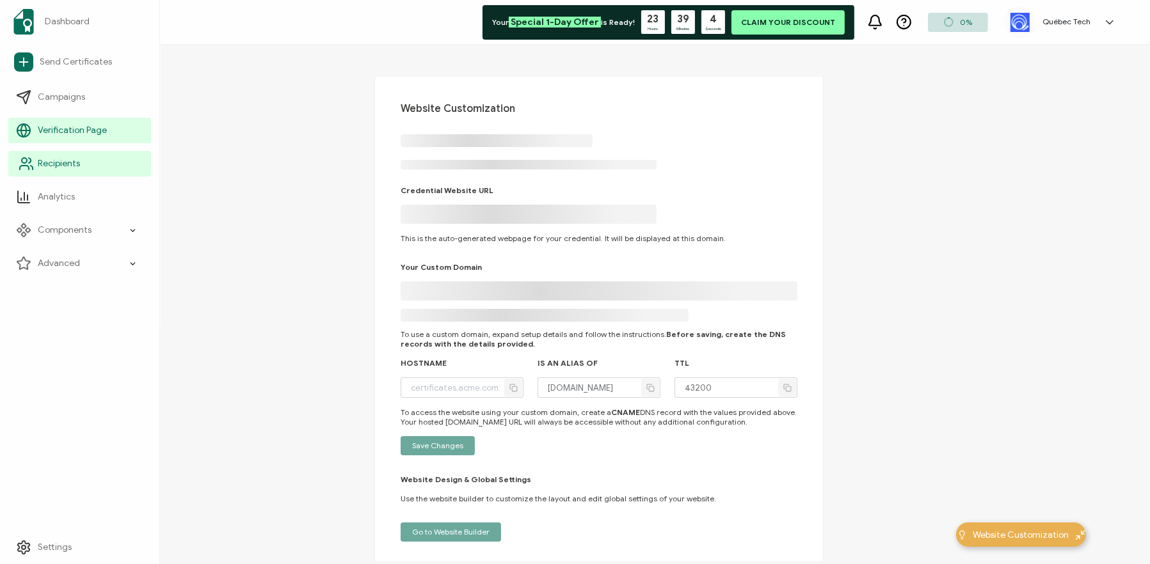
click at [99, 162] on link "Recipients" at bounding box center [79, 164] width 143 height 26
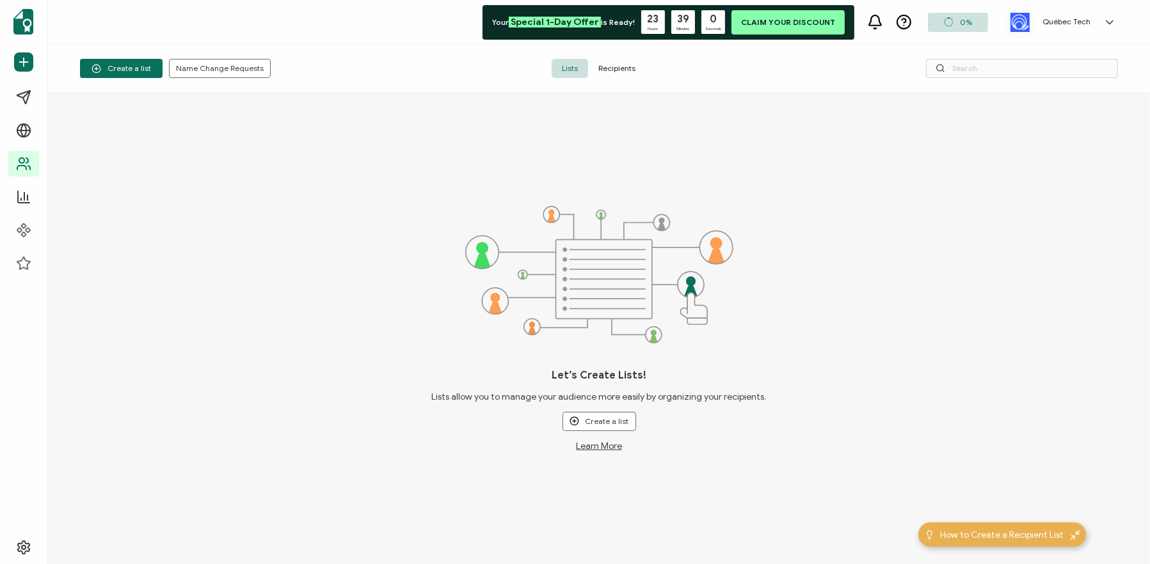
click at [621, 70] on span "Recipients" at bounding box center [617, 68] width 58 height 19
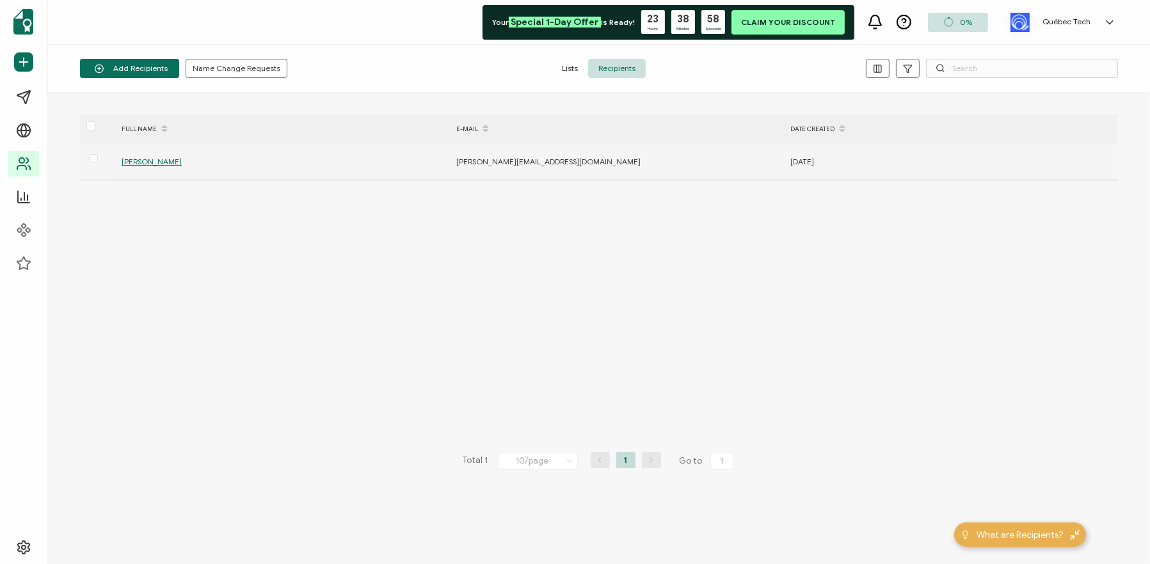
click at [157, 165] on div "[PERSON_NAME]" at bounding box center [281, 161] width 333 height 15
click at [171, 155] on div "[PERSON_NAME]" at bounding box center [281, 161] width 333 height 15
click at [171, 158] on span "[PERSON_NAME]" at bounding box center [152, 162] width 60 height 10
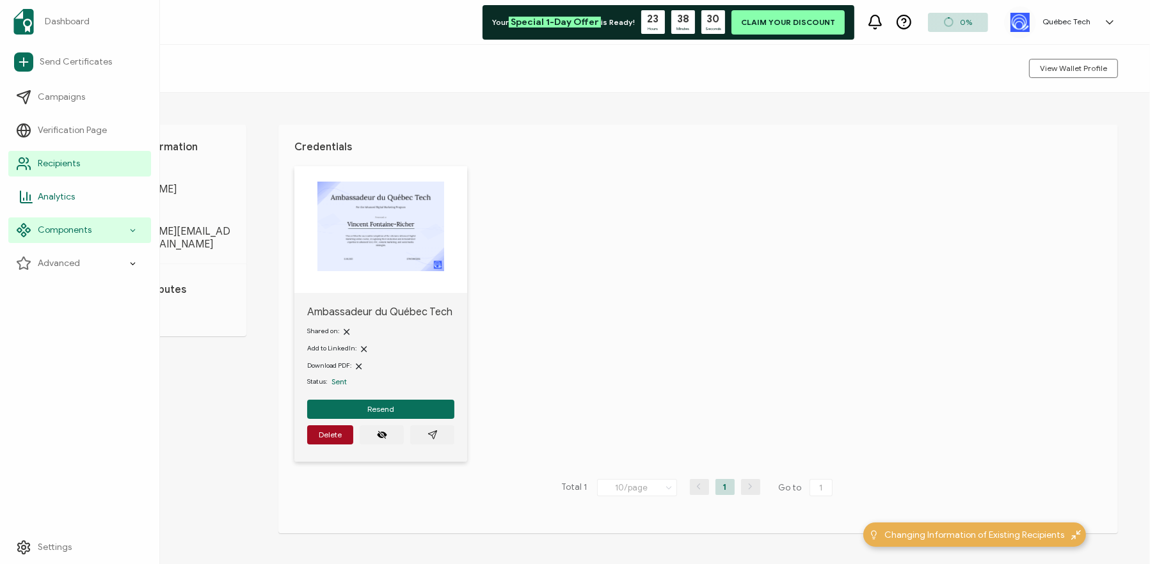
click at [86, 192] on link "Analytics" at bounding box center [79, 197] width 143 height 26
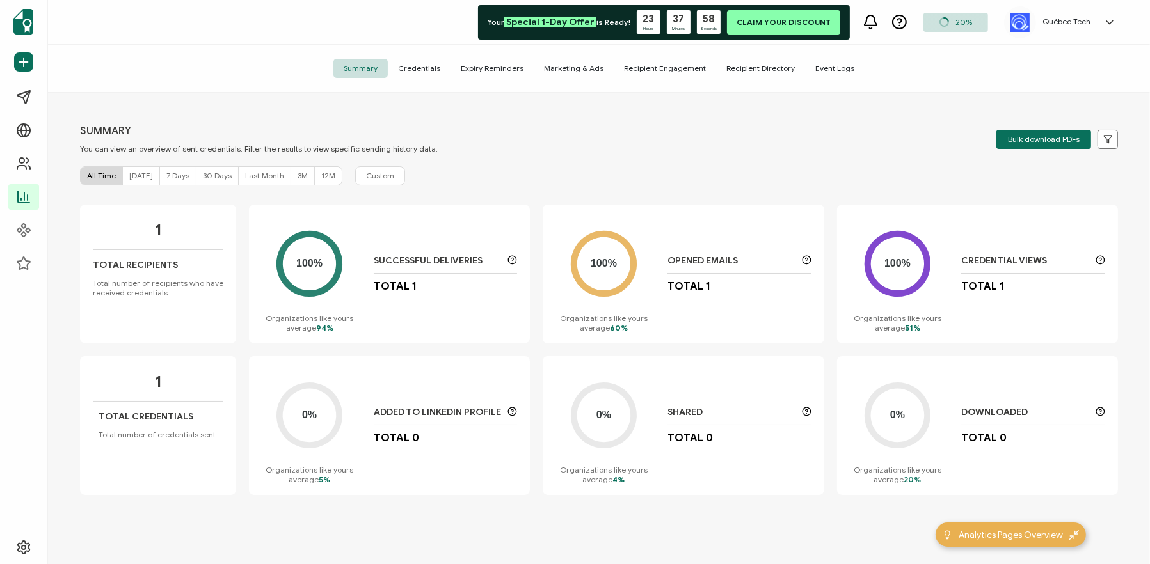
click at [911, 149] on div "SUMMARY You can view an overview of sent credentials. Filter the results to vie…" at bounding box center [599, 139] width 1038 height 29
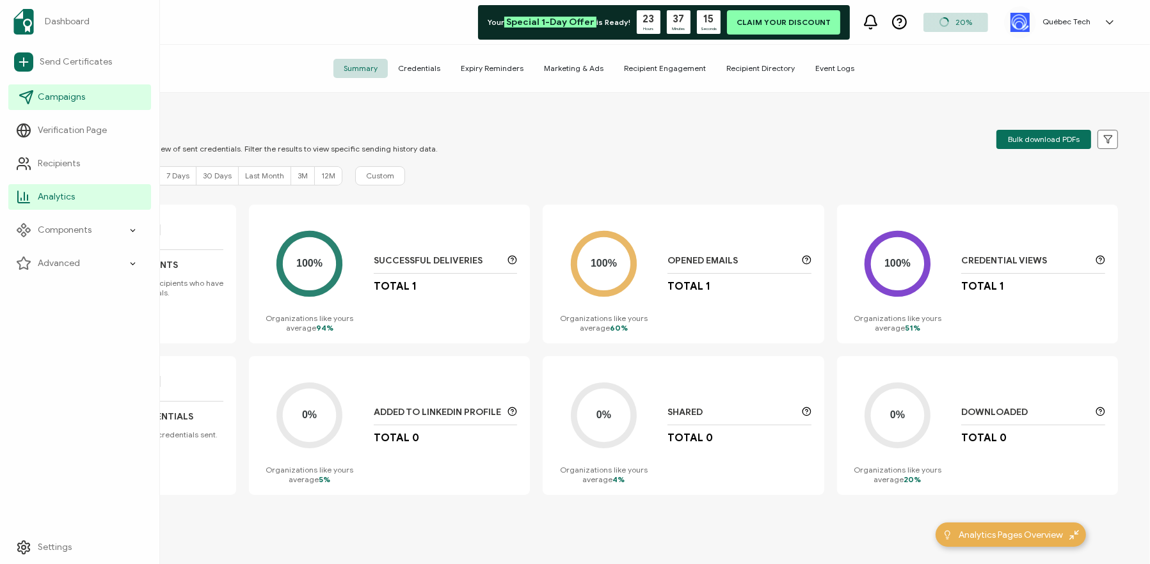
click at [69, 97] on span "Campaigns" at bounding box center [61, 97] width 47 height 13
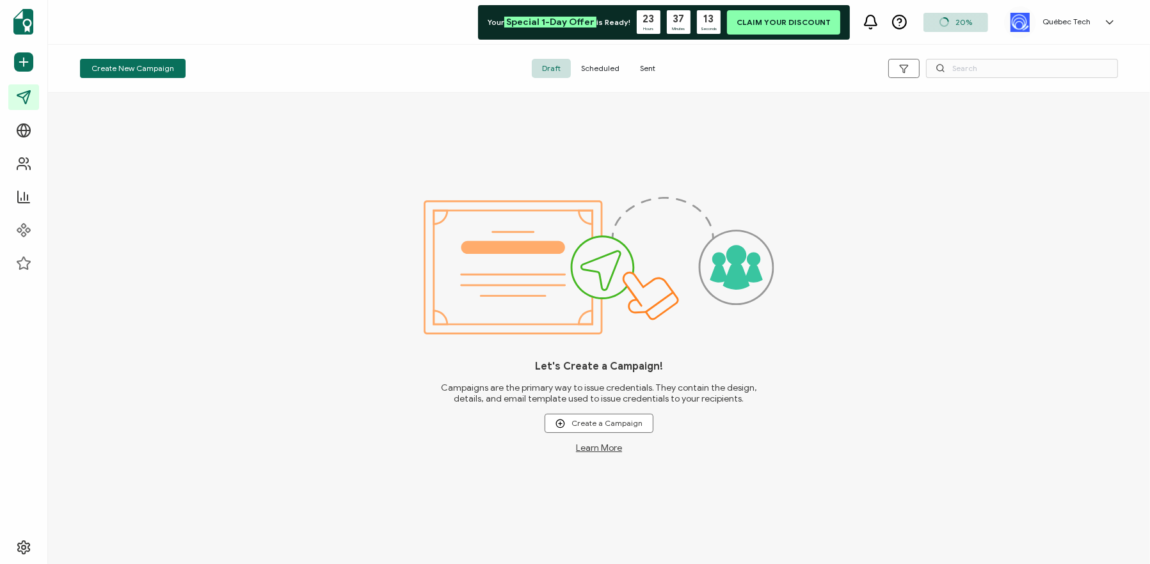
click at [589, 69] on span "Scheduled" at bounding box center [600, 68] width 59 height 19
click at [644, 61] on span "Sent" at bounding box center [648, 68] width 36 height 19
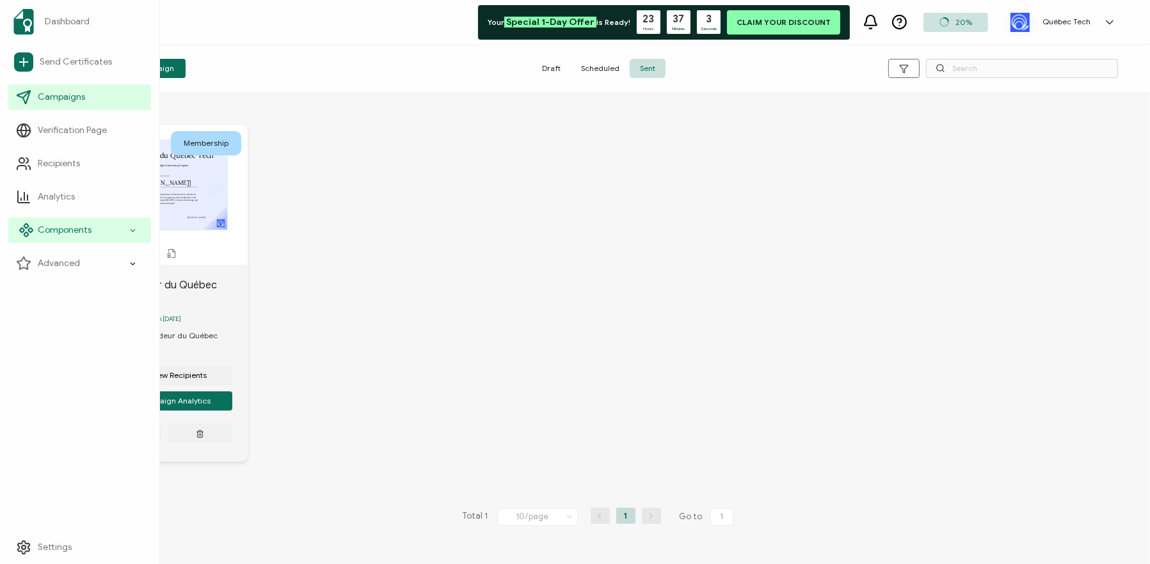
click at [107, 233] on div "Components" at bounding box center [79, 231] width 143 height 26
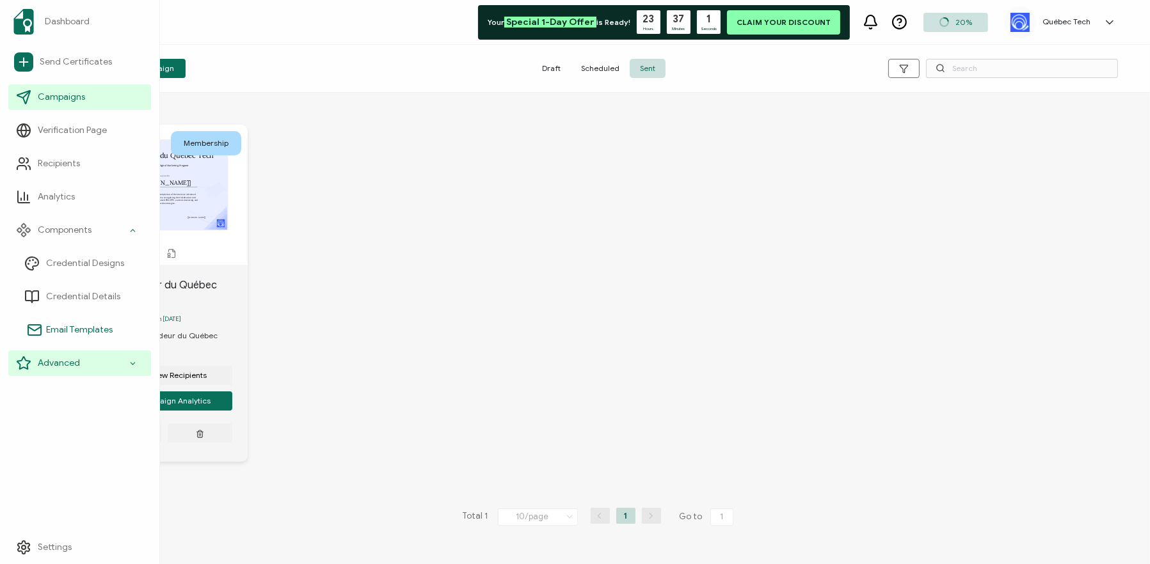
click at [93, 345] on li "Email Templates" at bounding box center [84, 329] width 134 height 33
click at [90, 363] on div "Advanced" at bounding box center [79, 364] width 143 height 26
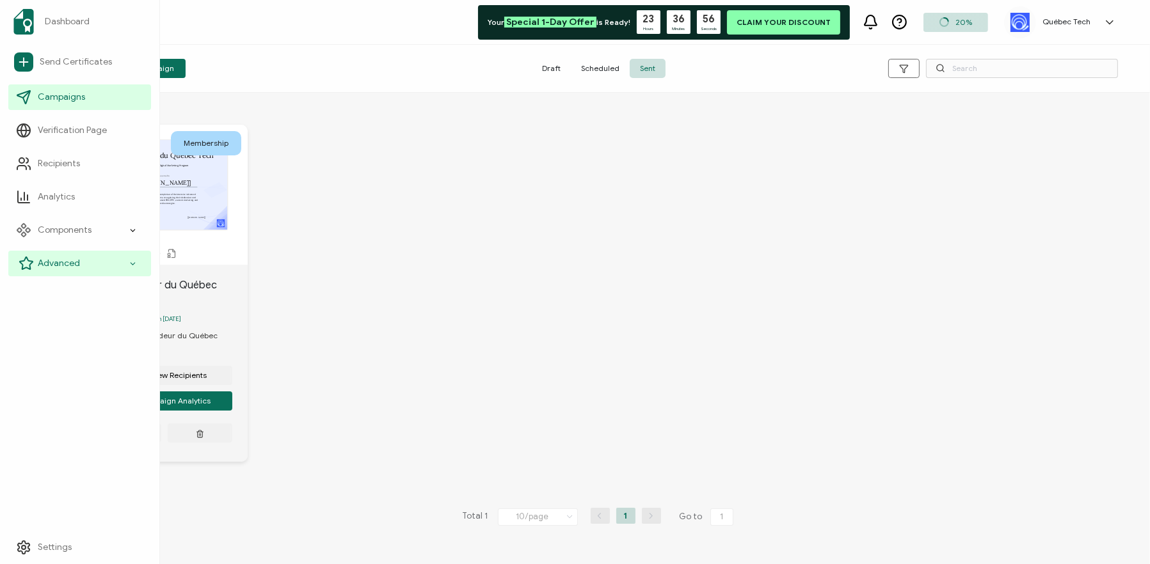
click at [128, 264] on div "Advanced" at bounding box center [79, 264] width 143 height 26
click at [66, 63] on span "Send Certificates" at bounding box center [76, 62] width 72 height 13
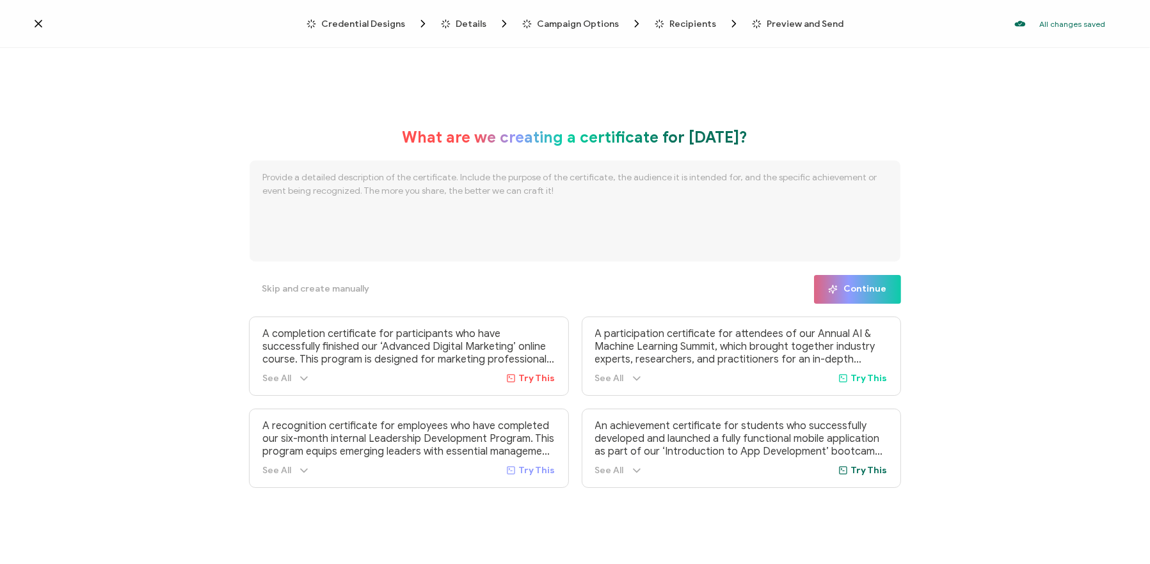
click at [547, 380] on span "Try This" at bounding box center [537, 378] width 36 height 11
type textarea "A completion certificate for participants who have successfully finished our ‘A…"
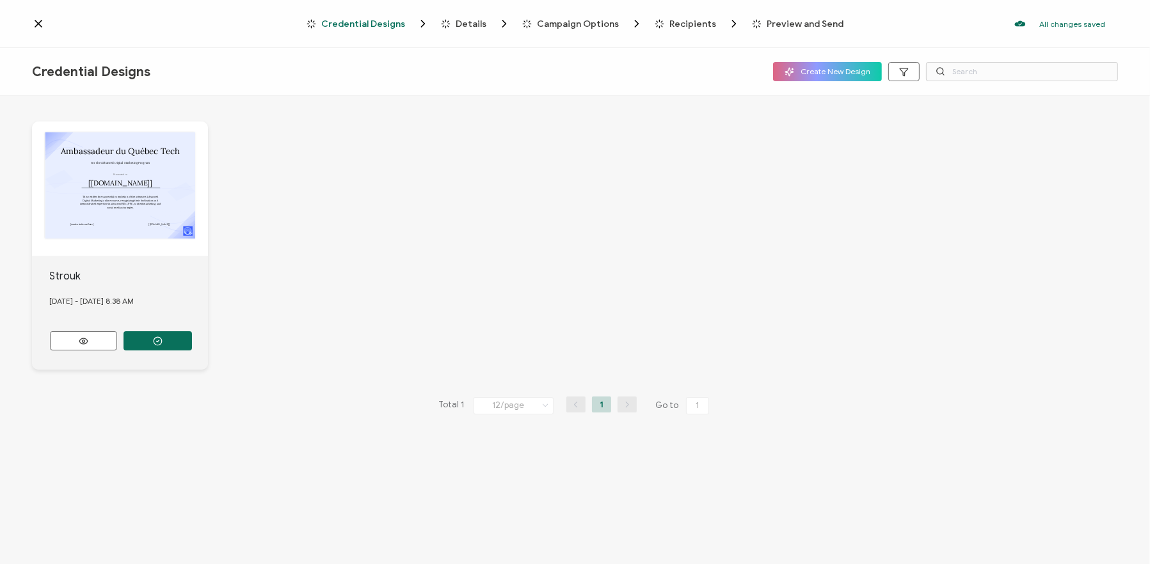
click at [173, 177] on div "Ambassadeur du Québec Tech Presented to The recipient’s full name, which will b…" at bounding box center [120, 189] width 176 height 134
click at [159, 241] on div "Ambassadeur du Québec Tech Presented to The recipient’s full name, which will b…" at bounding box center [120, 189] width 176 height 134
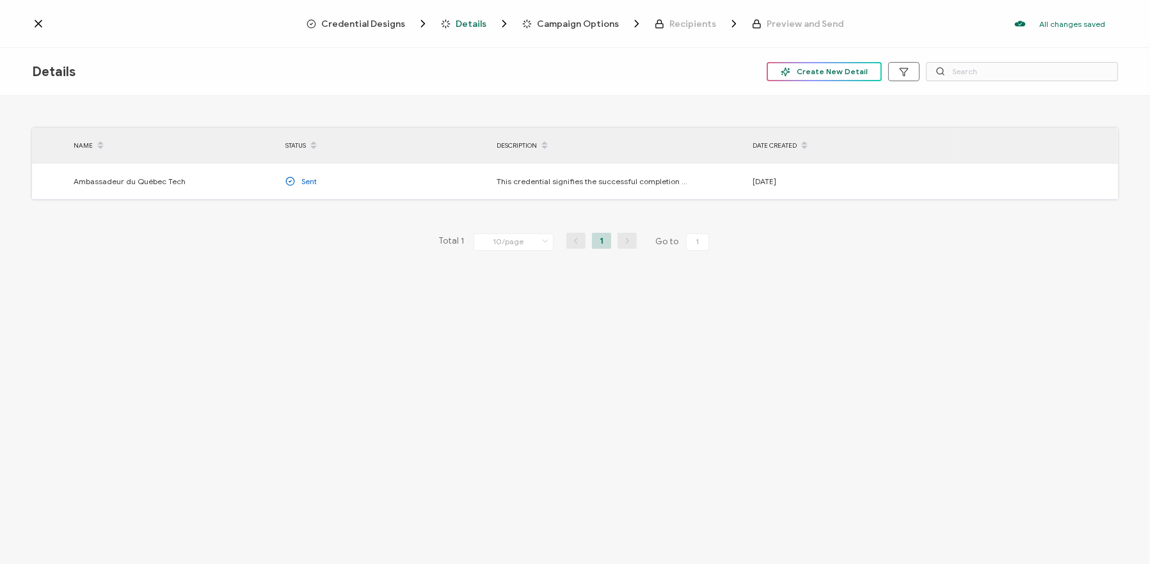
click at [849, 69] on span "Create New Detail" at bounding box center [823, 72] width 87 height 10
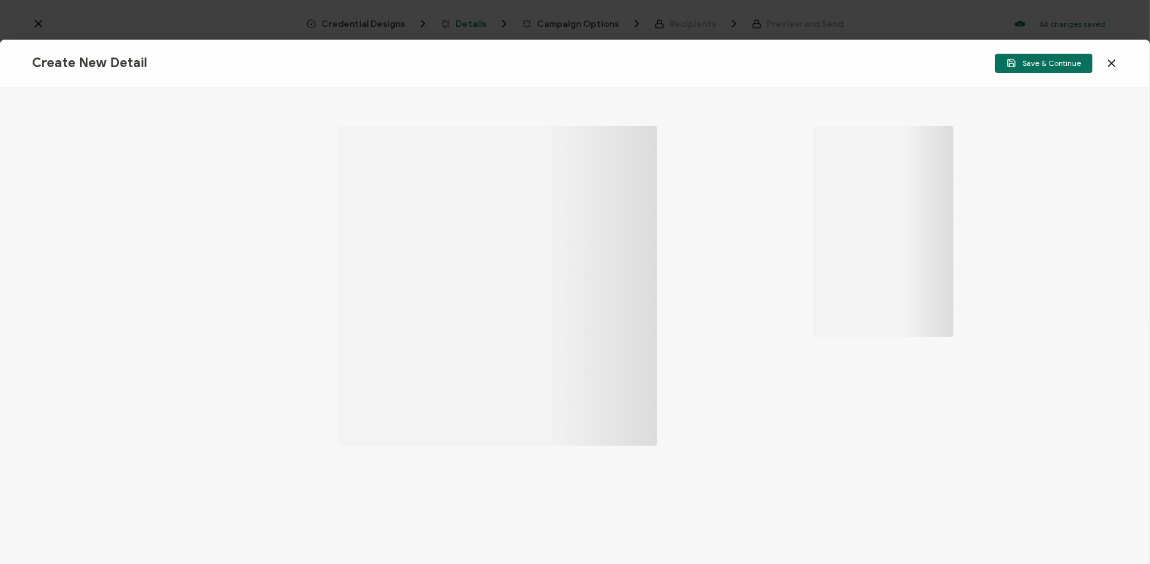
click at [1115, 63] on icon at bounding box center [1111, 63] width 13 height 13
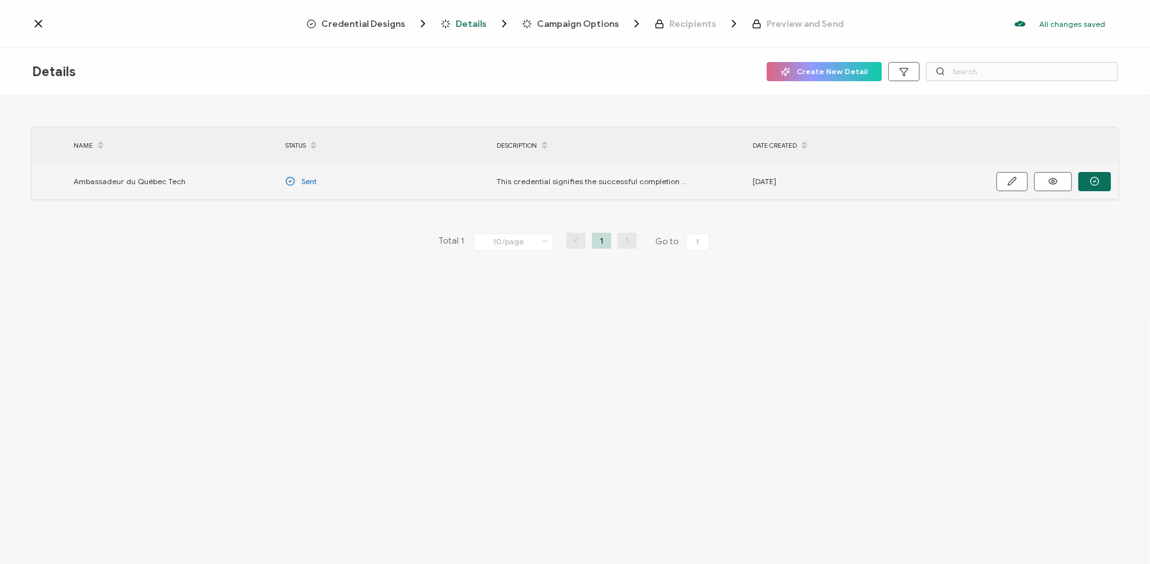
click at [162, 179] on span "Ambassadeur du Québec Tech" at bounding box center [130, 181] width 112 height 15
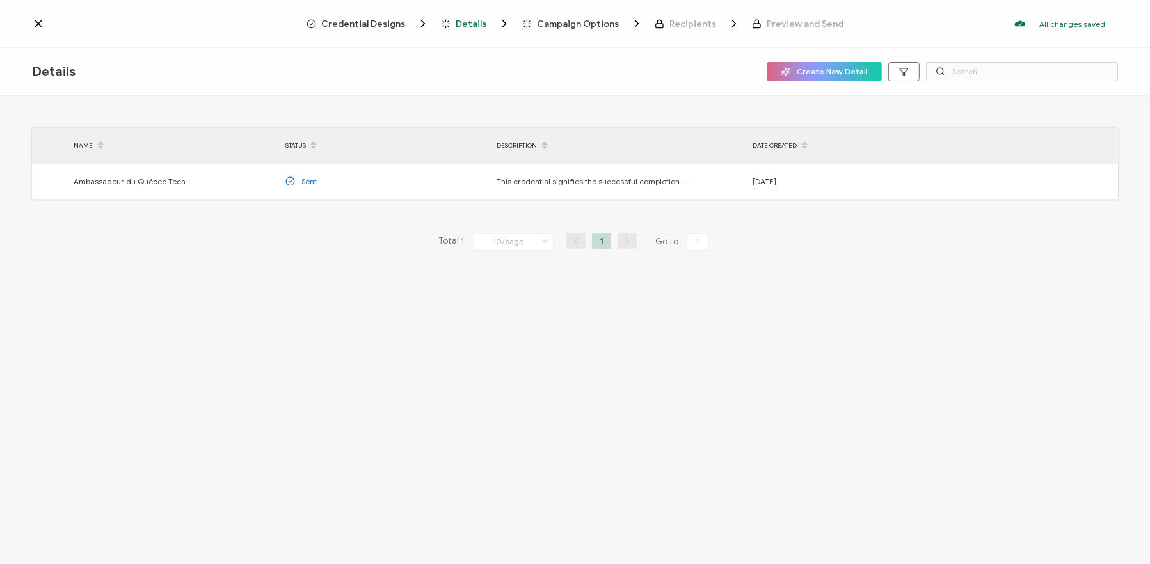
click at [683, 26] on span "Recipients" at bounding box center [692, 24] width 47 height 10
click at [827, 69] on span "Create New Detail" at bounding box center [823, 72] width 87 height 10
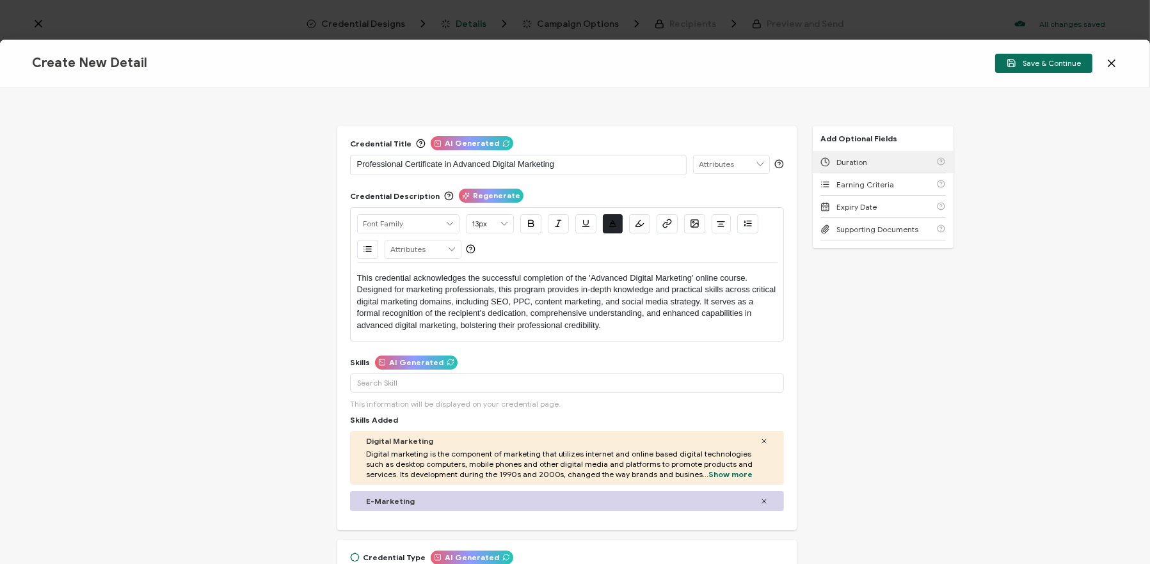
click at [868, 155] on div "Duration" at bounding box center [882, 162] width 125 height 22
click at [1116, 66] on icon at bounding box center [1111, 63] width 13 height 13
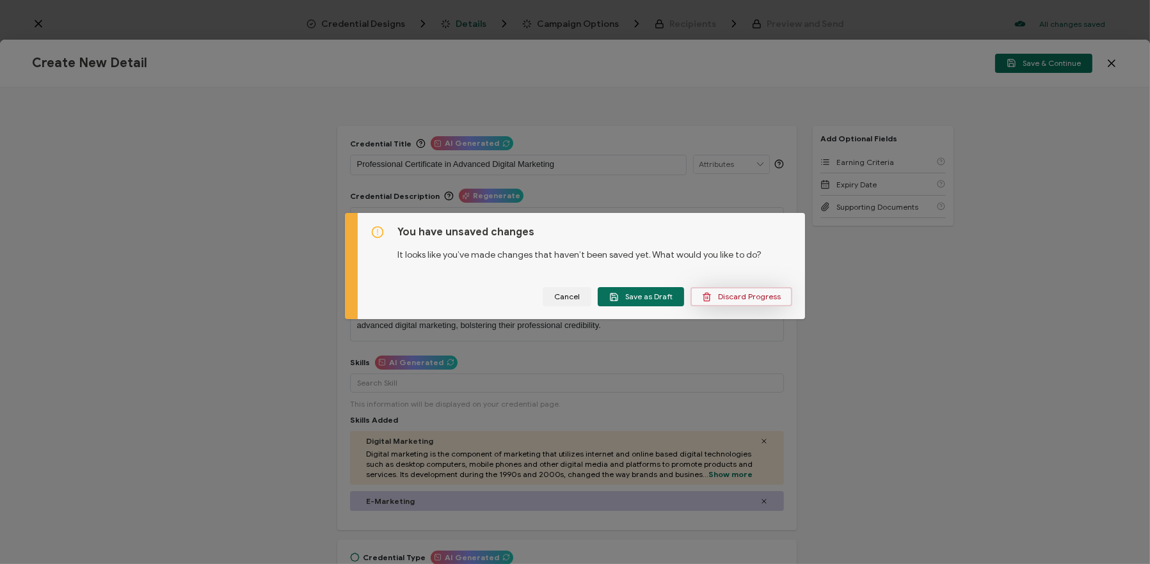
click at [745, 294] on span "Discard Progress" at bounding box center [741, 297] width 79 height 10
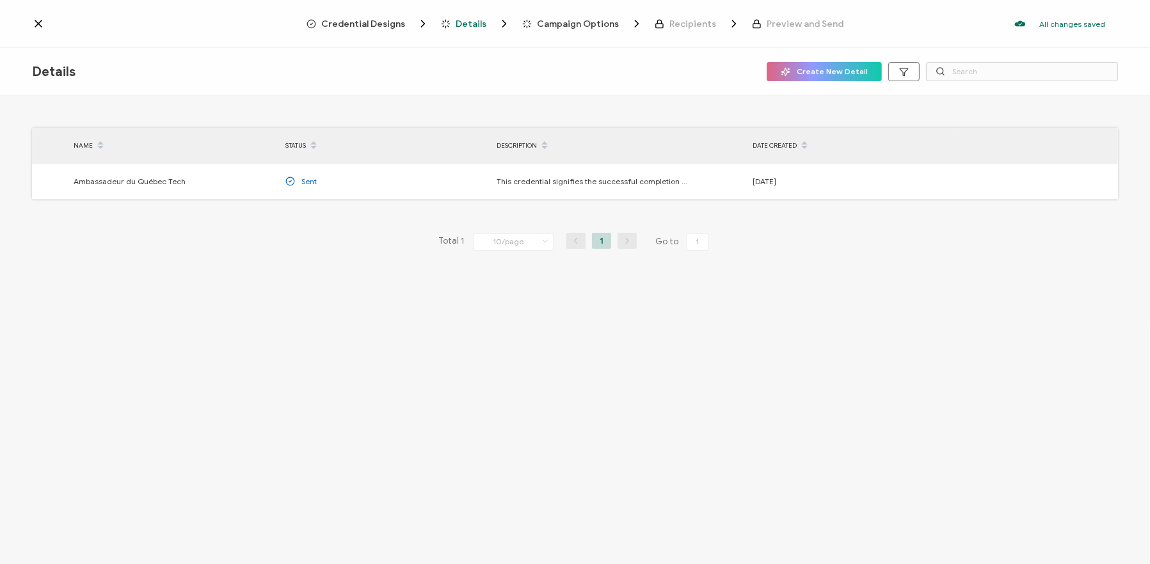
click at [35, 26] on icon at bounding box center [38, 23] width 13 height 13
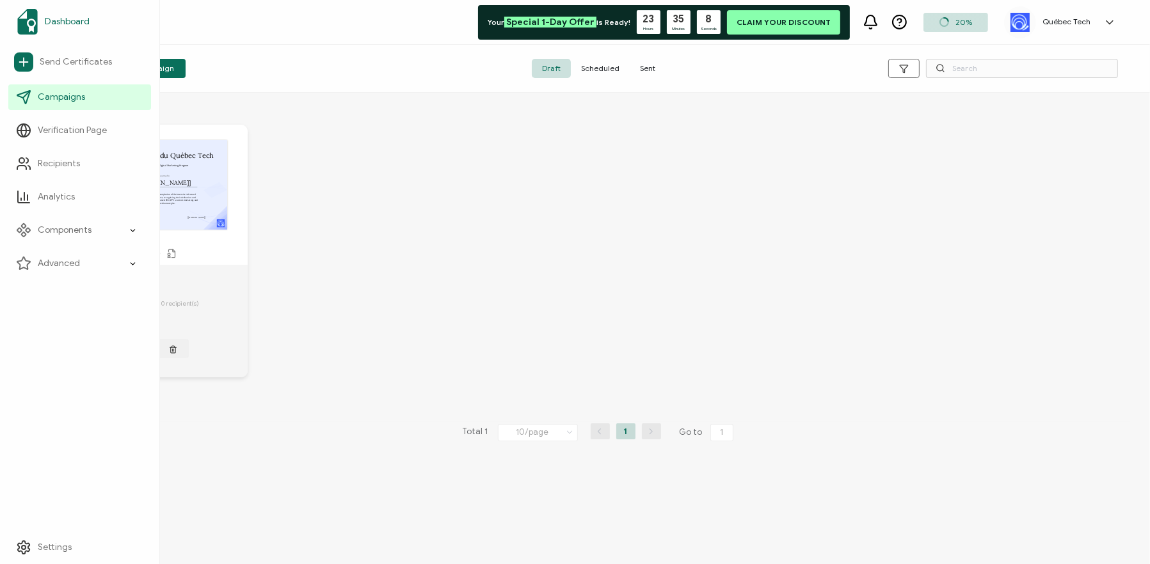
click at [47, 15] on span "Dashboard" at bounding box center [67, 21] width 45 height 13
